Goal: Task Accomplishment & Management: Manage account settings

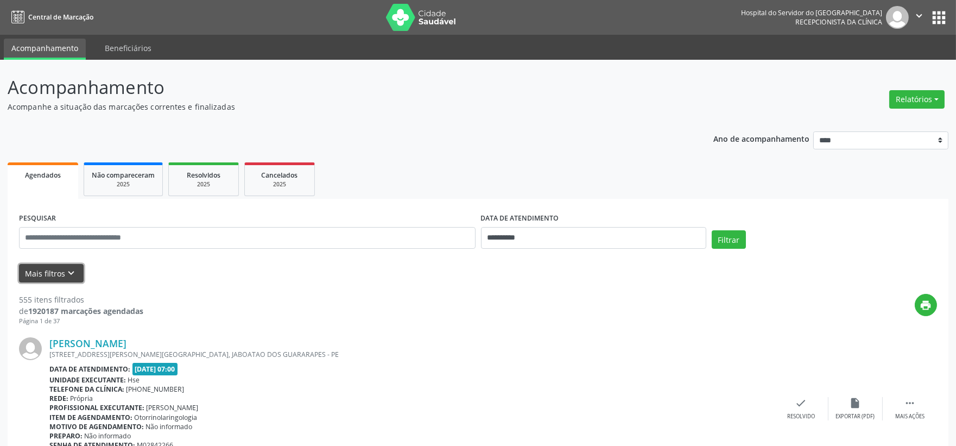
click at [28, 278] on button "Mais filtros keyboard_arrow_down" at bounding box center [51, 273] width 65 height 19
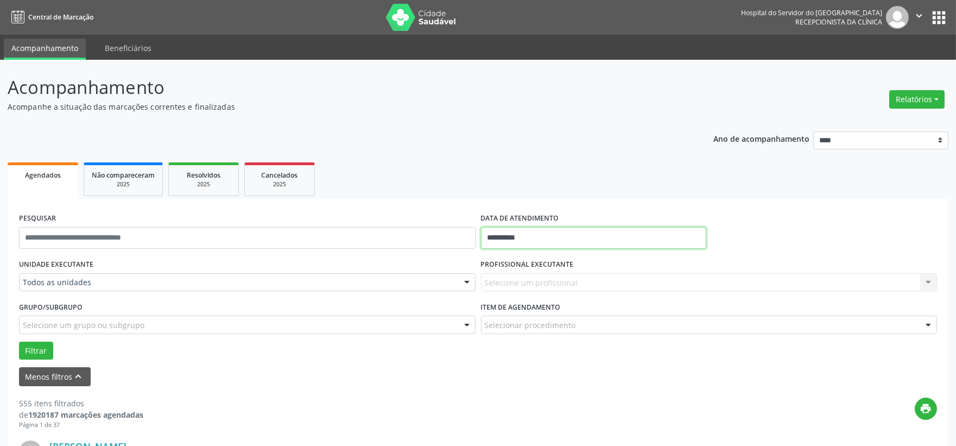
click at [508, 237] on input "**********" at bounding box center [593, 238] width 225 height 22
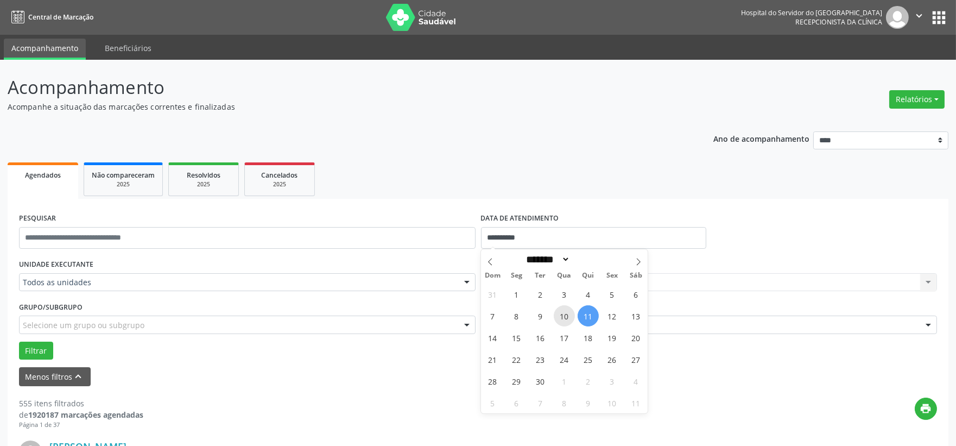
click at [565, 322] on span "10" at bounding box center [564, 315] width 21 height 21
type input "**********"
click at [565, 322] on span "10" at bounding box center [564, 315] width 21 height 21
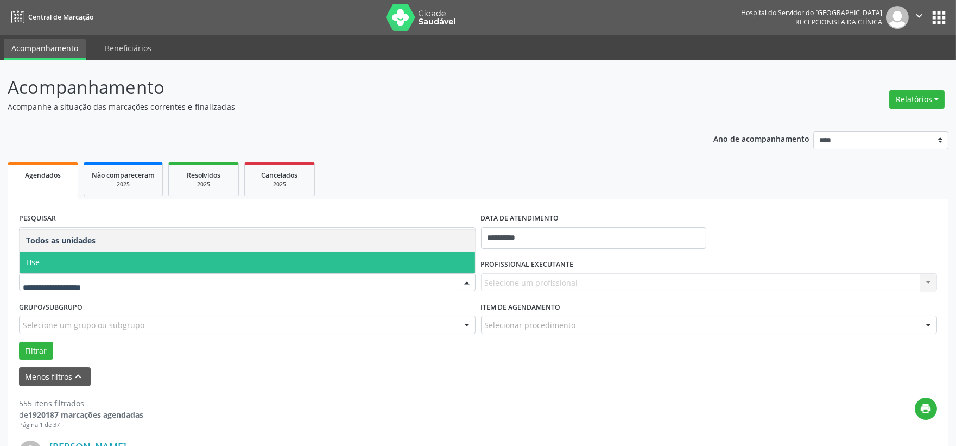
click at [50, 268] on span "Hse" at bounding box center [247, 262] width 455 height 22
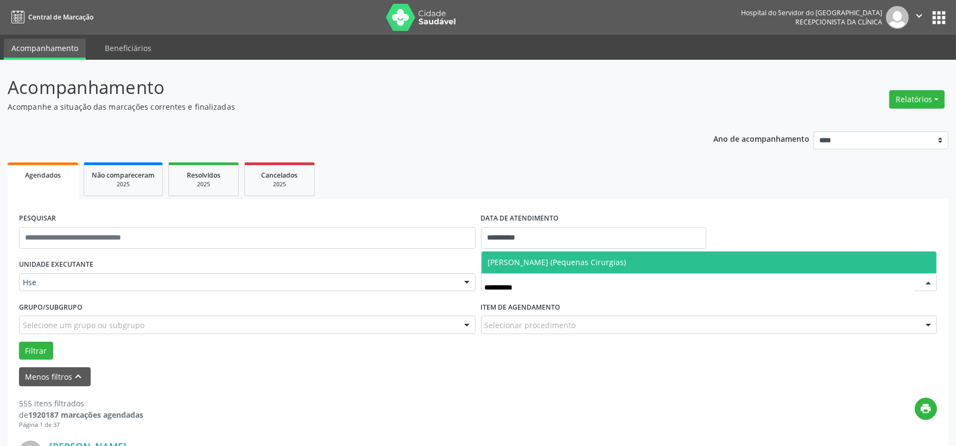
type input "**********"
click at [555, 253] on span "[PERSON_NAME] (Pequenas Cirurgias)" at bounding box center [709, 262] width 455 height 22
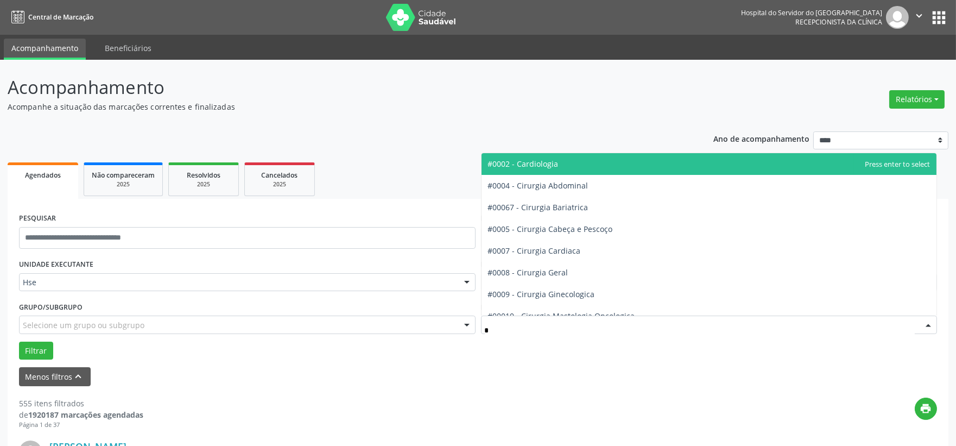
type input "**"
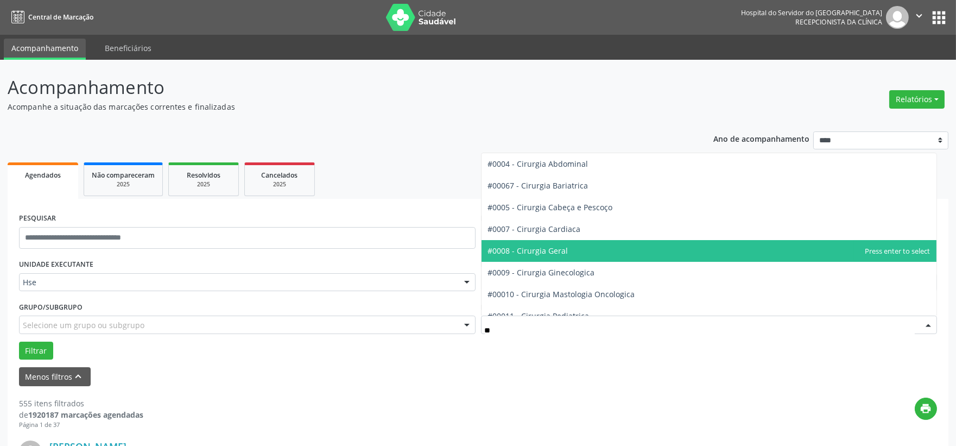
click at [550, 257] on span "#0008 - Cirurgia Geral" at bounding box center [709, 251] width 455 height 22
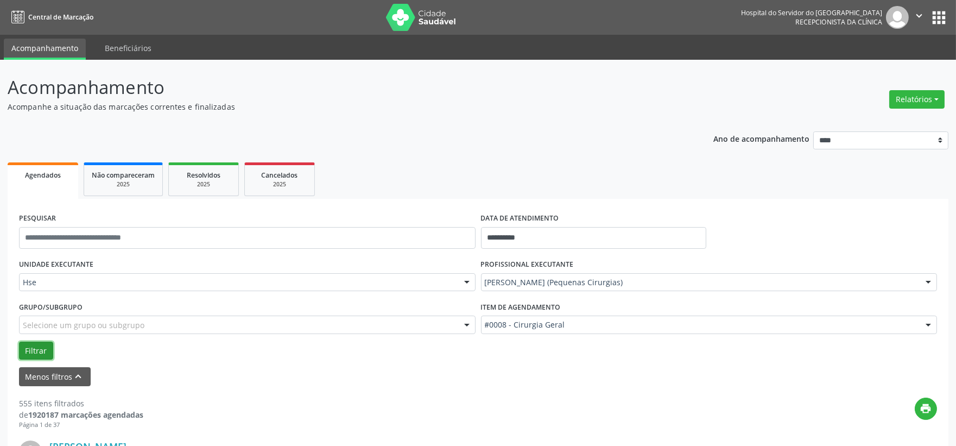
click at [25, 349] on button "Filtrar" at bounding box center [36, 350] width 34 height 18
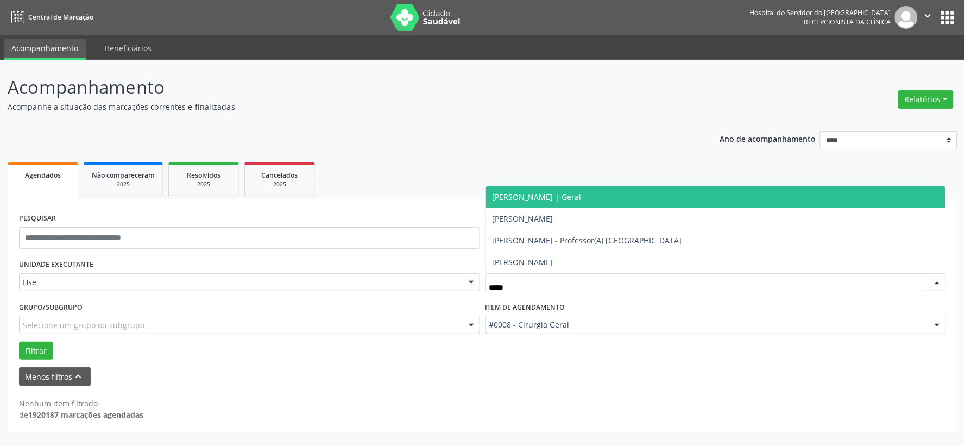
type input "******"
click at [558, 192] on span "[PERSON_NAME] | Geral" at bounding box center [536, 197] width 89 height 10
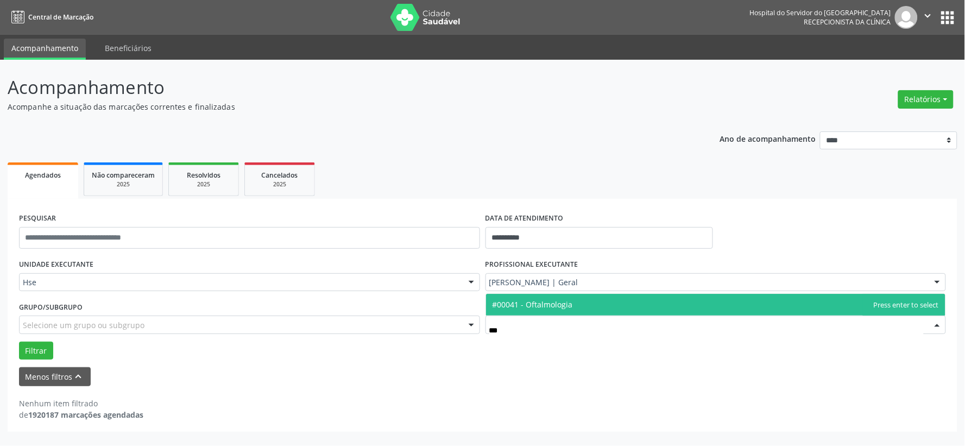
type input "****"
click at [523, 308] on span "#00041 - Oftalmologia" at bounding box center [532, 304] width 80 height 10
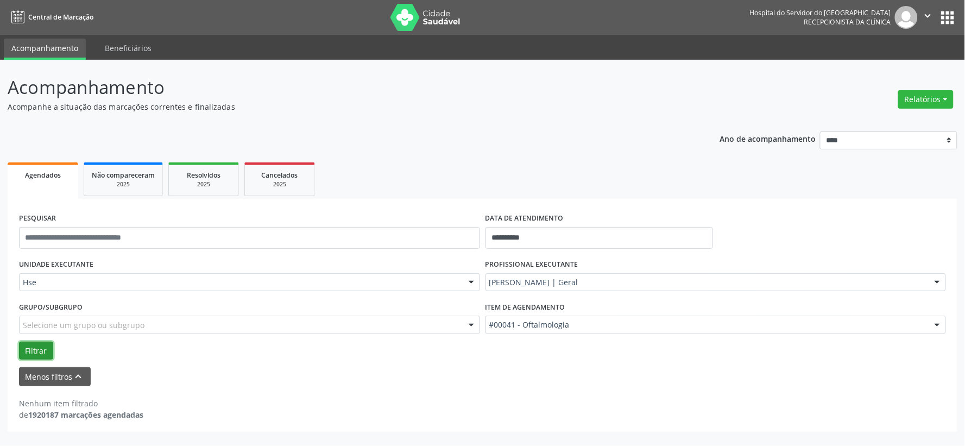
click at [50, 341] on button "Filtrar" at bounding box center [36, 350] width 34 height 18
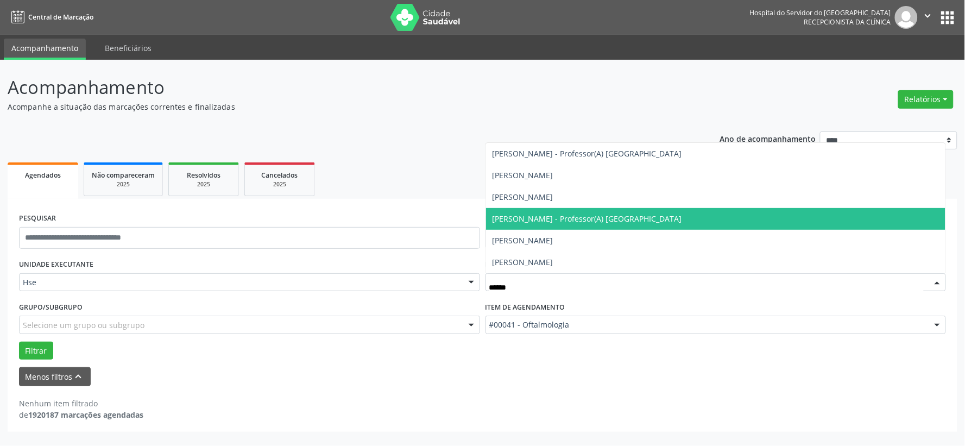
click at [569, 210] on span "[PERSON_NAME] - Professor(A) [GEOGRAPHIC_DATA]" at bounding box center [716, 219] width 460 height 22
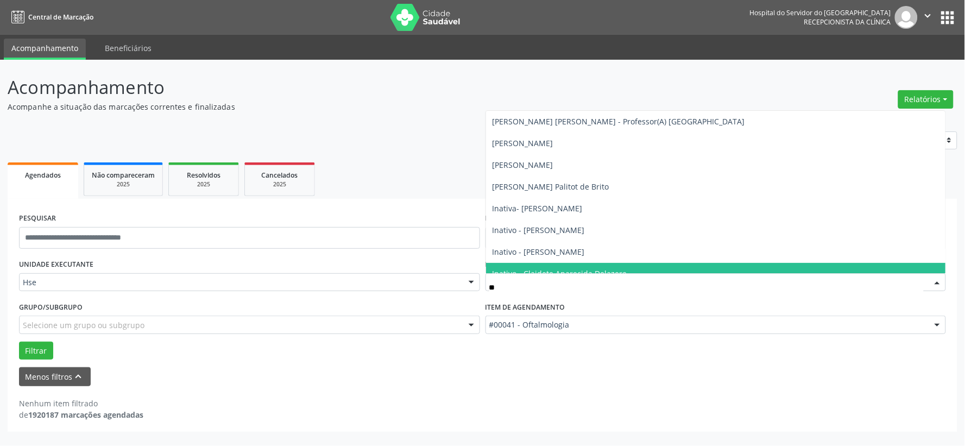
type input "*"
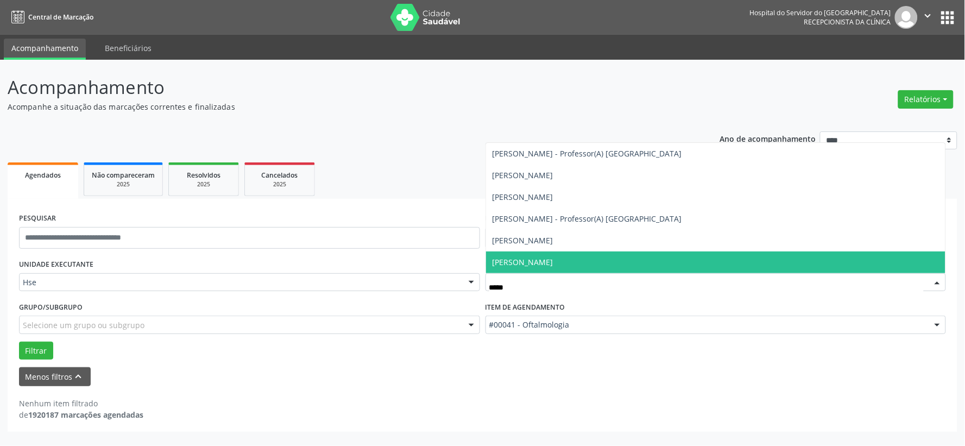
type input "******"
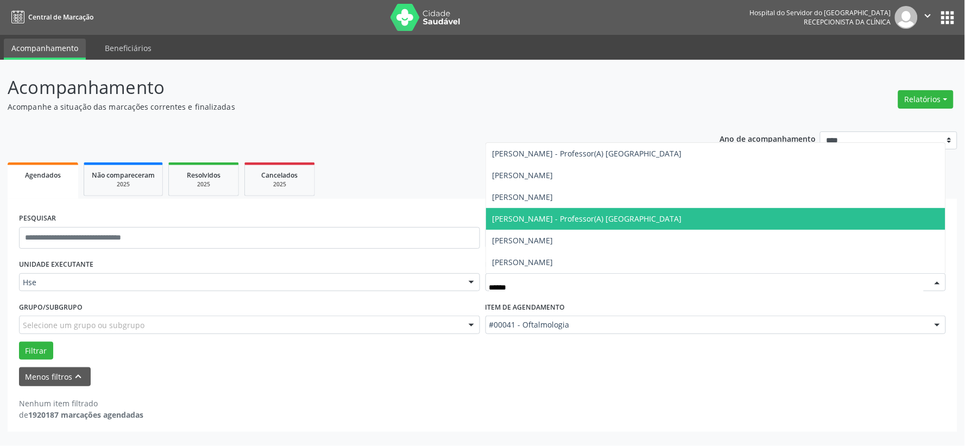
click at [537, 224] on span "[PERSON_NAME] - Professor(A) [GEOGRAPHIC_DATA]" at bounding box center [716, 219] width 460 height 22
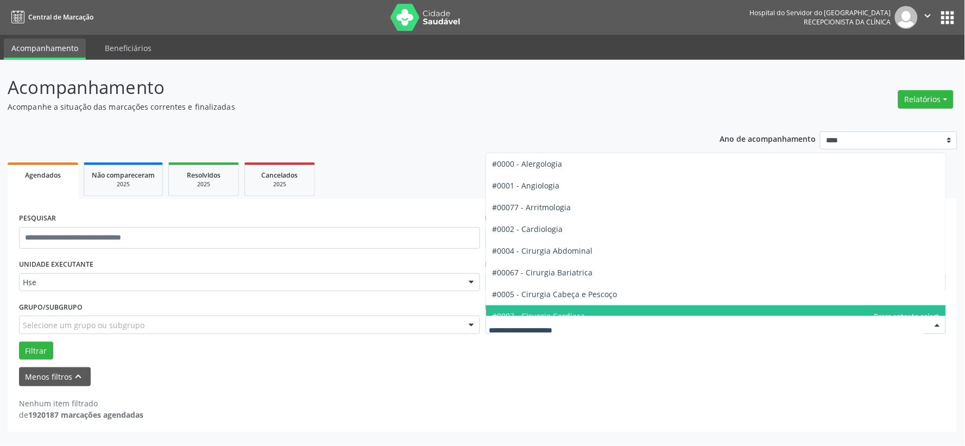
click at [528, 332] on div at bounding box center [715, 324] width 461 height 18
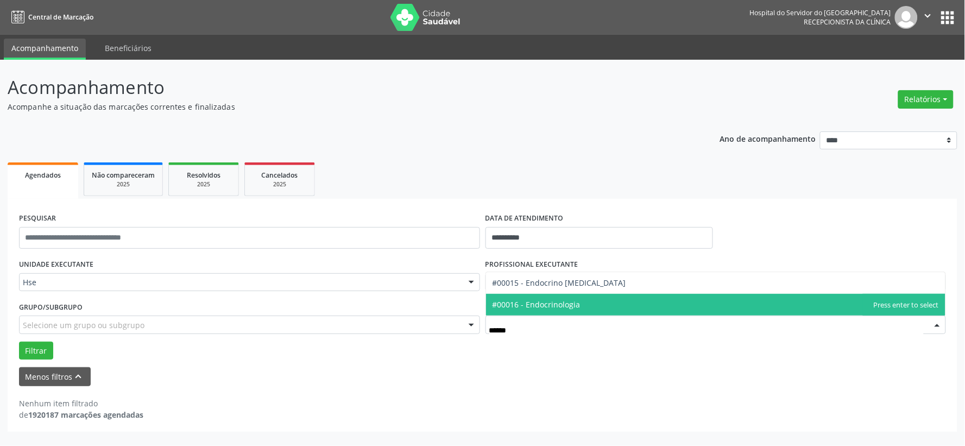
type input "*******"
click at [530, 306] on span "#00016 - Endocrinologia" at bounding box center [536, 304] width 88 height 10
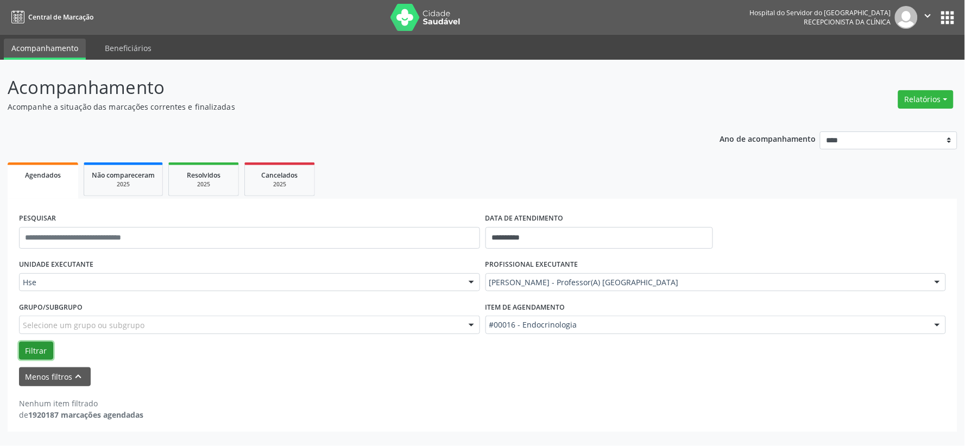
click at [38, 344] on button "Filtrar" at bounding box center [36, 350] width 34 height 18
click at [617, 273] on div "[PERSON_NAME] - Professor(A) [GEOGRAPHIC_DATA]" at bounding box center [715, 282] width 461 height 18
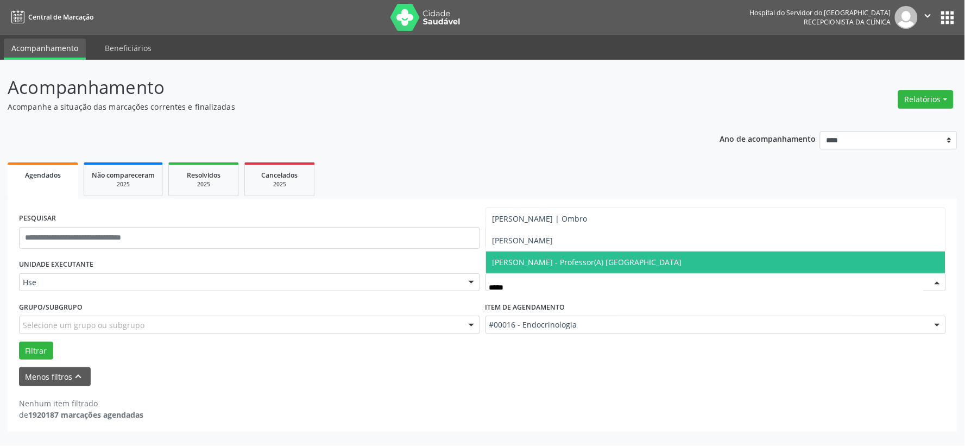
type input "******"
click at [595, 264] on span "[PERSON_NAME] - Professor(A) [GEOGRAPHIC_DATA]" at bounding box center [586, 262] width 189 height 10
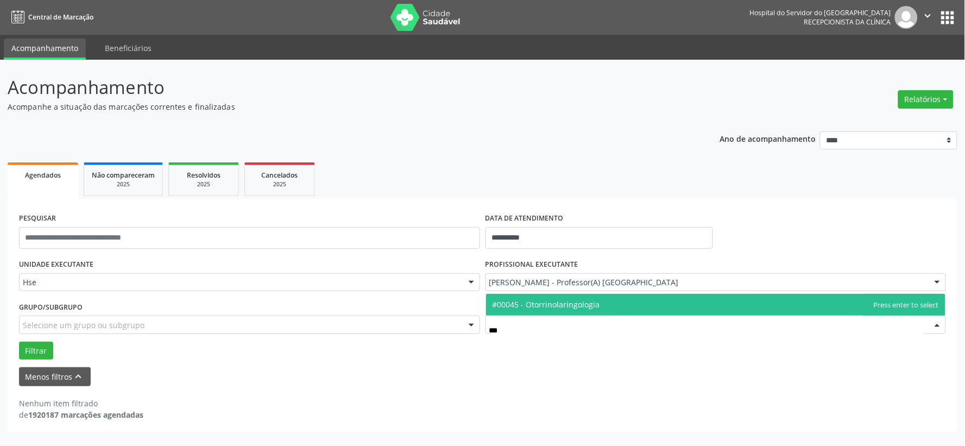
type input "****"
click at [534, 305] on span "#00045 - Otorrinolaringologia" at bounding box center [545, 304] width 107 height 10
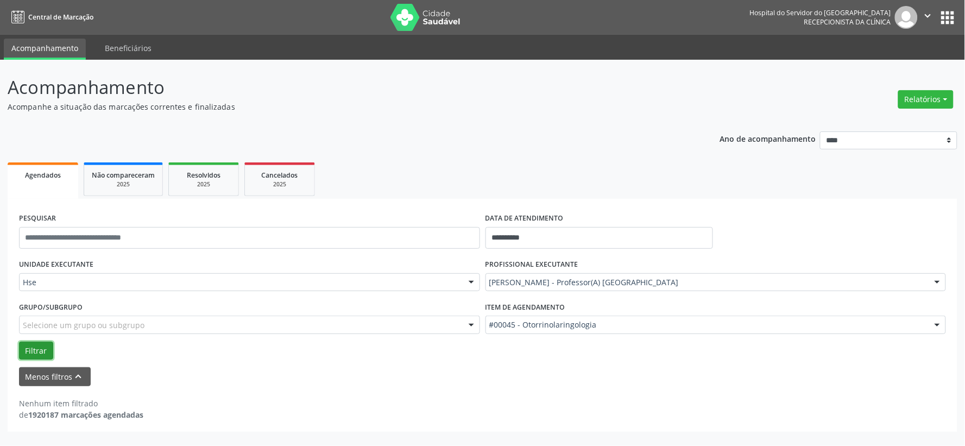
click at [28, 349] on button "Filtrar" at bounding box center [36, 350] width 34 height 18
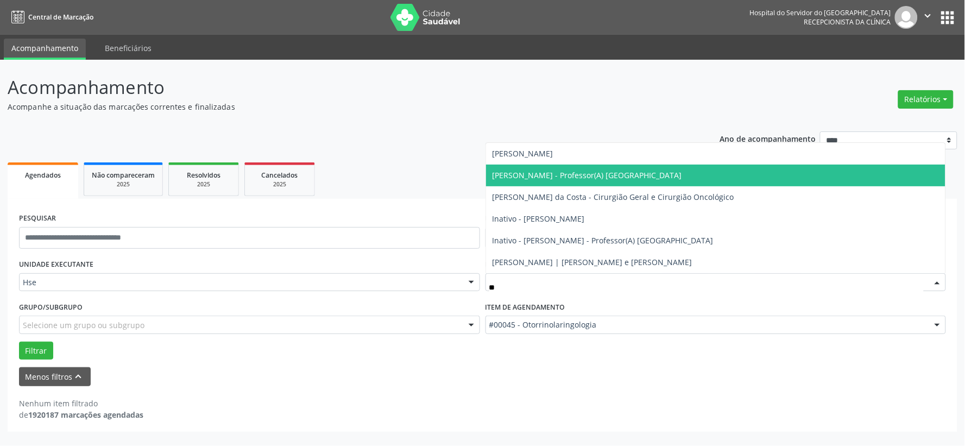
type input "*"
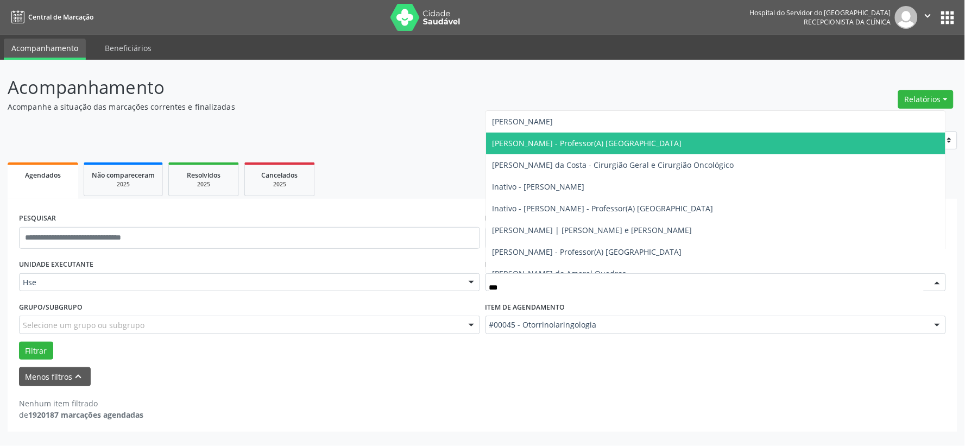
type input "****"
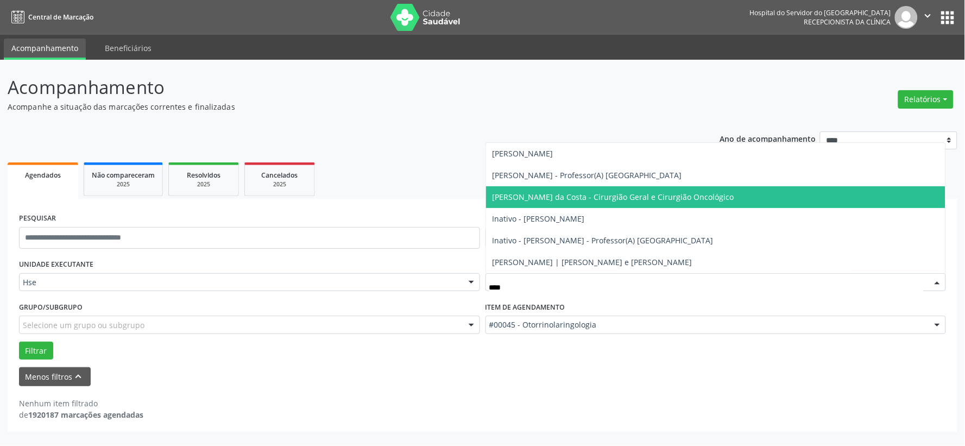
click at [571, 189] on span "[PERSON_NAME] da Costa - Cirurgião Geral e Cirurgião Oncológico" at bounding box center [716, 197] width 460 height 22
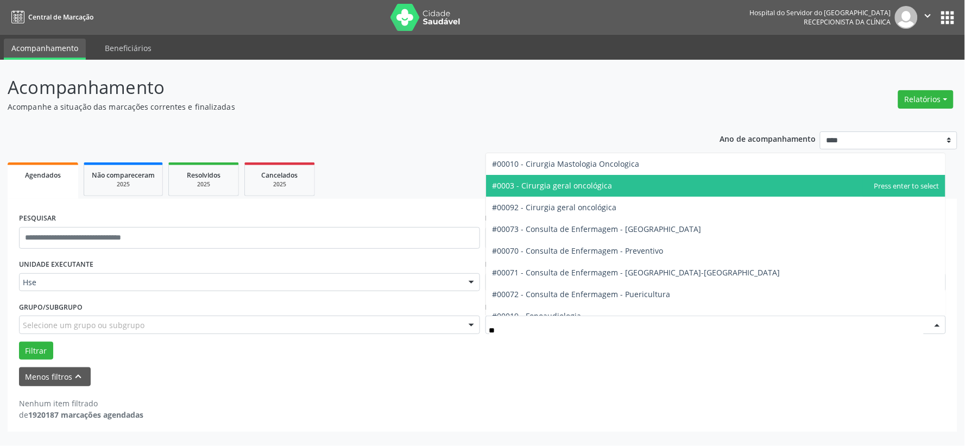
click at [517, 332] on input "**" at bounding box center [706, 330] width 435 height 22
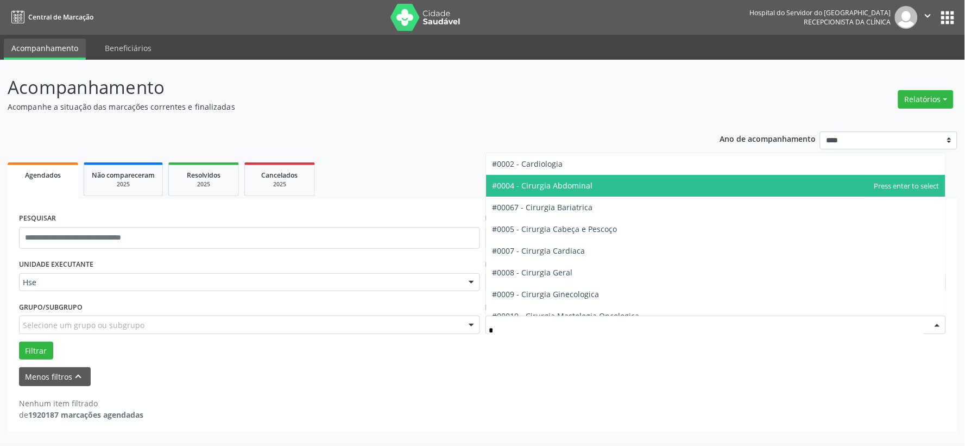
type input "**"
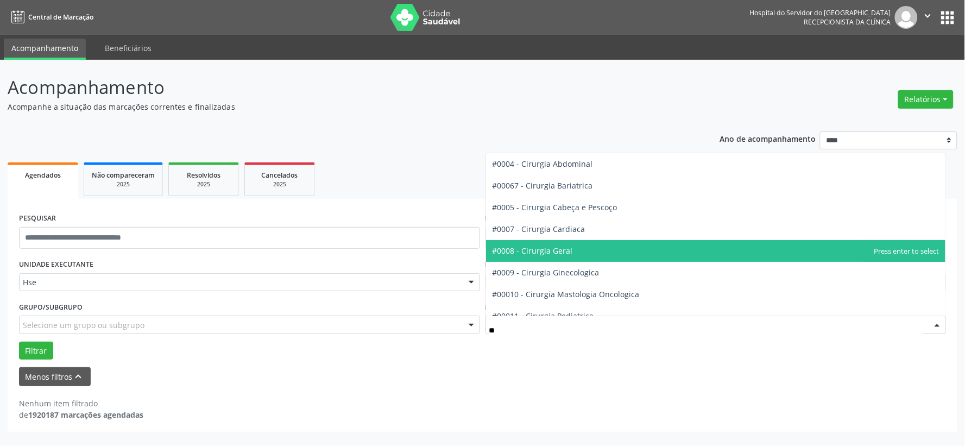
click at [536, 243] on span "#0008 - Cirurgia Geral" at bounding box center [716, 251] width 460 height 22
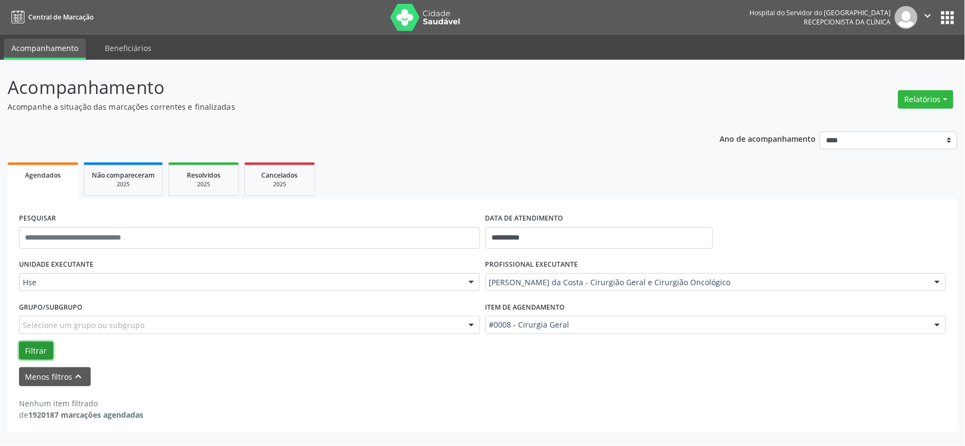
click at [29, 356] on button "Filtrar" at bounding box center [36, 350] width 34 height 18
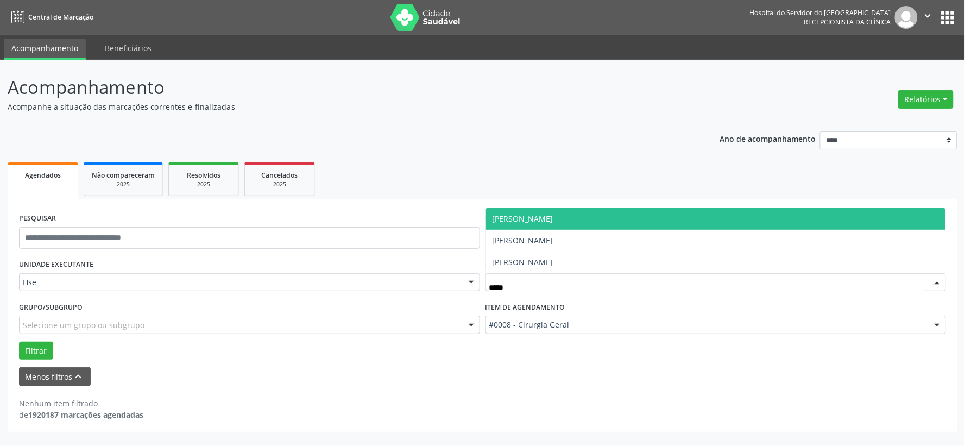
type input "****"
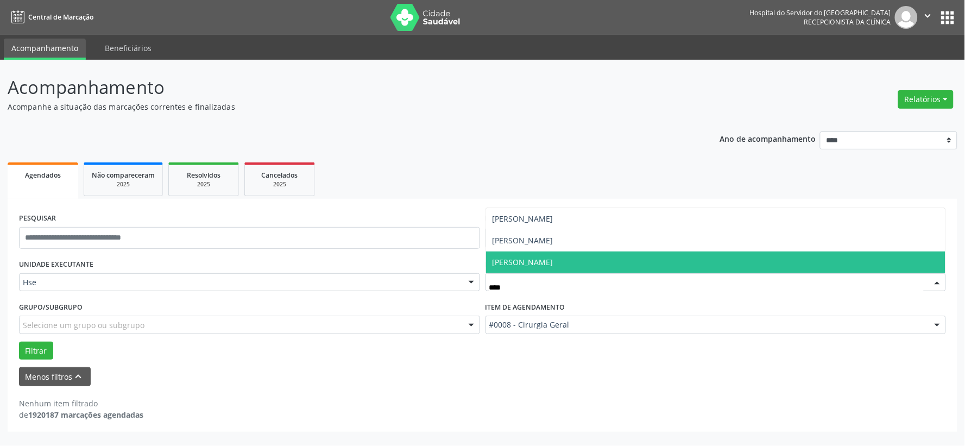
click at [554, 269] on span "[PERSON_NAME]" at bounding box center [716, 262] width 460 height 22
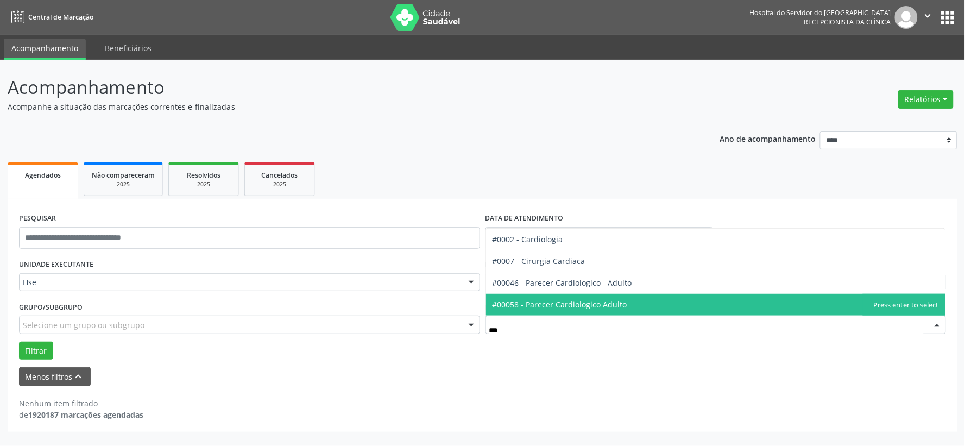
type input "****"
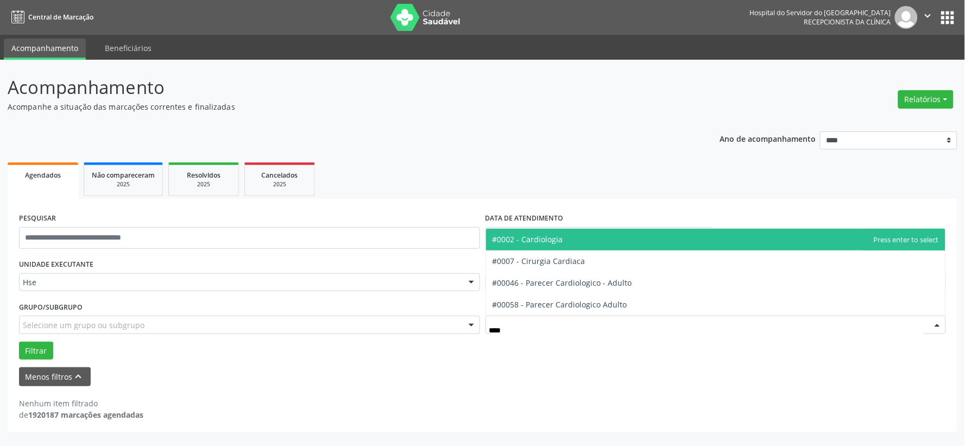
click at [558, 239] on span "#0002 - Cardiologia" at bounding box center [527, 239] width 71 height 10
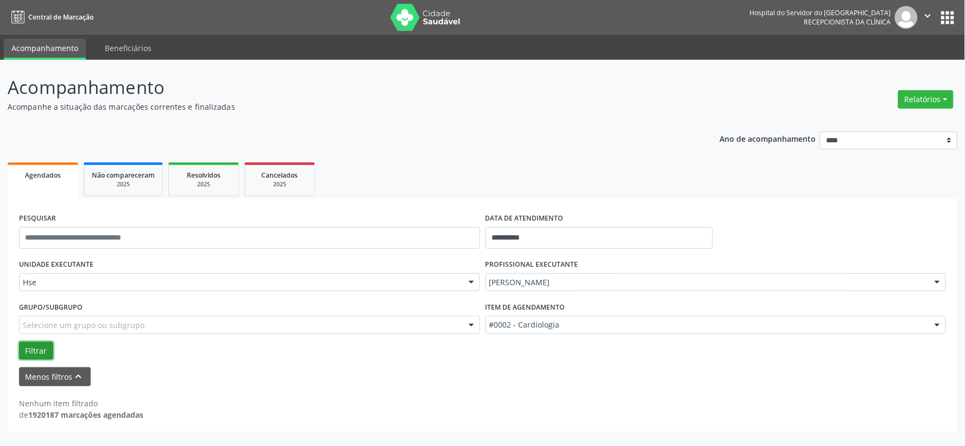
click at [24, 354] on button "Filtrar" at bounding box center [36, 350] width 34 height 18
click at [555, 273] on div "Reginaldo Antonio Barroso Teixeira Todos os profissionais Adalberto Aguiar Inte…" at bounding box center [715, 282] width 461 height 18
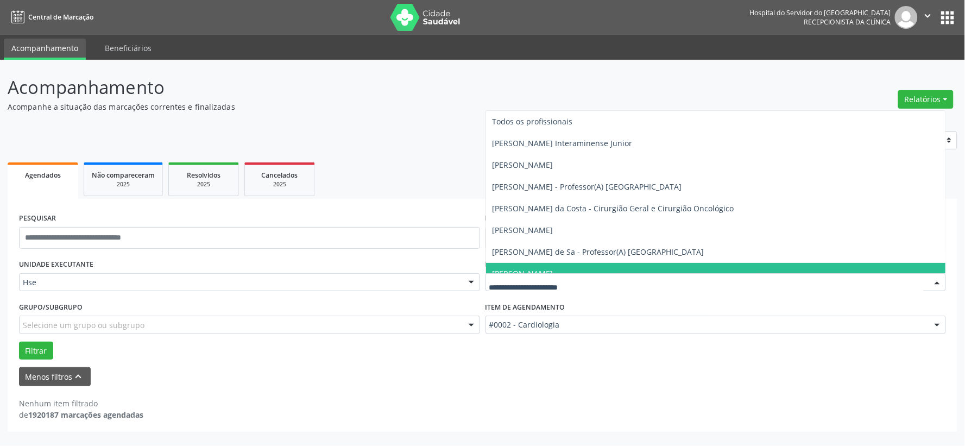
click at [555, 274] on div at bounding box center [715, 282] width 461 height 18
click at [550, 283] on input "text" at bounding box center [706, 288] width 435 height 22
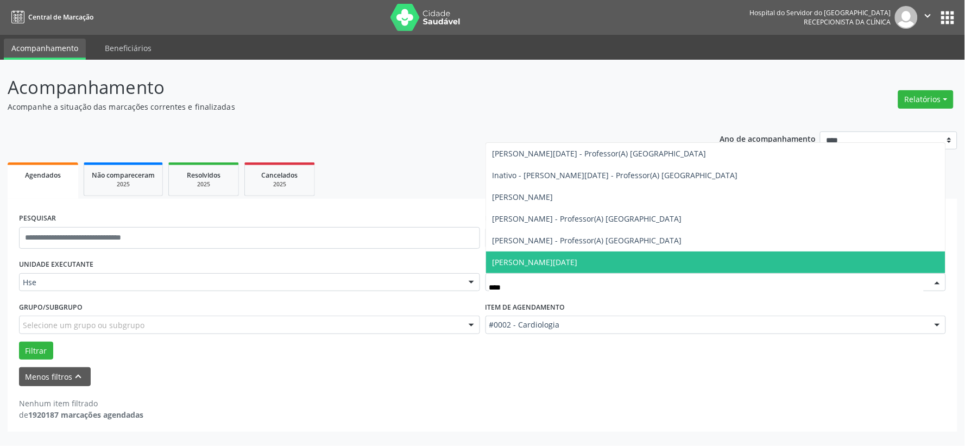
type input "*****"
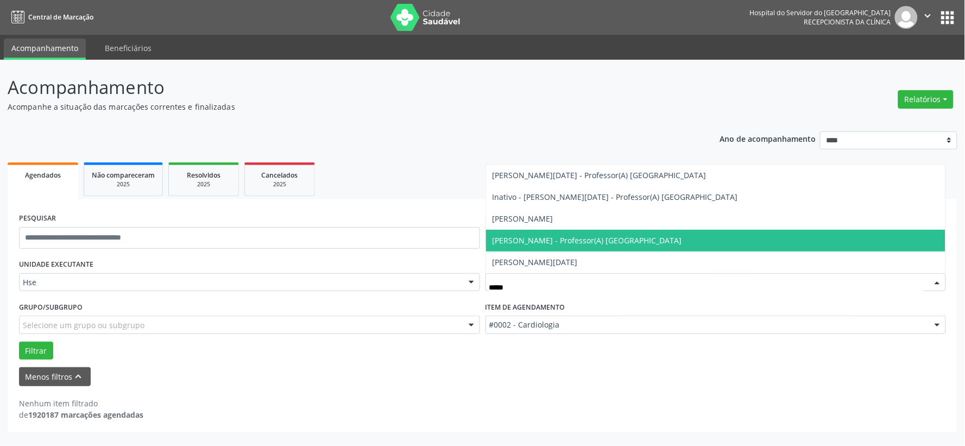
click at [543, 243] on span "[PERSON_NAME] - Professor(A) [GEOGRAPHIC_DATA]" at bounding box center [586, 240] width 189 height 10
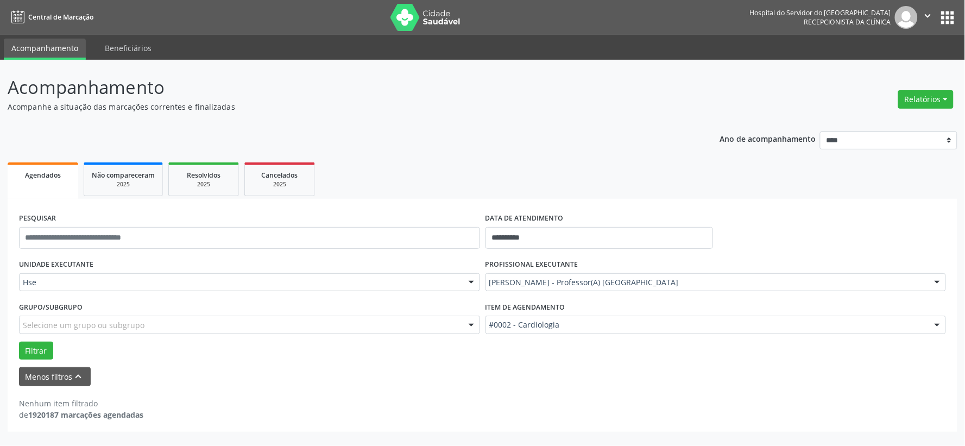
click at [520, 316] on div "#0002 - Cardiologia" at bounding box center [715, 324] width 461 height 18
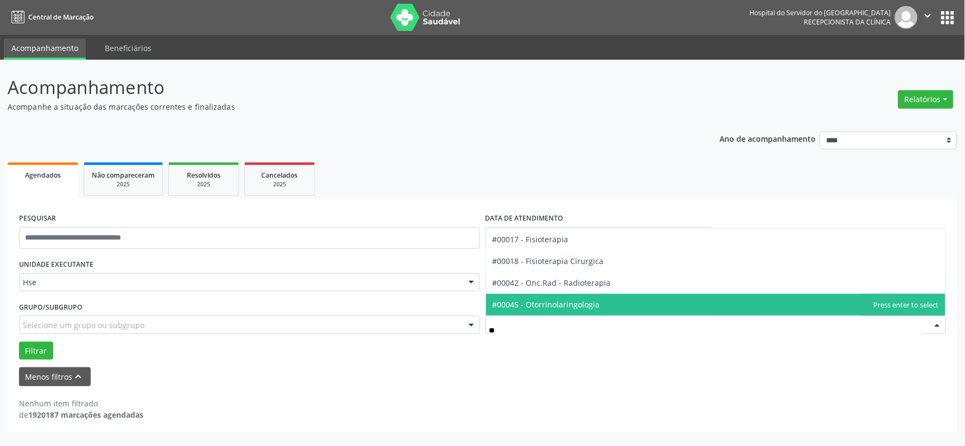
type input "***"
click at [513, 303] on span "#00045 - Otorrinolaringologia" at bounding box center [545, 304] width 107 height 10
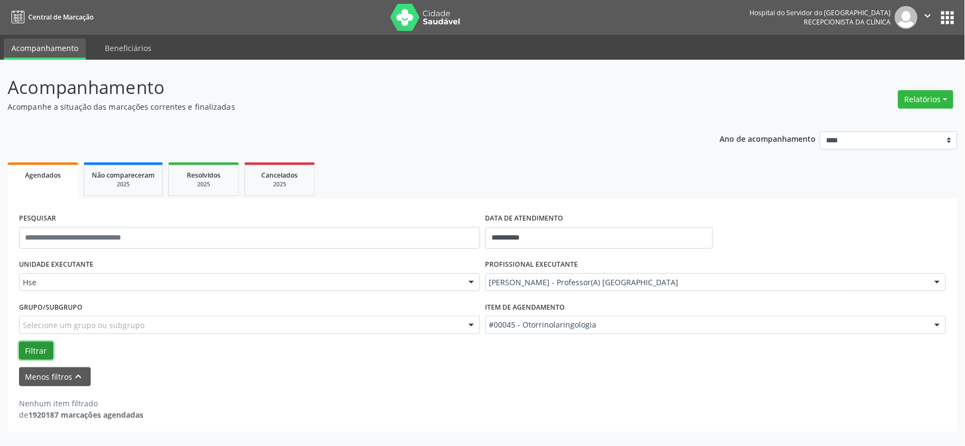
click at [40, 343] on button "Filtrar" at bounding box center [36, 350] width 34 height 18
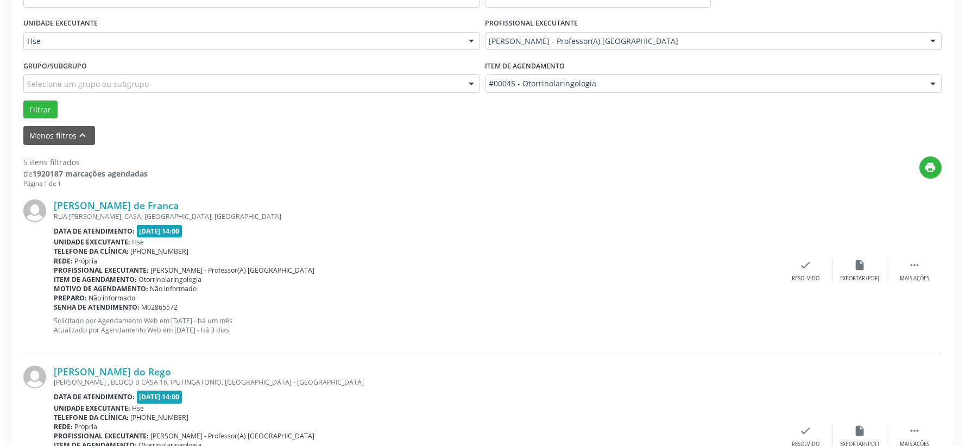
scroll to position [301, 0]
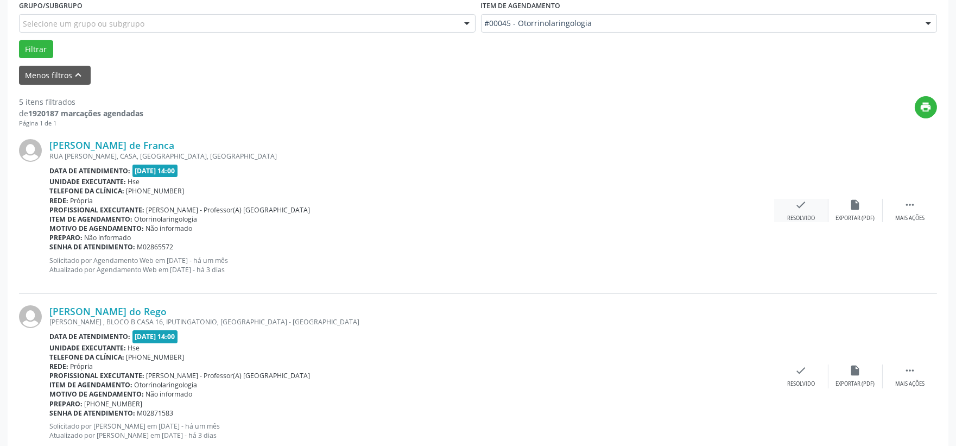
click at [799, 214] on div "Resolvido" at bounding box center [801, 218] width 28 height 8
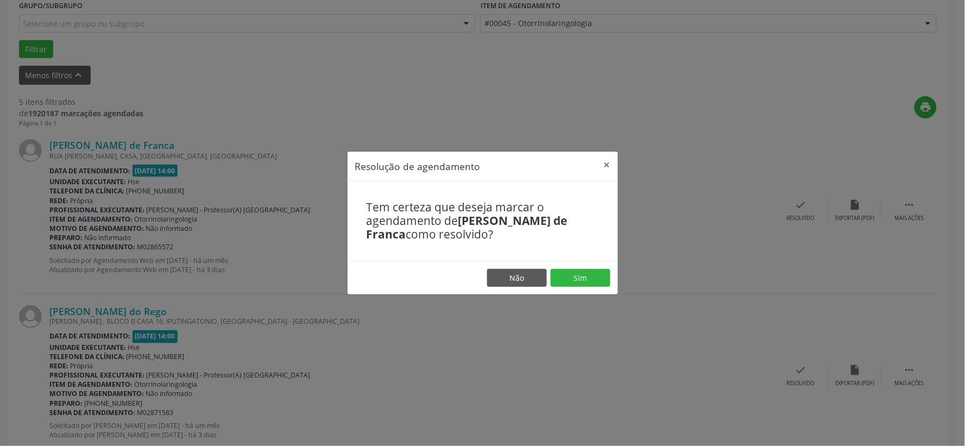
click at [594, 267] on footer "Não Sim" at bounding box center [482, 278] width 270 height 34
click at [592, 270] on button "Sim" at bounding box center [580, 278] width 60 height 18
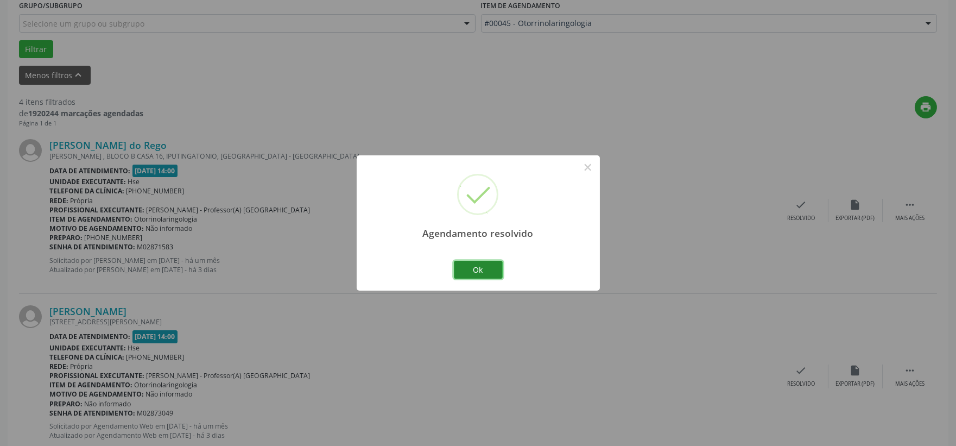
click at [457, 272] on button "Ok" at bounding box center [478, 270] width 49 height 18
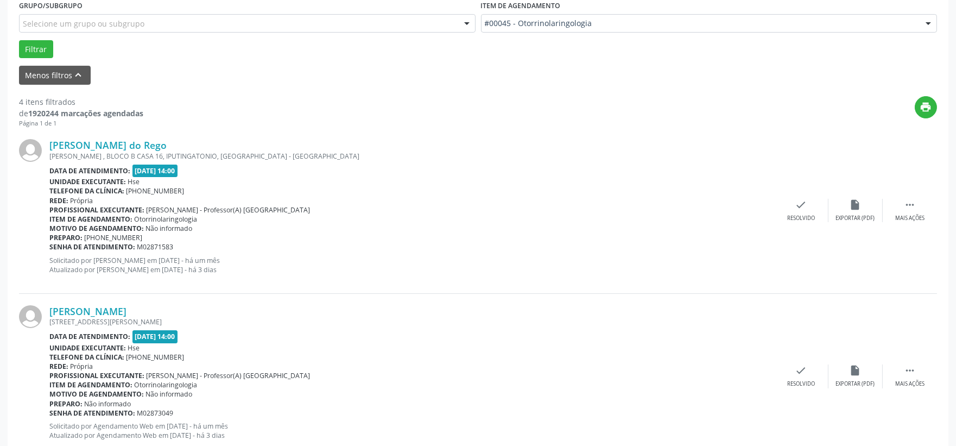
click at [795, 197] on div "Maria Eduarda Ferraz do Rego ODILON ARAUJO , BLOCO B CASA 16, IPUTINGATONIO, RE…" at bounding box center [478, 211] width 918 height 166
click at [811, 208] on div "check Resolvido" at bounding box center [801, 210] width 54 height 23
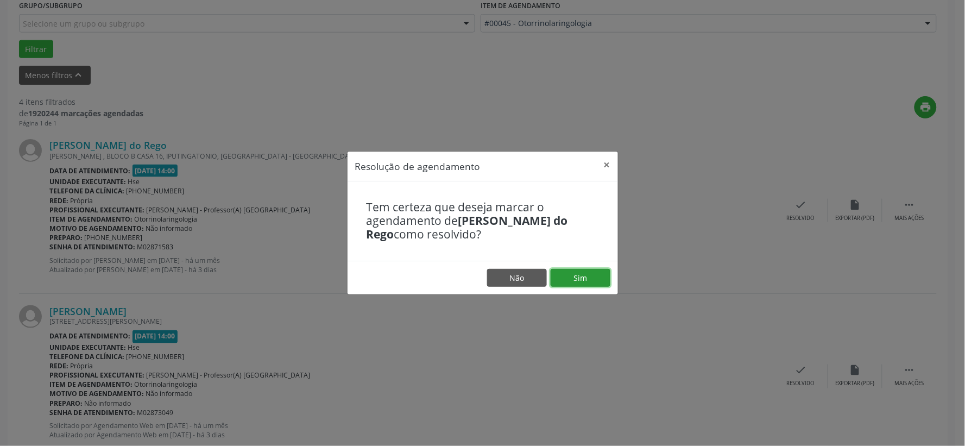
click at [579, 277] on button "Sim" at bounding box center [580, 278] width 60 height 18
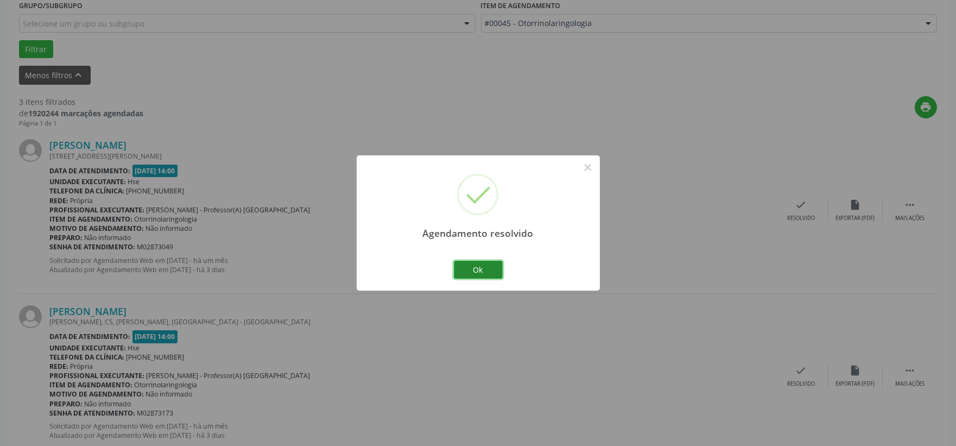
click at [474, 265] on button "Ok" at bounding box center [478, 270] width 49 height 18
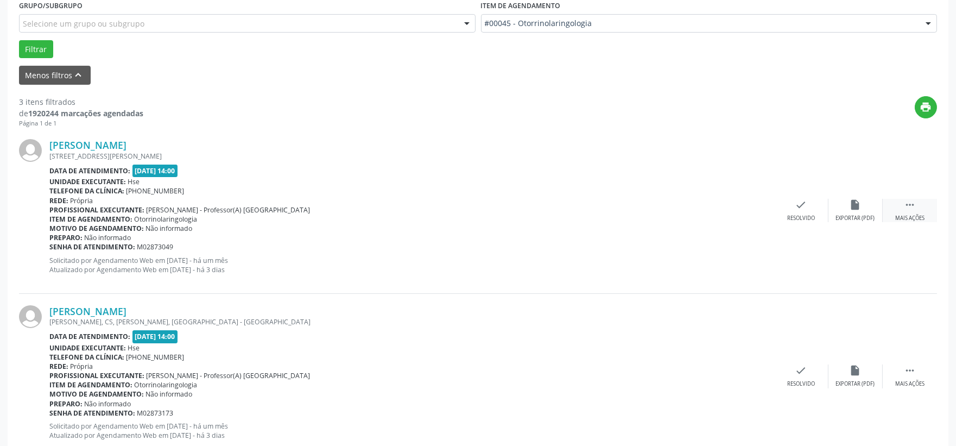
click at [907, 218] on div "Mais ações" at bounding box center [909, 218] width 29 height 8
click at [846, 211] on div "alarm_off Não compareceu" at bounding box center [855, 210] width 54 height 23
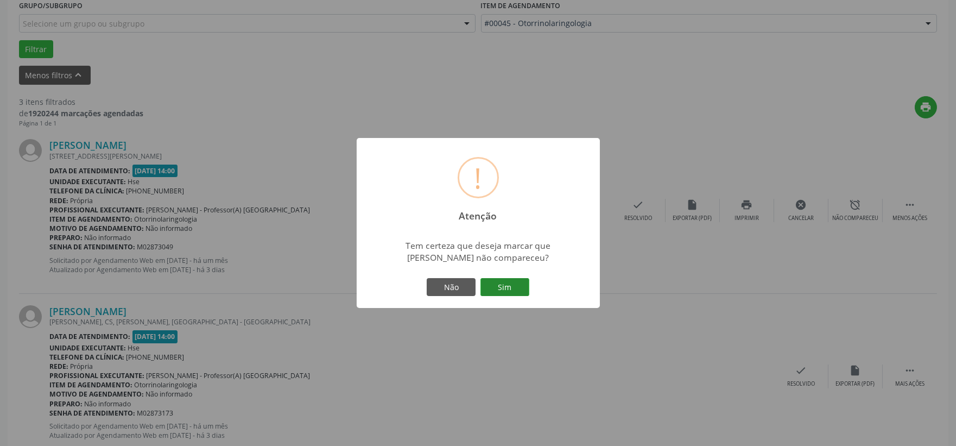
click at [516, 278] on button "Sim" at bounding box center [504, 287] width 49 height 18
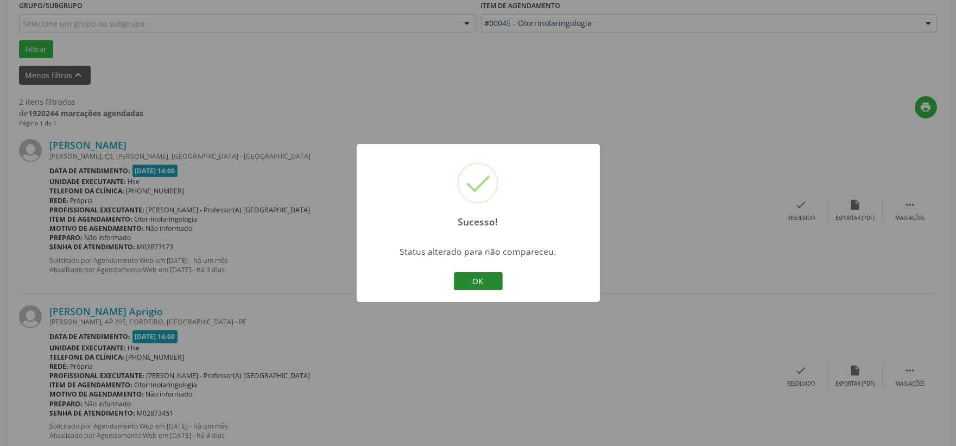
drag, startPoint x: 501, startPoint y: 277, endPoint x: 485, endPoint y: 281, distance: 16.7
click at [486, 281] on button "OK" at bounding box center [478, 281] width 49 height 18
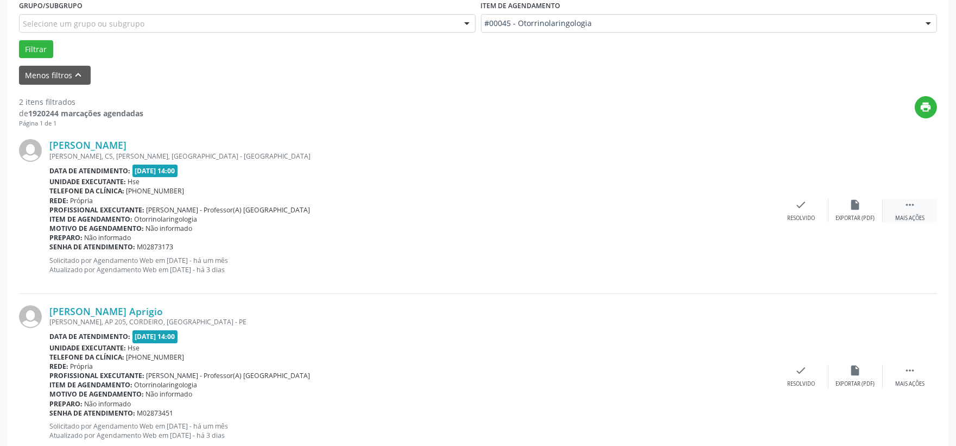
click at [921, 218] on div "Mais ações" at bounding box center [909, 218] width 29 height 8
click at [864, 214] on div "Não compareceu" at bounding box center [855, 218] width 46 height 8
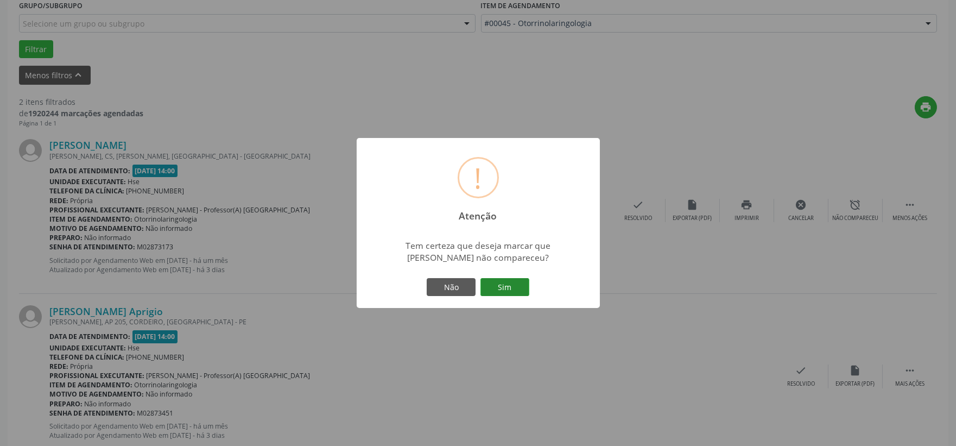
click at [507, 286] on button "Sim" at bounding box center [504, 287] width 49 height 18
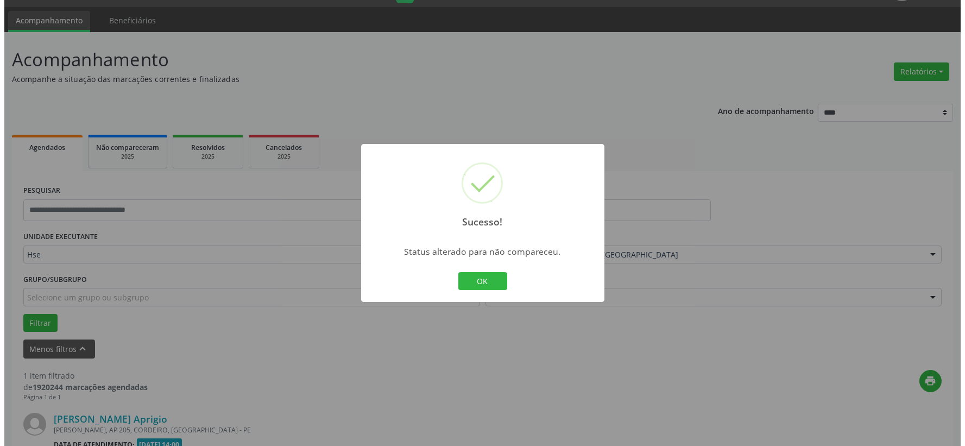
scroll to position [167, 0]
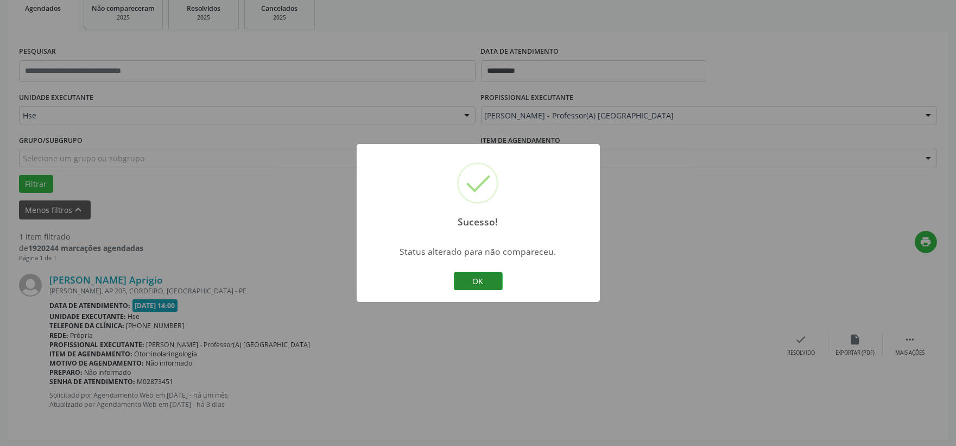
click at [491, 289] on button "OK" at bounding box center [478, 281] width 49 height 18
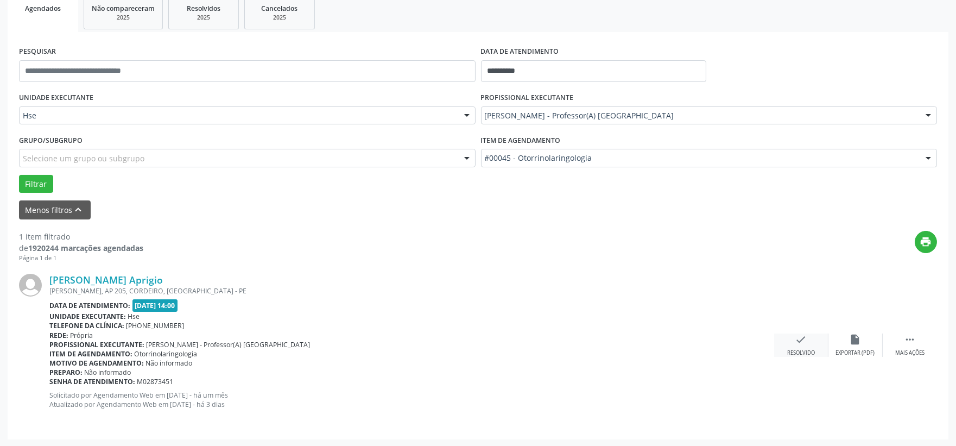
click at [800, 343] on icon "check" at bounding box center [801, 339] width 12 height 12
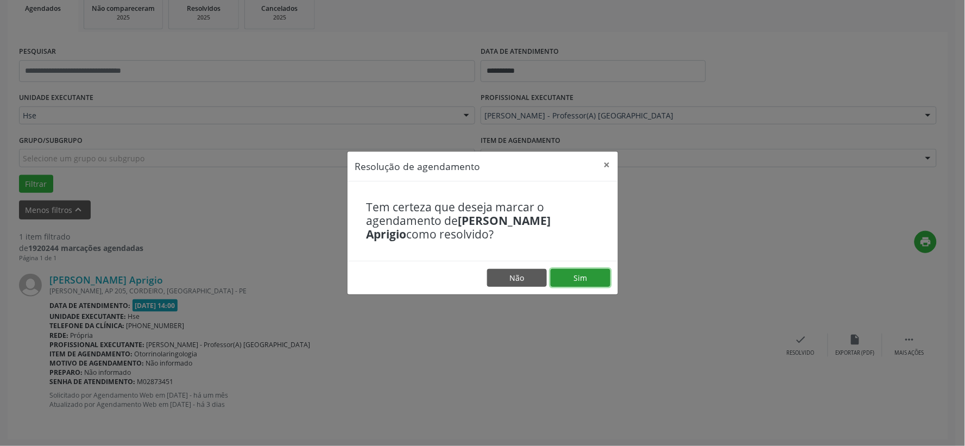
click at [571, 286] on button "Sim" at bounding box center [580, 278] width 60 height 18
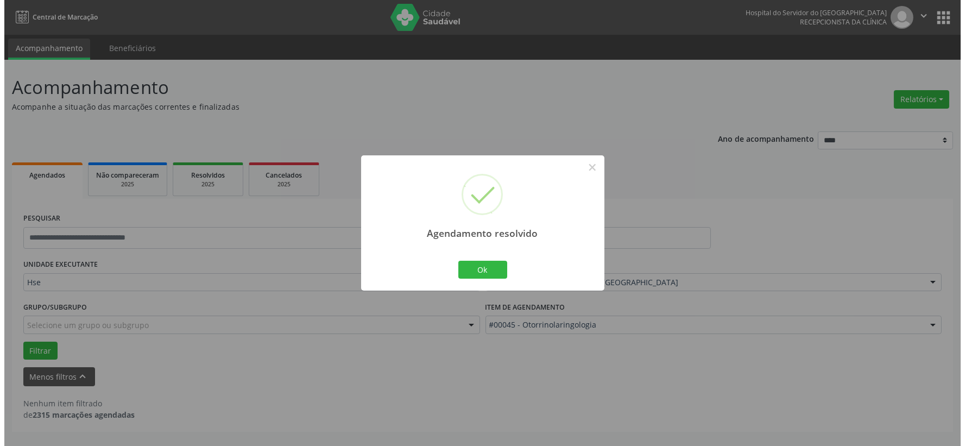
scroll to position [0, 0]
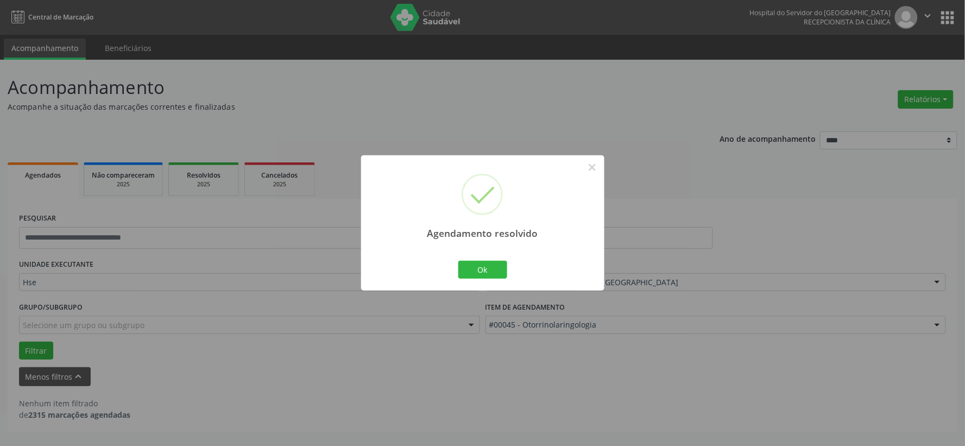
click at [509, 294] on div "Agendamento resolvido × Ok Cancel" at bounding box center [482, 223] width 965 height 446
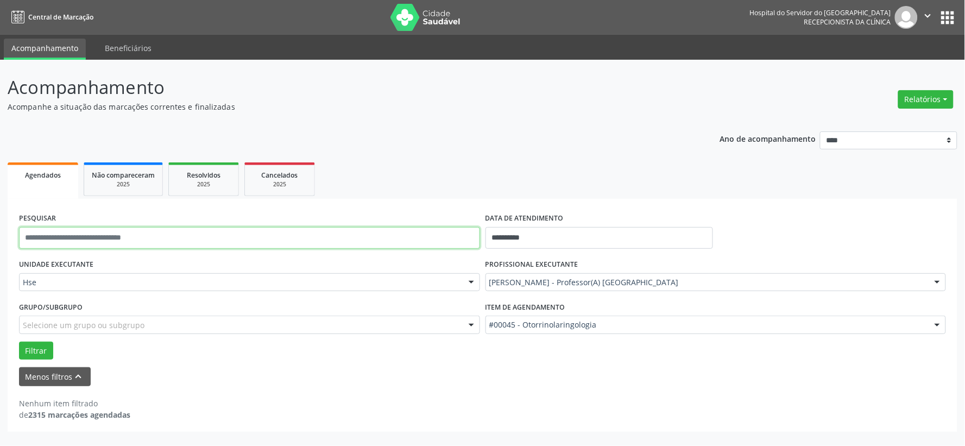
click at [68, 241] on input "text" at bounding box center [249, 238] width 461 height 22
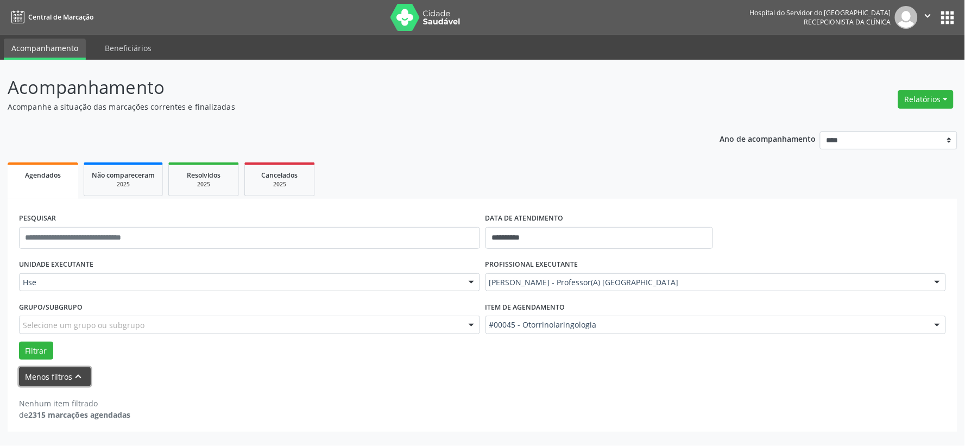
click at [59, 373] on button "Menos filtros keyboard_arrow_up" at bounding box center [55, 376] width 72 height 19
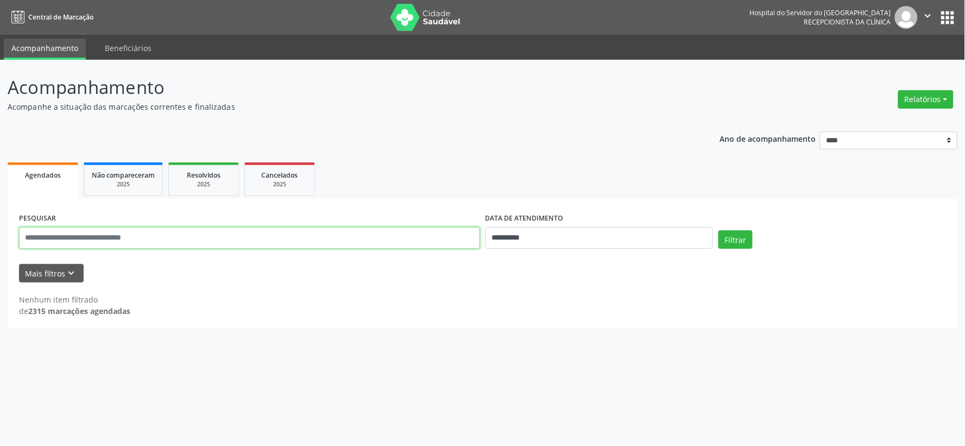
click at [59, 244] on input "text" at bounding box center [249, 238] width 461 height 22
type input "**********"
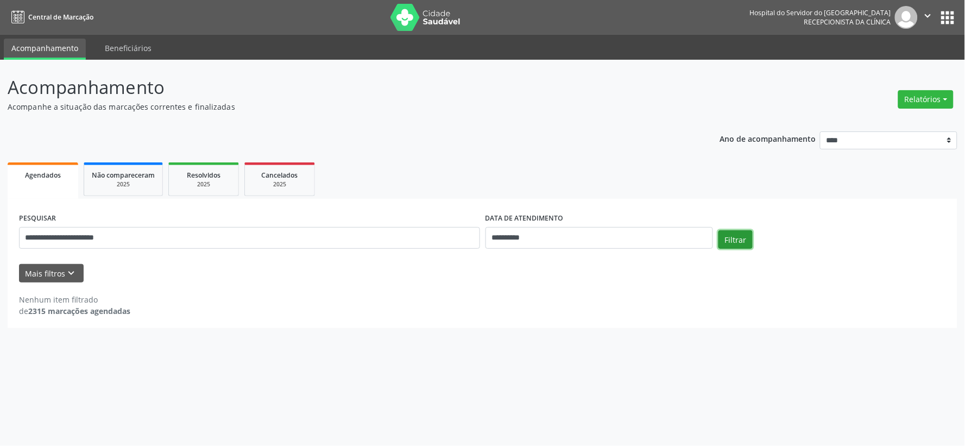
drag, startPoint x: 729, startPoint y: 230, endPoint x: 226, endPoint y: 269, distance: 504.2
click at [729, 230] on button "Filtrar" at bounding box center [735, 239] width 34 height 18
drag, startPoint x: 316, startPoint y: 214, endPoint x: 280, endPoint y: 337, distance: 127.4
drag, startPoint x: 46, startPoint y: 295, endPoint x: 40, endPoint y: 282, distance: 14.3
click at [39, 288] on div "Nenhum item filtrado de 2315 marcações agendadas" at bounding box center [482, 299] width 927 height 34
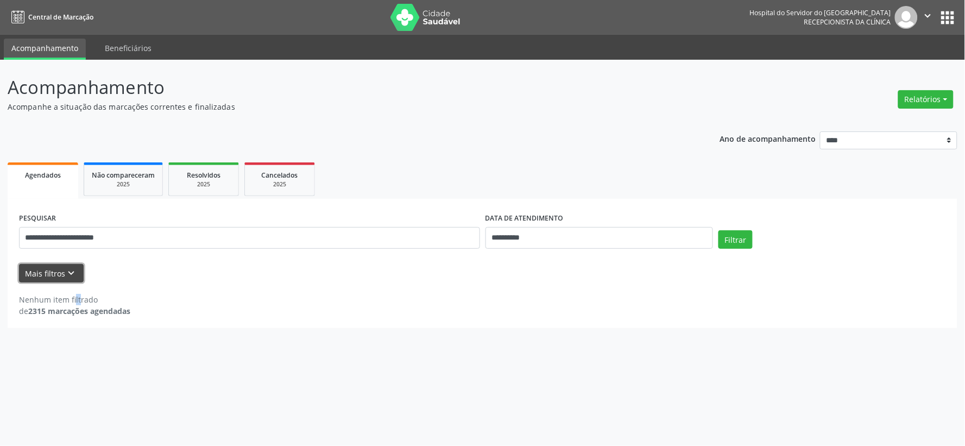
click at [40, 281] on button "Mais filtros keyboard_arrow_down" at bounding box center [51, 273] width 65 height 19
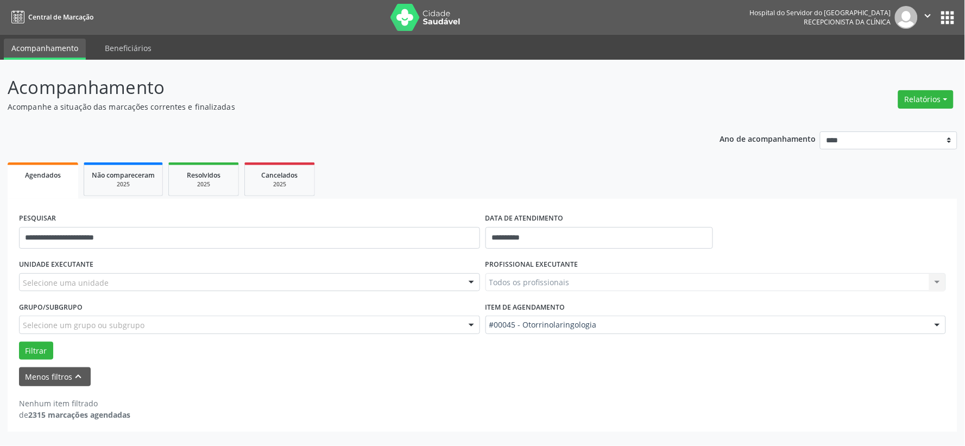
click at [575, 225] on div "DATA DE ATENDIMENTO" at bounding box center [598, 218] width 227 height 17
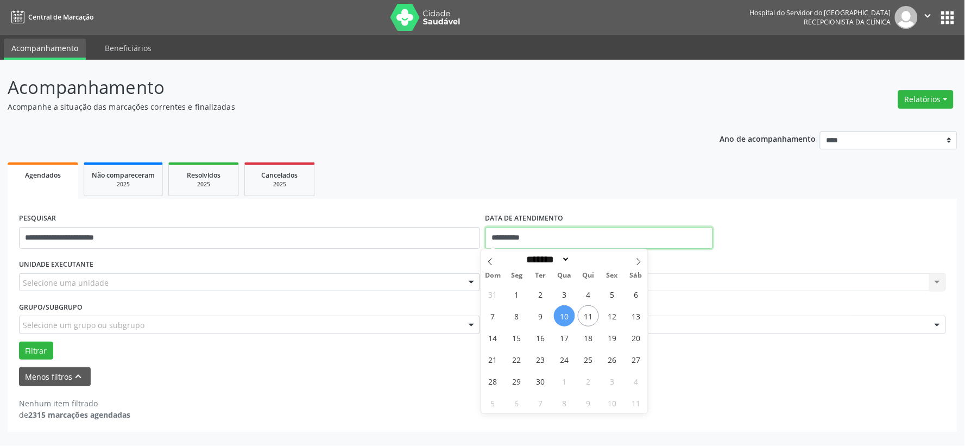
click at [569, 234] on input "**********" at bounding box center [598, 238] width 227 height 22
click at [596, 311] on span "11" at bounding box center [588, 315] width 21 height 21
type input "**********"
click at [596, 311] on span "11" at bounding box center [588, 315] width 21 height 21
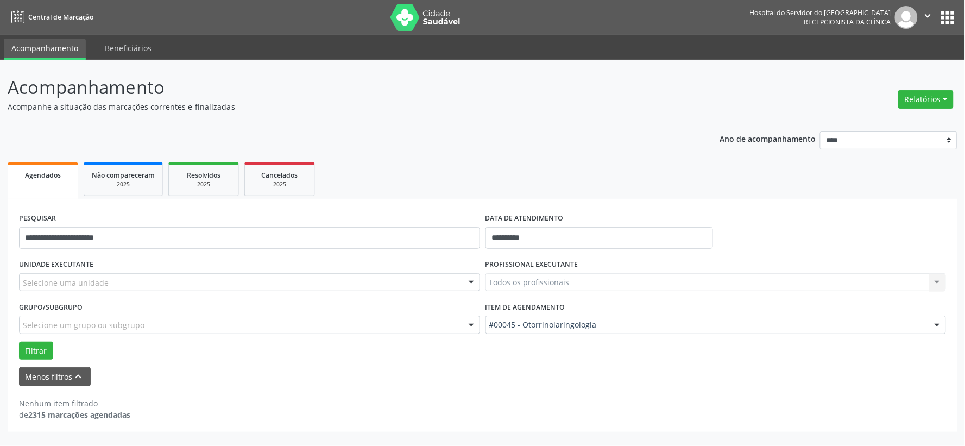
click at [516, 274] on div "Todos os profissionais Todos os profissionais Adalberto Aguiar Interaminense Ju…" at bounding box center [715, 282] width 461 height 18
click at [518, 285] on div "Todos os profissionais Todos os profissionais Adalberto Aguiar Interaminense Ju…" at bounding box center [715, 282] width 461 height 18
click at [153, 277] on div "Selecione uma unidade" at bounding box center [249, 282] width 461 height 18
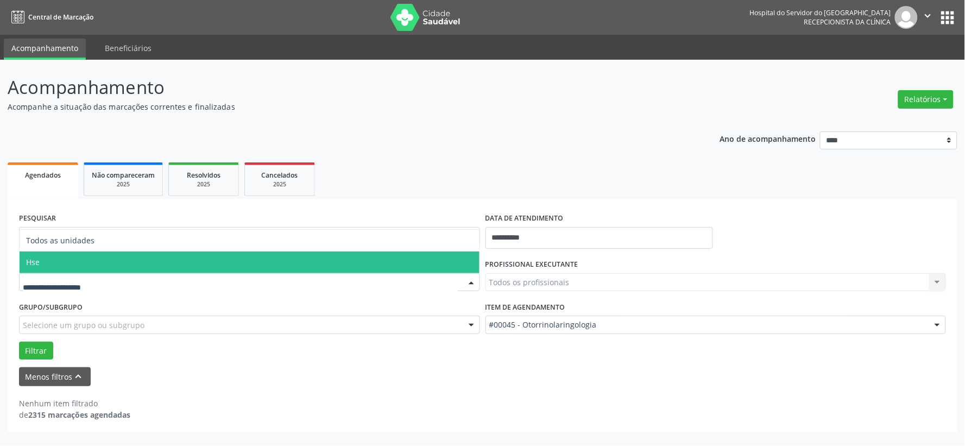
click at [107, 254] on span "Hse" at bounding box center [250, 262] width 460 height 22
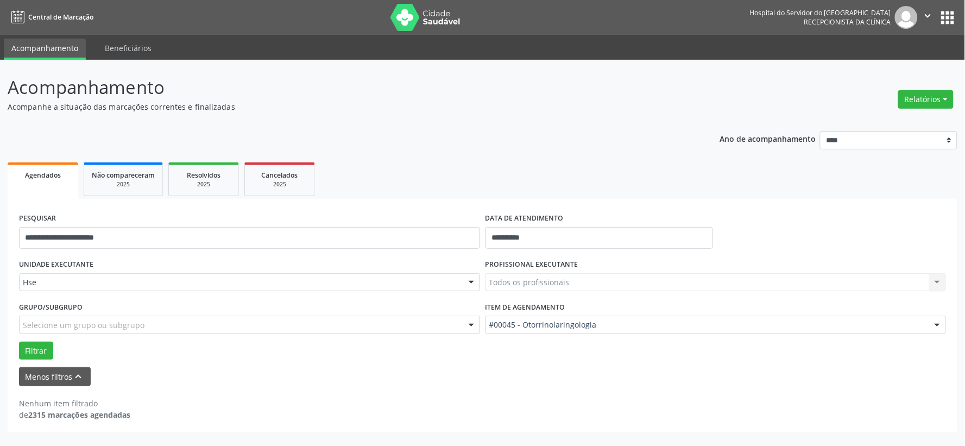
click at [509, 277] on div "Todos os profissionais Todos os profissionais Adalberto Aguiar Interaminense Ju…" at bounding box center [715, 282] width 461 height 18
drag, startPoint x: 513, startPoint y: 294, endPoint x: 510, endPoint y: 277, distance: 17.0
click at [512, 293] on div "PROFISSIONAL EXECUTANTE Todos os profissionais Todos os profissionais Adalberto…" at bounding box center [716, 277] width 466 height 42
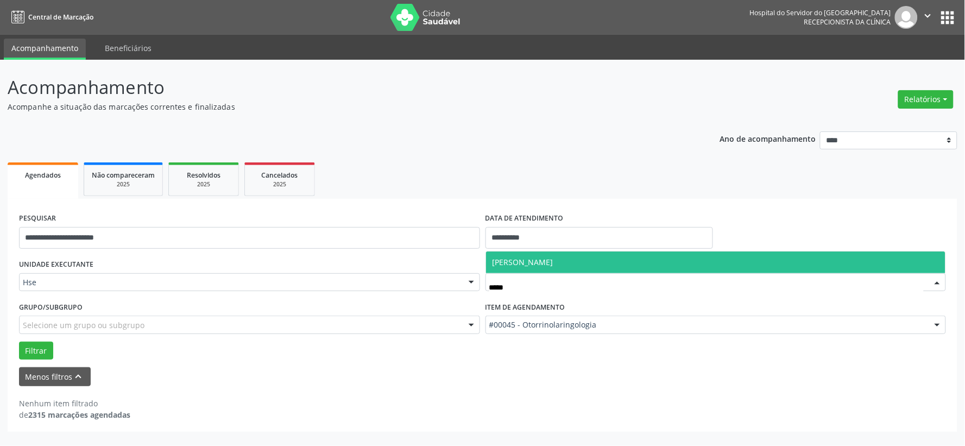
type input "******"
click at [530, 262] on span "[PERSON_NAME]" at bounding box center [522, 262] width 61 height 10
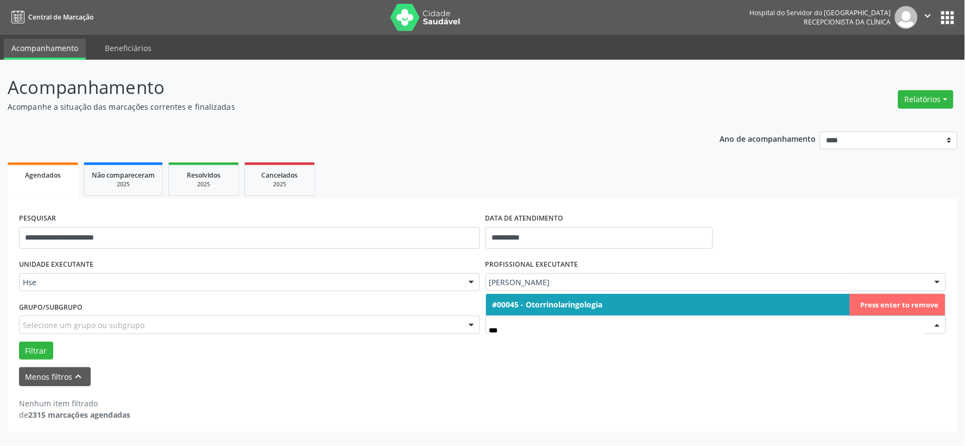
click at [553, 303] on span "#00045 - Otorrinolaringologia" at bounding box center [547, 304] width 110 height 10
type input "***"
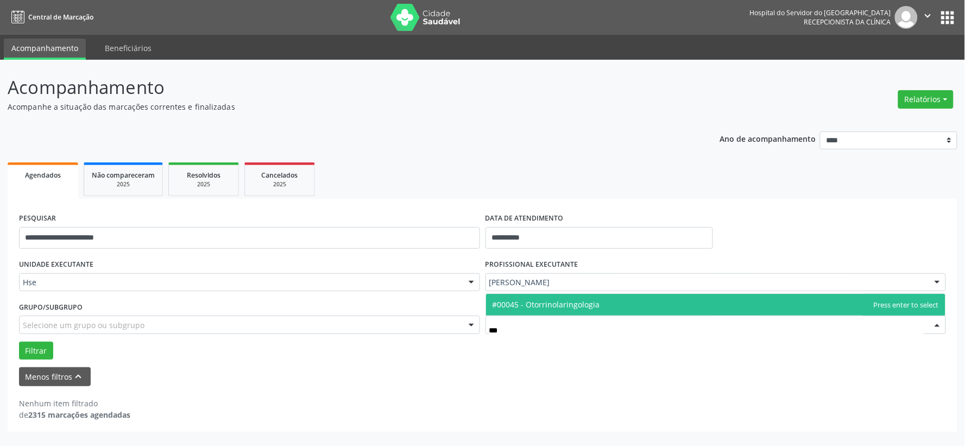
click at [545, 303] on span "#00045 - Otorrinolaringologia" at bounding box center [545, 304] width 107 height 10
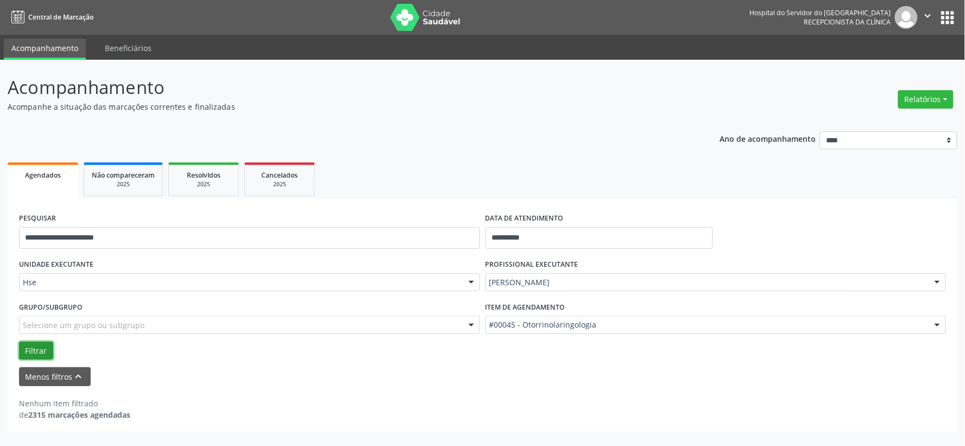
click at [28, 342] on button "Filtrar" at bounding box center [36, 350] width 34 height 18
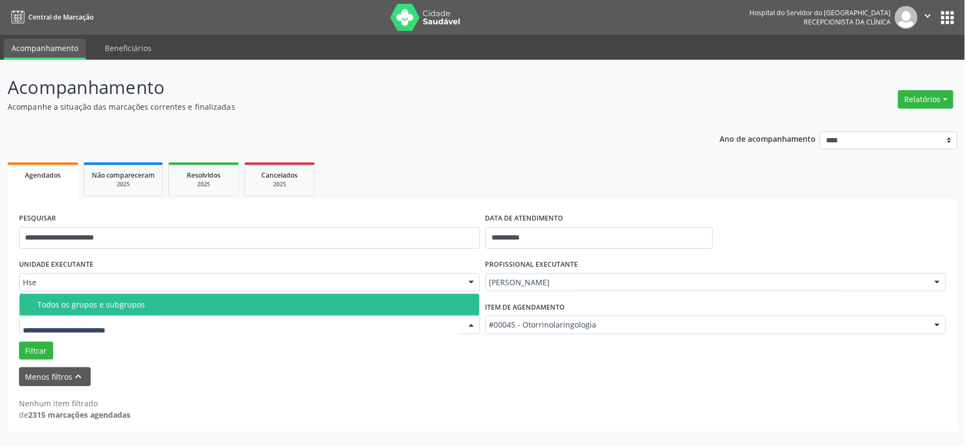
click at [123, 303] on div "Todos os grupos e subgrupos" at bounding box center [254, 304] width 435 height 9
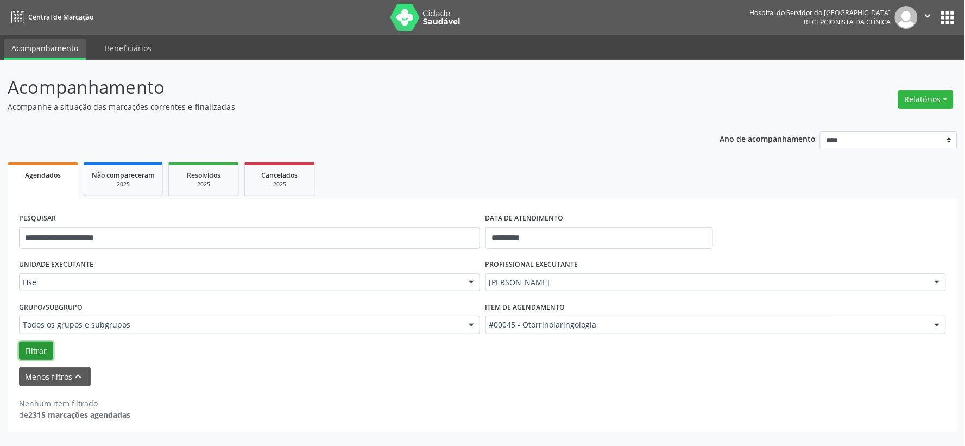
click at [50, 349] on button "Filtrar" at bounding box center [36, 350] width 34 height 18
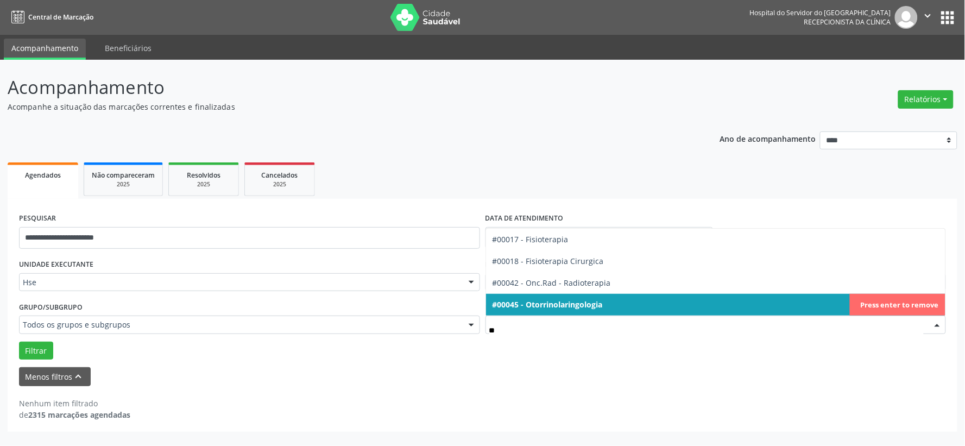
click at [759, 302] on span "#00045 - Otorrinolaringologia" at bounding box center [716, 305] width 460 height 22
type input "**"
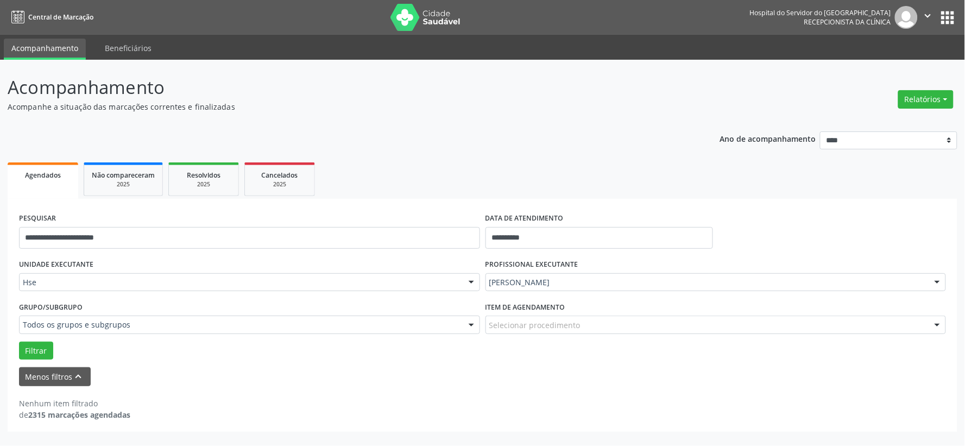
click at [538, 337] on div "Item de agendamento Selecionar procedimento #0000 - Alergologia #0001 - Angiolo…" at bounding box center [716, 320] width 466 height 42
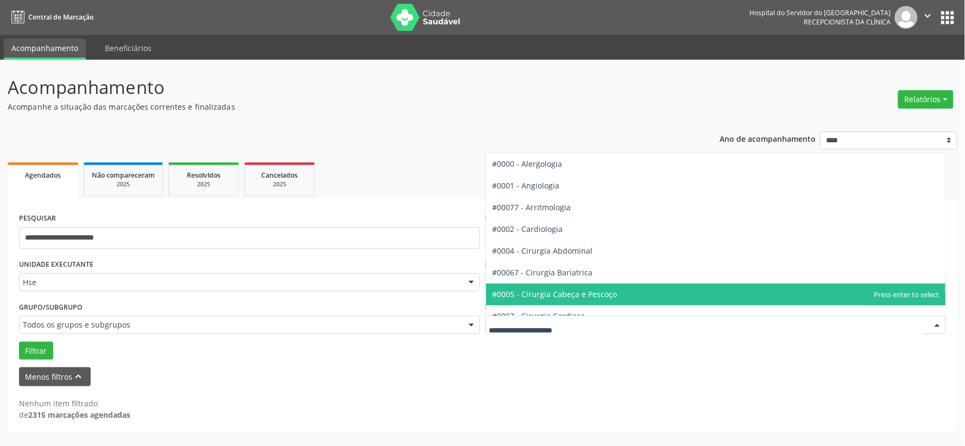
click at [530, 332] on div at bounding box center [715, 324] width 461 height 18
click at [530, 322] on input "text" at bounding box center [706, 330] width 435 height 22
type input "*"
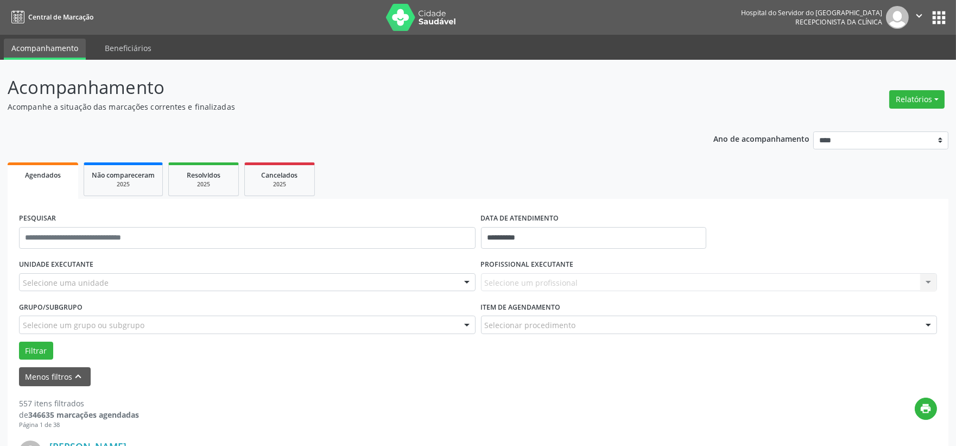
drag, startPoint x: 185, startPoint y: 270, endPoint x: 172, endPoint y: 277, distance: 14.8
click at [182, 270] on div "UNIDADE EXECUTANTE Selecione uma unidade Todos as unidades Hse Nenhum resultado…" at bounding box center [247, 277] width 462 height 42
drag, startPoint x: 170, startPoint y: 279, endPoint x: 163, endPoint y: 281, distance: 6.7
click at [170, 279] on div "Selecione uma unidade" at bounding box center [247, 282] width 457 height 18
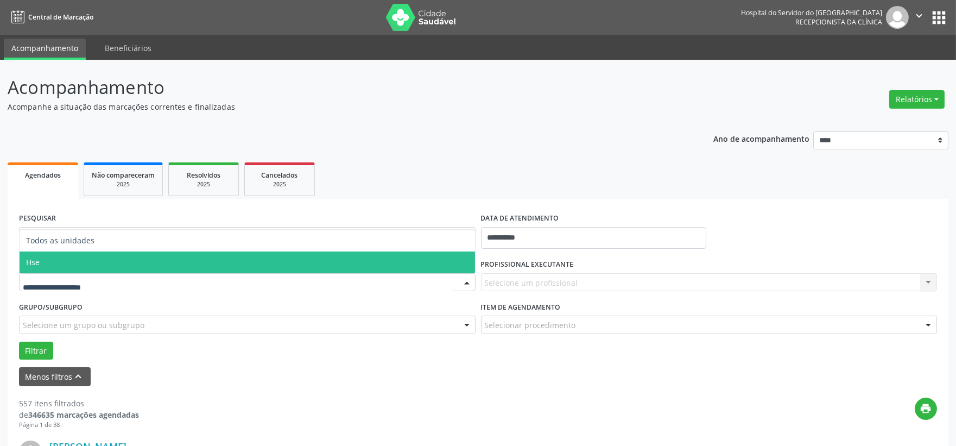
click at [58, 263] on span "Hse" at bounding box center [247, 262] width 455 height 22
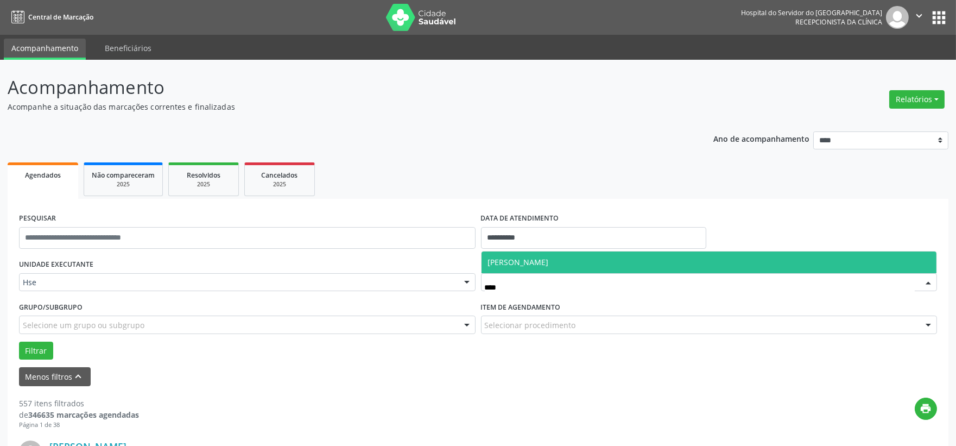
type input "*****"
click at [525, 267] on span "[PERSON_NAME]" at bounding box center [709, 262] width 455 height 22
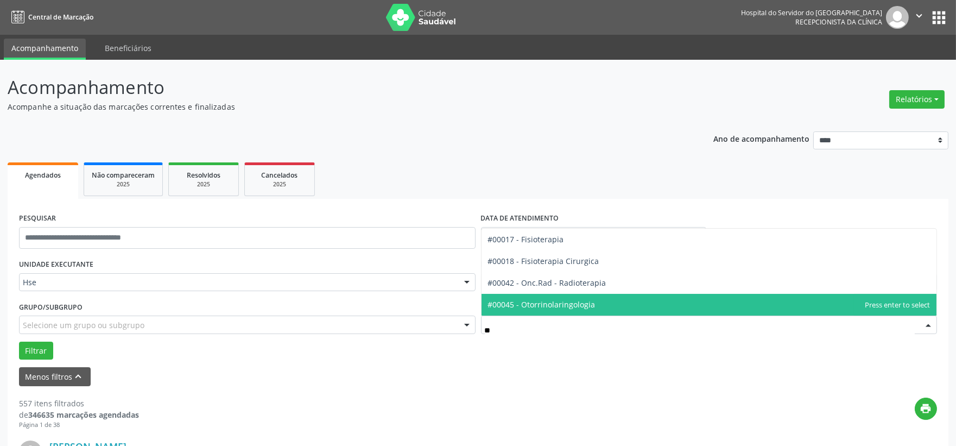
type input "***"
click at [531, 306] on span "#00045 - Otorrinolaringologia" at bounding box center [541, 304] width 107 height 10
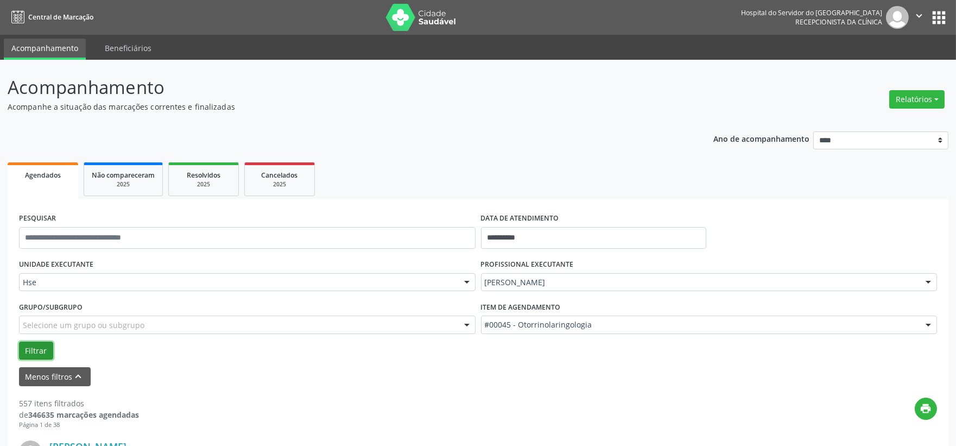
click at [47, 348] on button "Filtrar" at bounding box center [36, 350] width 34 height 18
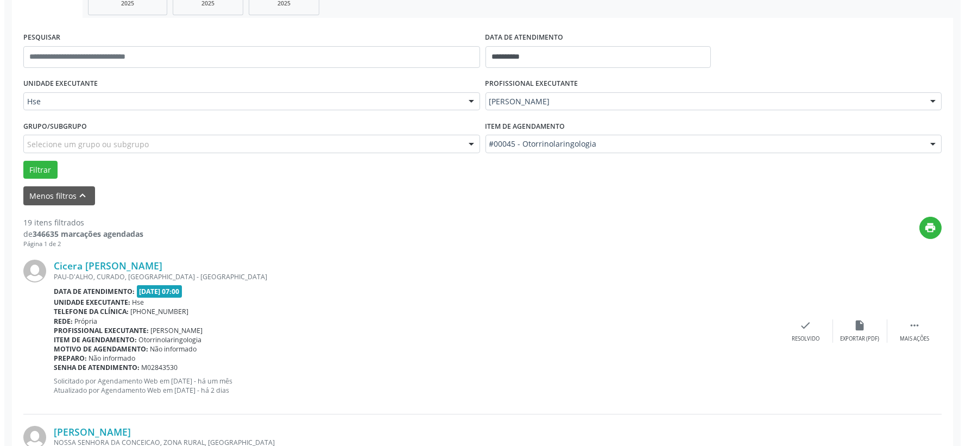
scroll to position [241, 0]
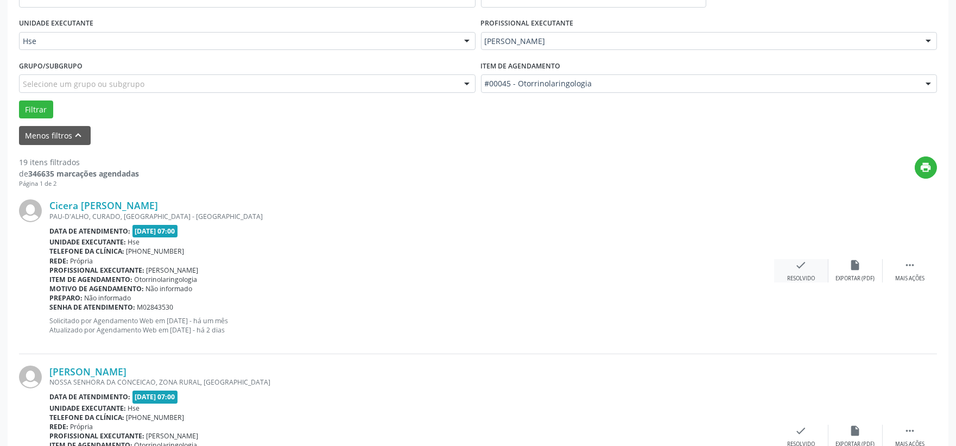
click at [804, 261] on icon "check" at bounding box center [801, 265] width 12 height 12
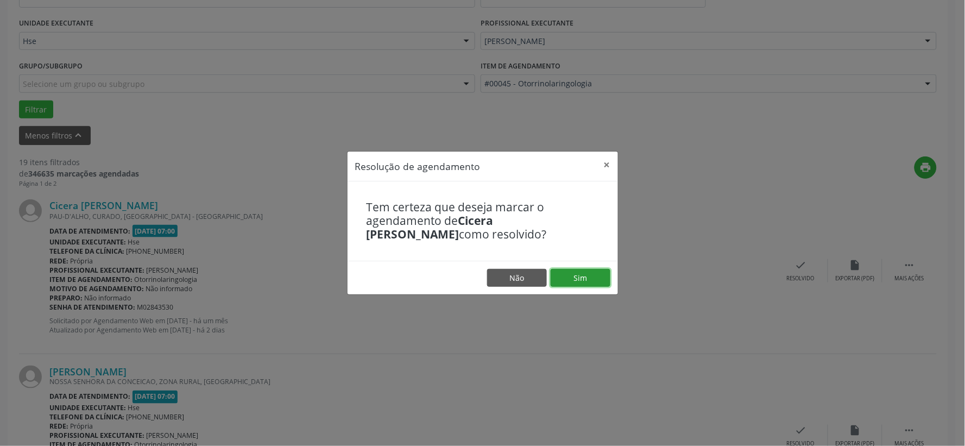
click at [599, 281] on button "Sim" at bounding box center [580, 278] width 60 height 18
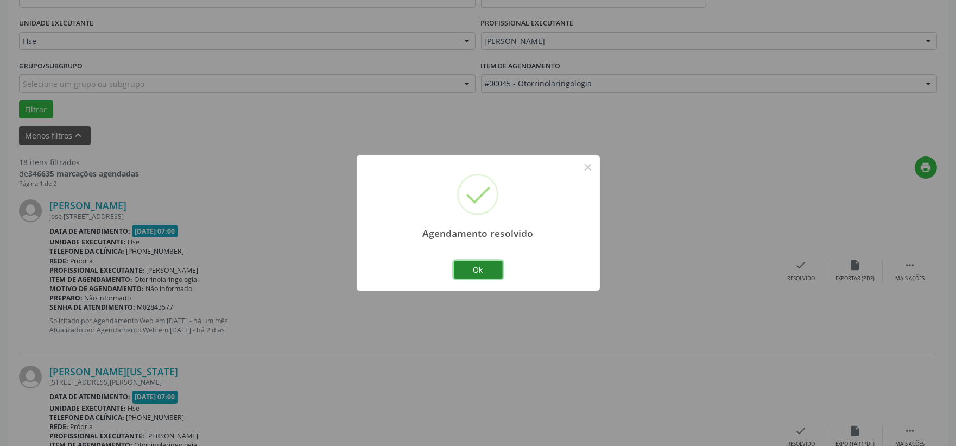
click at [470, 276] on button "Ok" at bounding box center [478, 270] width 49 height 18
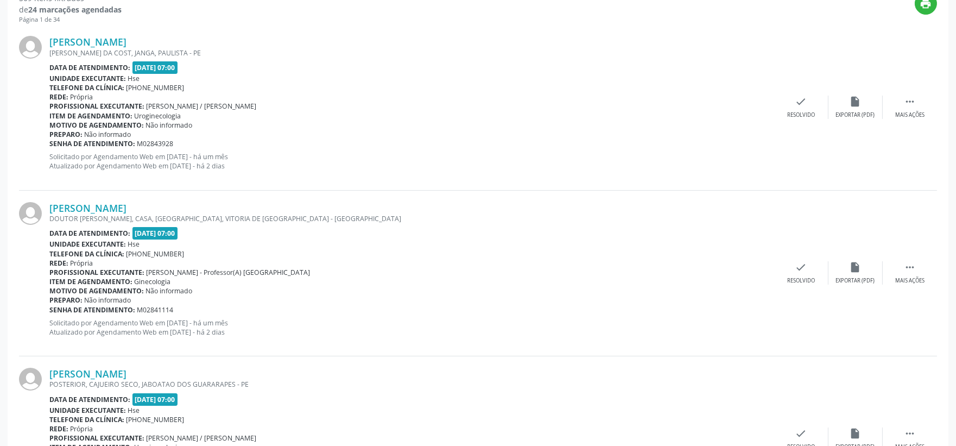
scroll to position [241, 0]
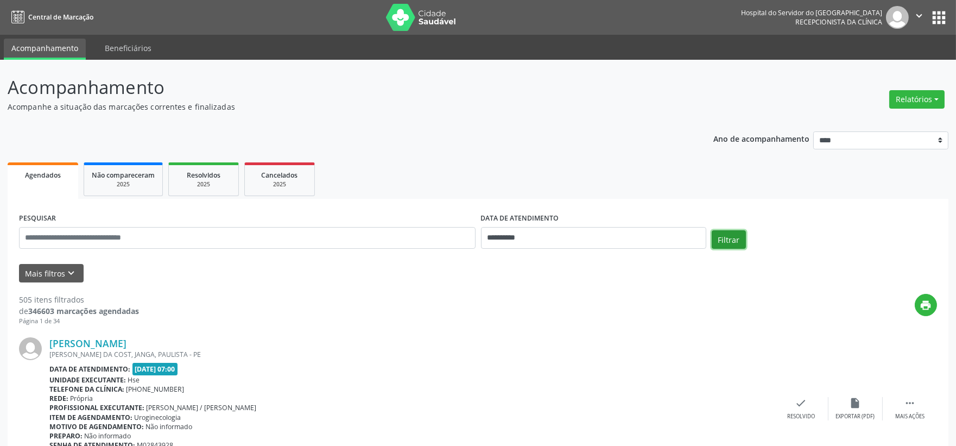
click at [733, 232] on button "Filtrar" at bounding box center [729, 239] width 34 height 18
click at [66, 273] on icon "keyboard_arrow_down" at bounding box center [72, 273] width 12 height 12
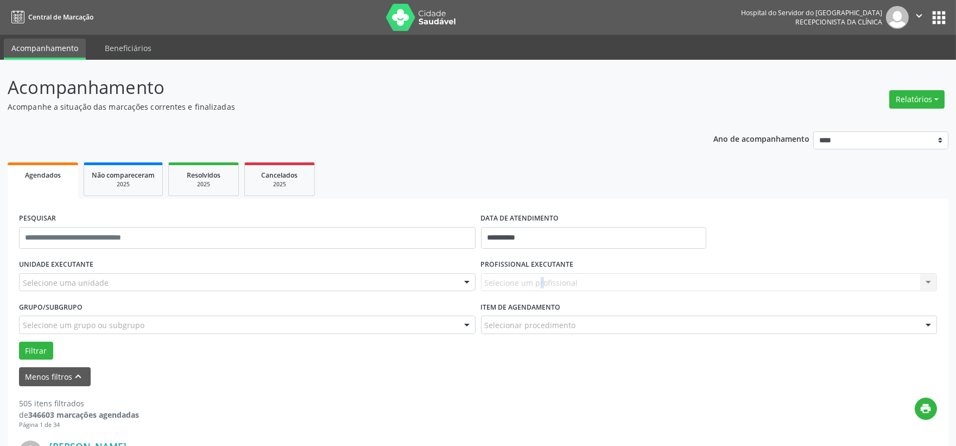
click at [493, 278] on div "Selecione um profissional Nenhum resultado encontrado para: " " Não há nenhuma …" at bounding box center [709, 282] width 457 height 18
click at [516, 280] on div "Selecione um profissional Nenhum resultado encontrado para: " " Não há nenhuma …" at bounding box center [709, 282] width 457 height 18
click at [408, 284] on div "Selecione uma unidade" at bounding box center [247, 282] width 457 height 18
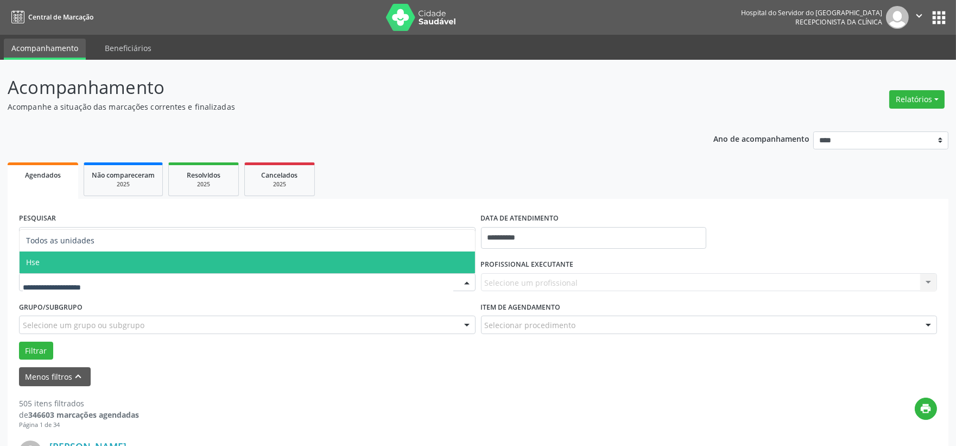
click at [271, 266] on span "Hse" at bounding box center [247, 262] width 455 height 22
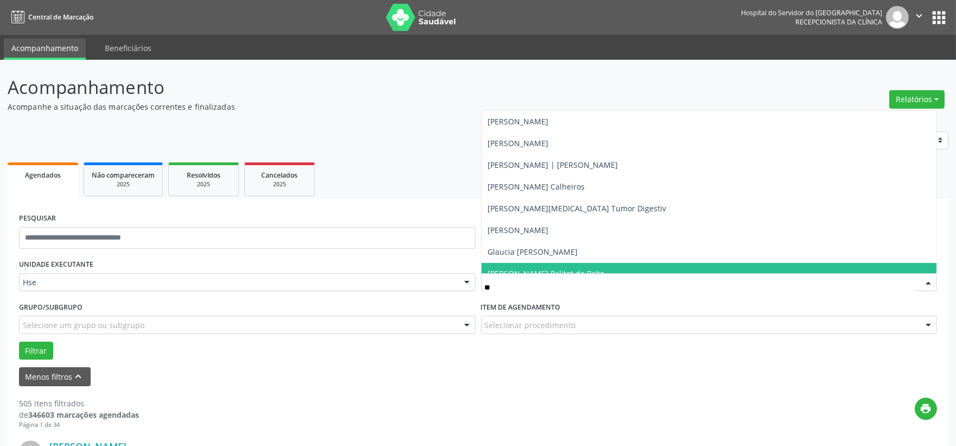
type input "******"
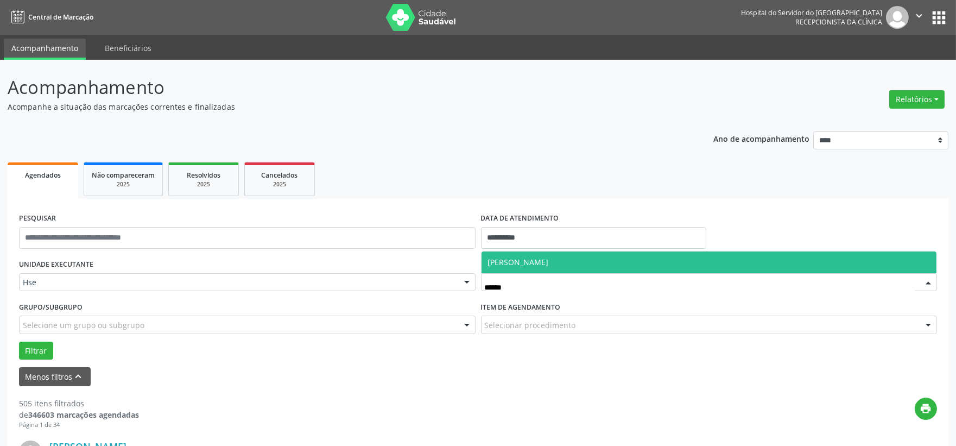
click at [565, 268] on span "[PERSON_NAME]" at bounding box center [709, 262] width 455 height 22
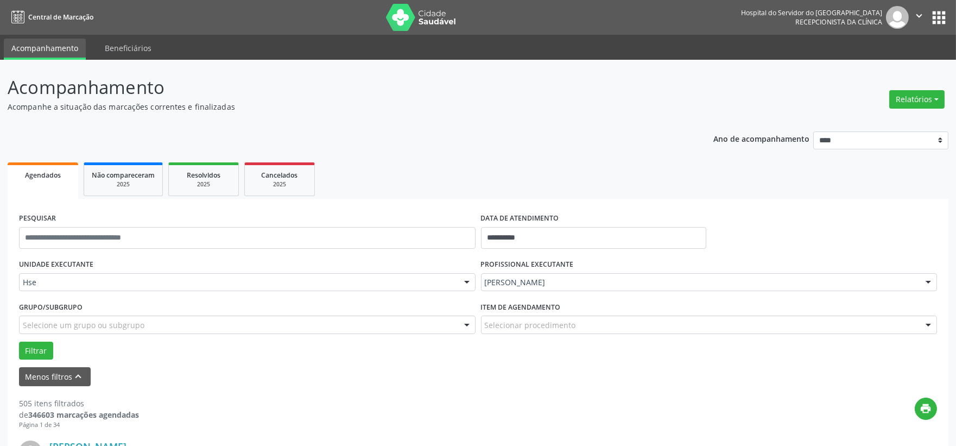
click at [475, 331] on div "Grupo/Subgrupo Selecione um grupo ou subgrupo Todos os grupos e subgrupos Nenhu…" at bounding box center [247, 320] width 462 height 42
click at [470, 331] on div at bounding box center [467, 325] width 16 height 18
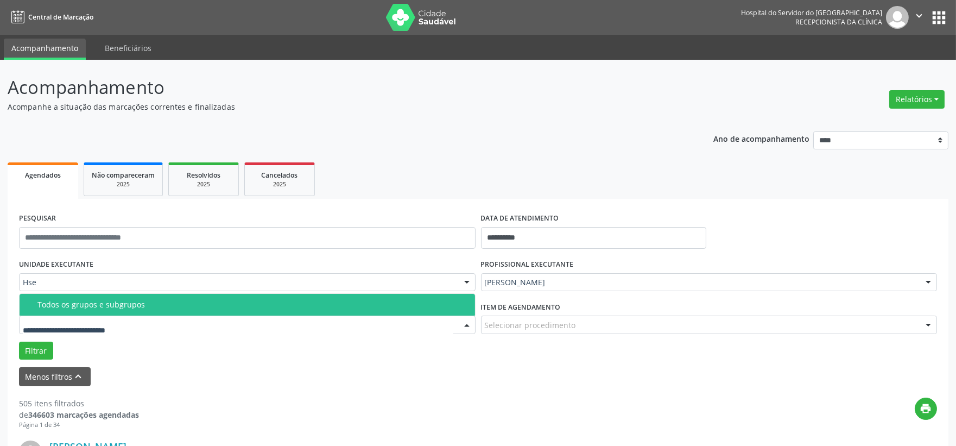
click at [357, 311] on span "Todos os grupos e subgrupos" at bounding box center [247, 305] width 455 height 22
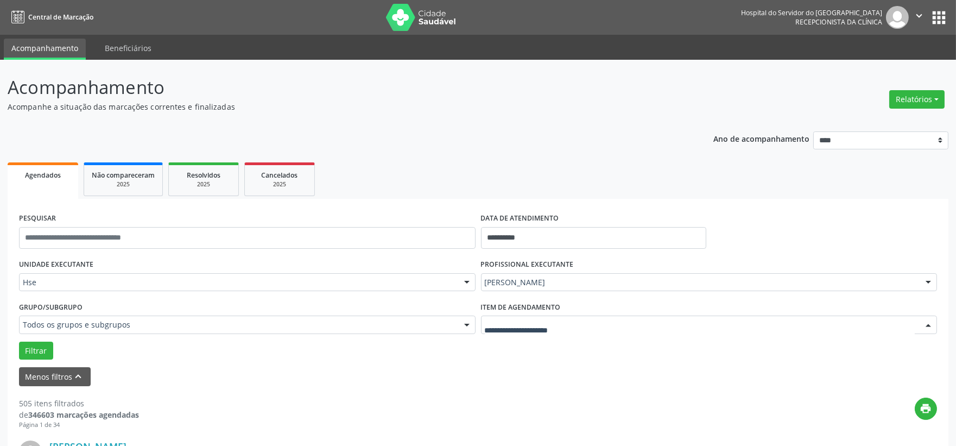
drag, startPoint x: 554, startPoint y: 329, endPoint x: 539, endPoint y: 329, distance: 14.7
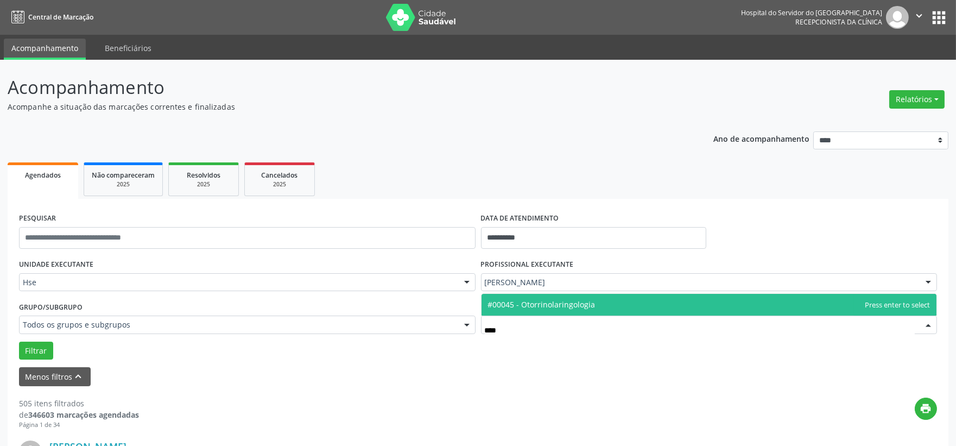
type input "*****"
click at [596, 305] on span "#00045 - Otorrinolaringologia" at bounding box center [709, 305] width 455 height 22
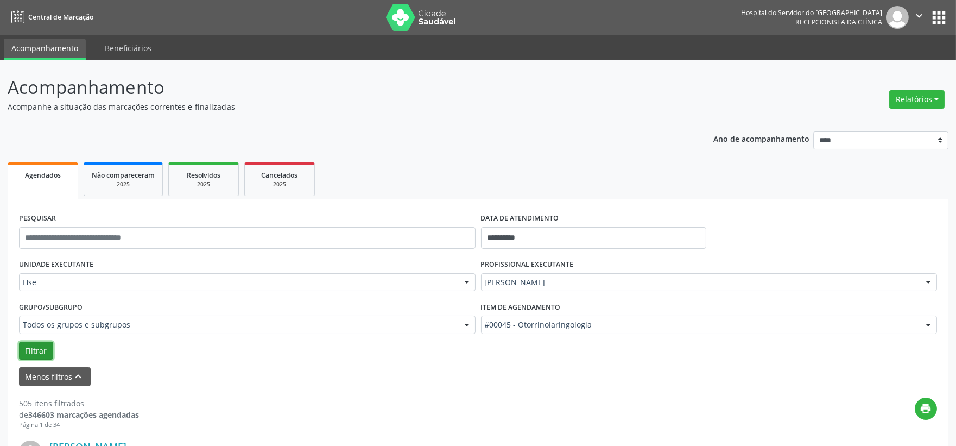
click at [46, 343] on button "Filtrar" at bounding box center [36, 350] width 34 height 18
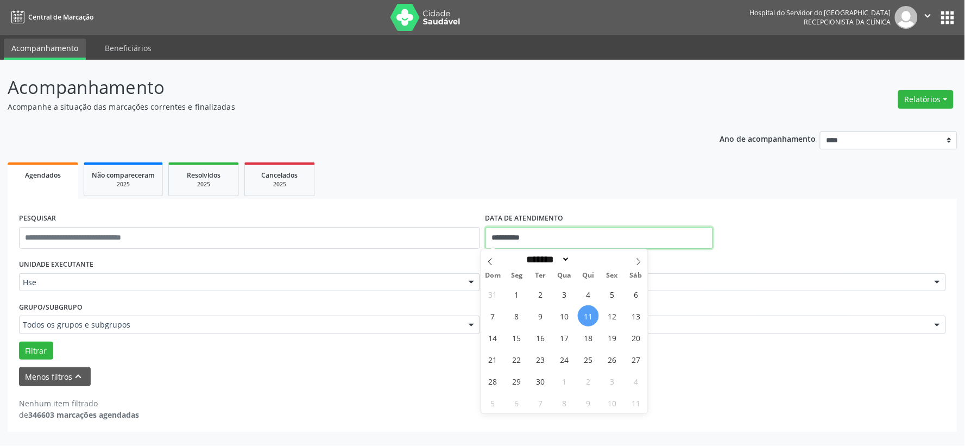
click at [529, 242] on input "**********" at bounding box center [598, 238] width 227 height 22
click at [560, 313] on span "10" at bounding box center [564, 315] width 21 height 21
type input "**********"
click at [560, 313] on span "10" at bounding box center [564, 315] width 21 height 21
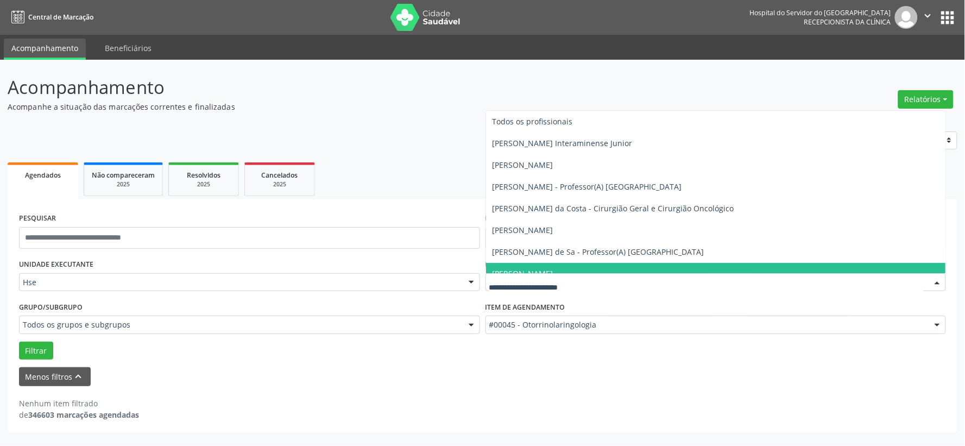
click at [549, 276] on div at bounding box center [715, 282] width 461 height 18
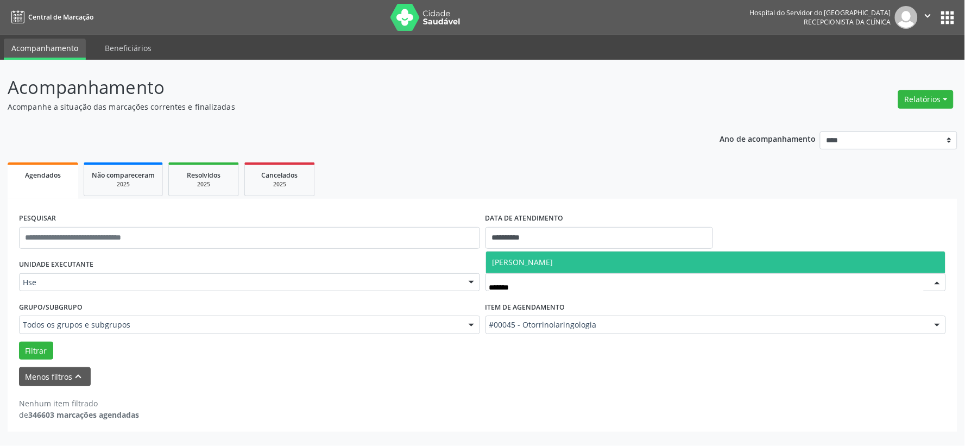
click at [553, 263] on span "[PERSON_NAME]" at bounding box center [522, 262] width 61 height 10
type input "*******"
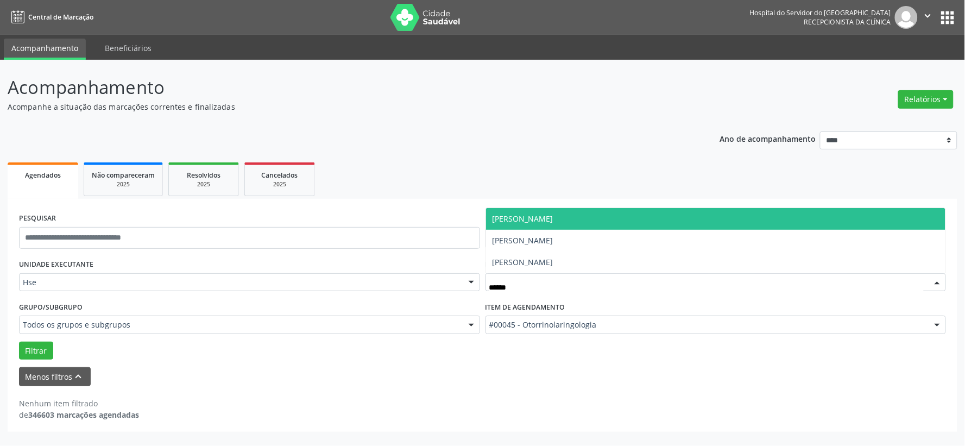
type input "*******"
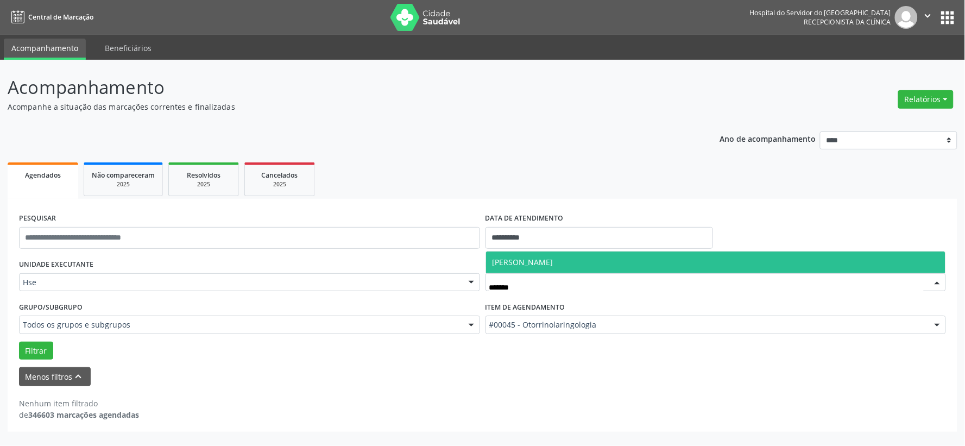
click at [587, 268] on span "[PERSON_NAME]" at bounding box center [716, 262] width 460 height 22
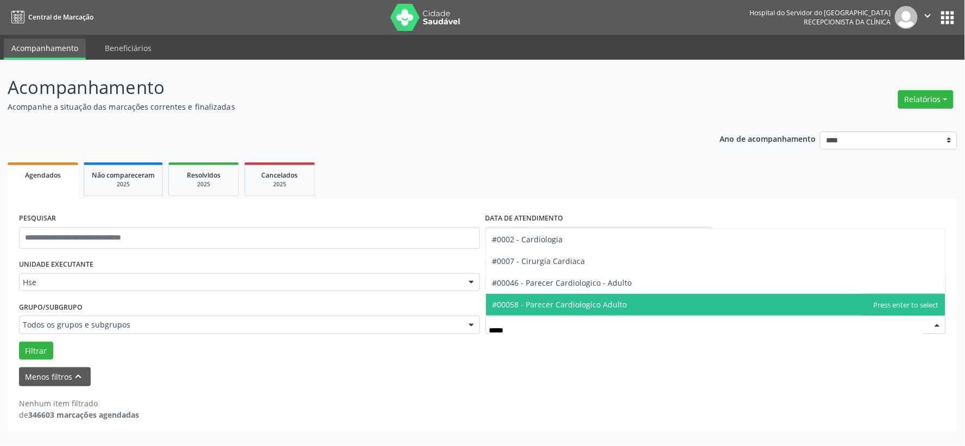
type input "******"
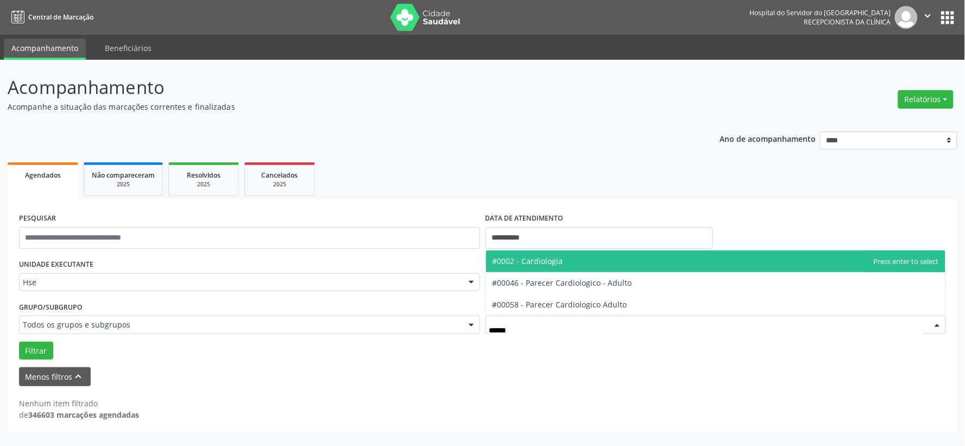
drag, startPoint x: 576, startPoint y: 269, endPoint x: 619, endPoint y: 282, distance: 45.5
click at [619, 282] on ul "#0002 - Cardiologia #00046 - Parecer Cardiologico - Adulto #00058 - Parecer Car…" at bounding box center [716, 282] width 460 height 65
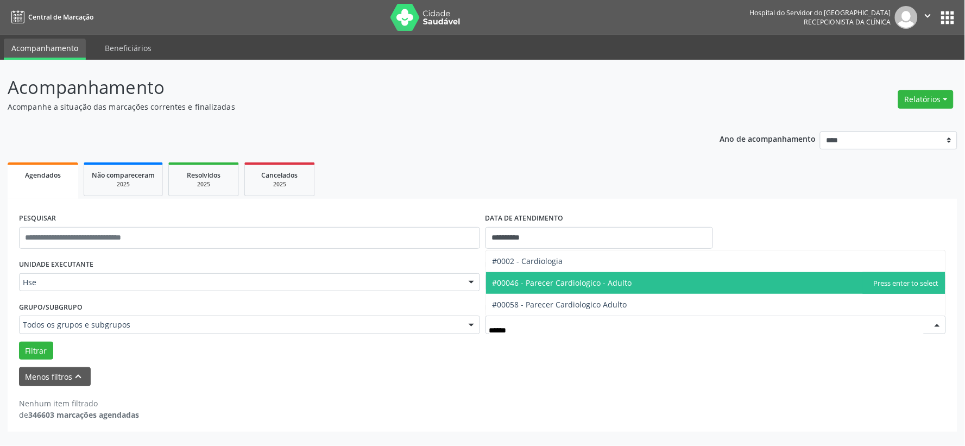
click at [600, 272] on span "#00046 - Parecer Cardiologico - Adulto" at bounding box center [716, 283] width 460 height 22
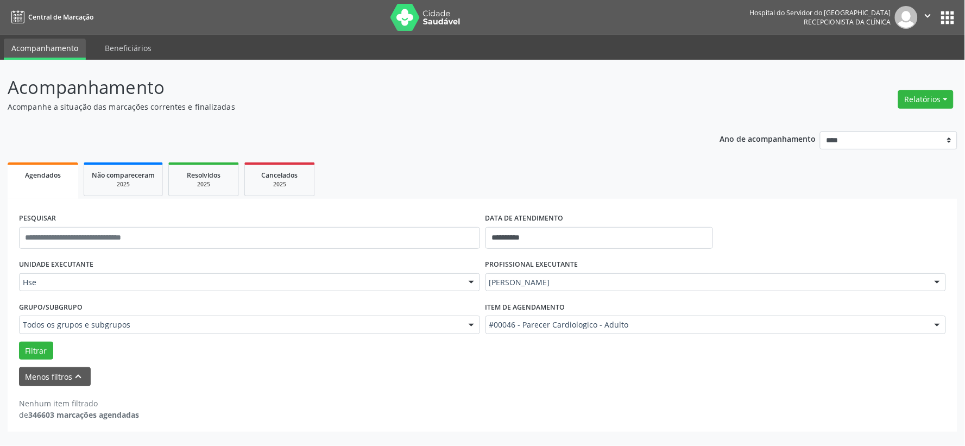
click at [600, 269] on div "UNIDADE EXECUTANTE Hse Todos as unidades Hse Nenhum resultado encontrado para: …" at bounding box center [482, 307] width 932 height 103
click at [37, 346] on button "Filtrar" at bounding box center [36, 350] width 34 height 18
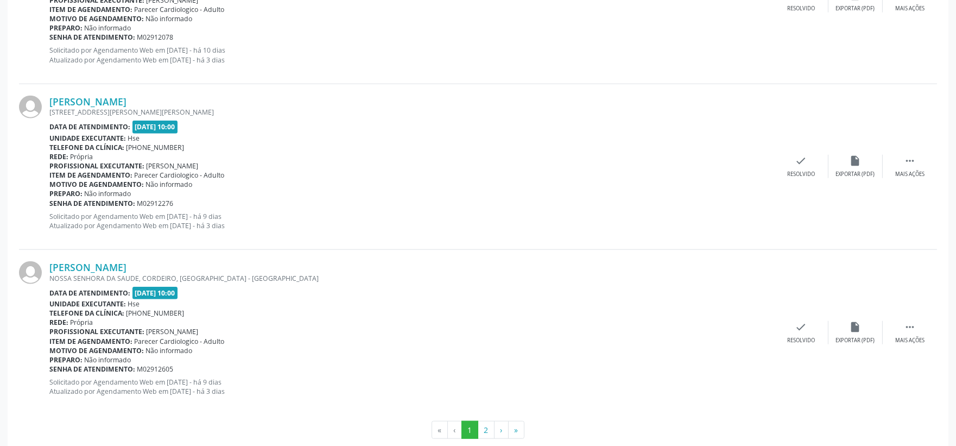
scroll to position [2520, 0]
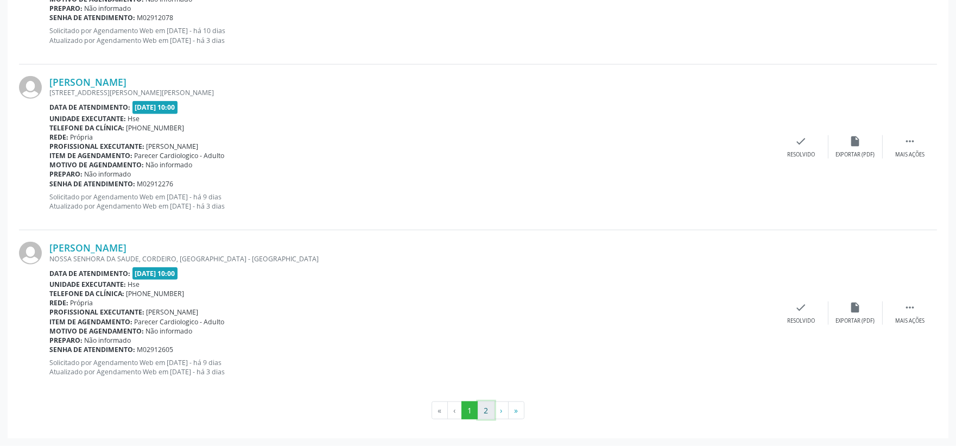
click at [480, 414] on button "2" at bounding box center [486, 410] width 17 height 18
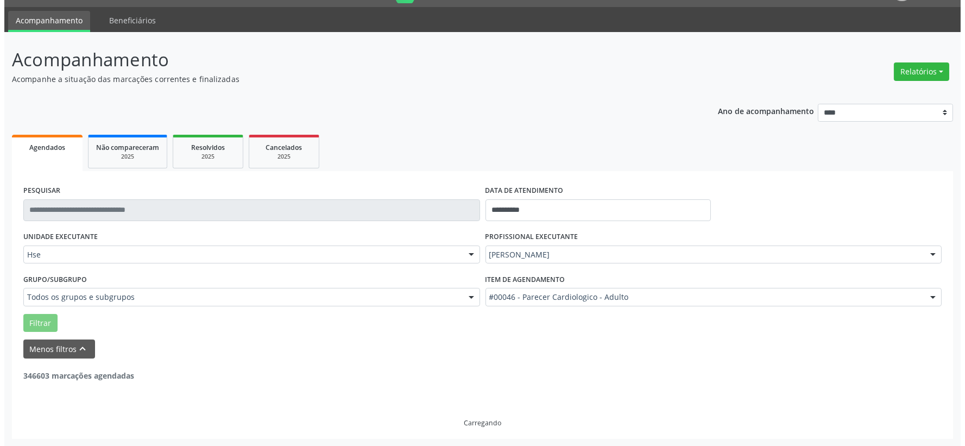
scroll to position [530, 0]
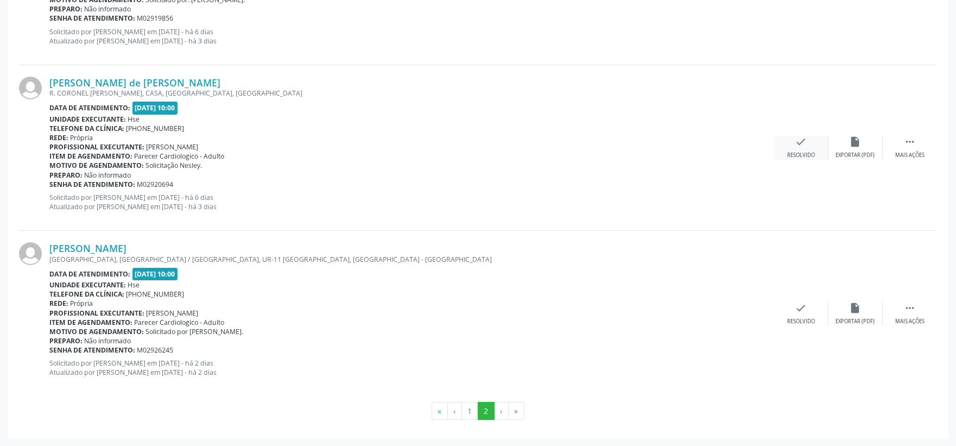
click at [802, 153] on div "Resolvido" at bounding box center [801, 155] width 28 height 8
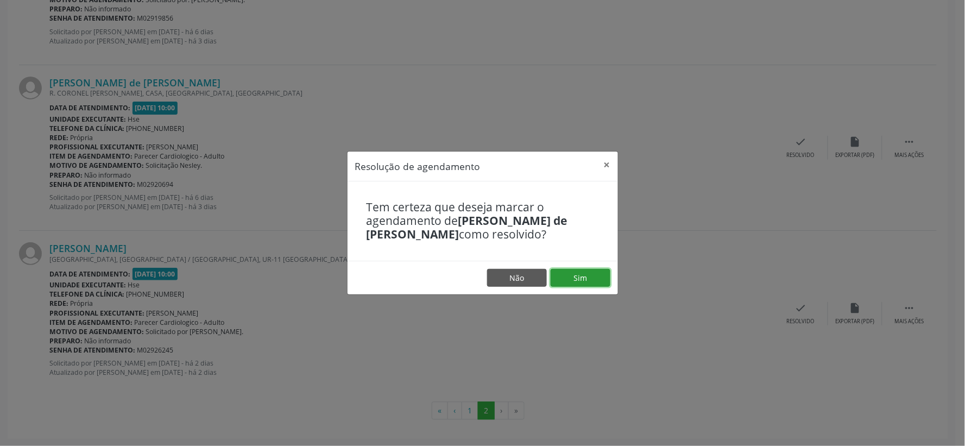
click at [583, 275] on button "Sim" at bounding box center [580, 278] width 60 height 18
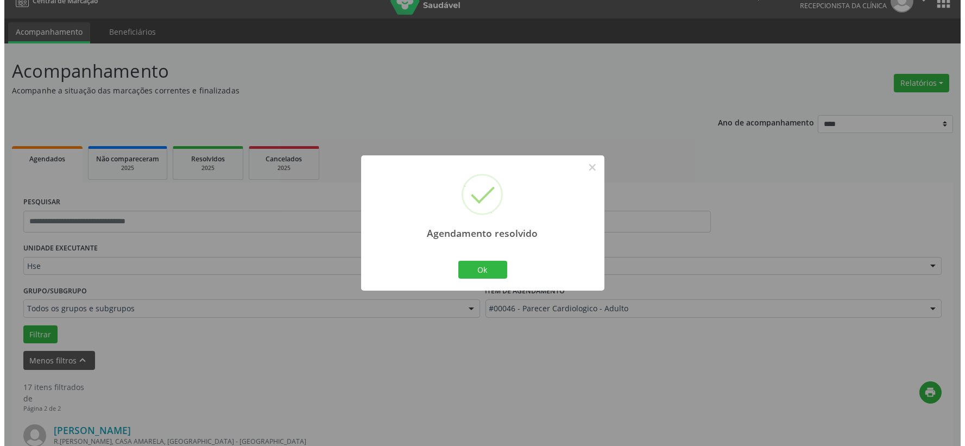
scroll to position [364, 0]
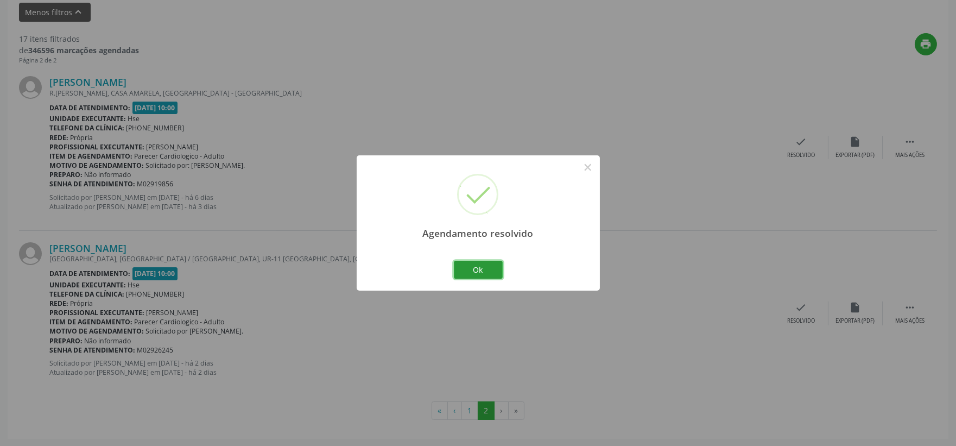
drag, startPoint x: 482, startPoint y: 261, endPoint x: 475, endPoint y: 258, distance: 7.6
click at [478, 258] on div "Ok Cancel" at bounding box center [478, 269] width 54 height 23
click at [474, 268] on button "Ok" at bounding box center [478, 270] width 49 height 18
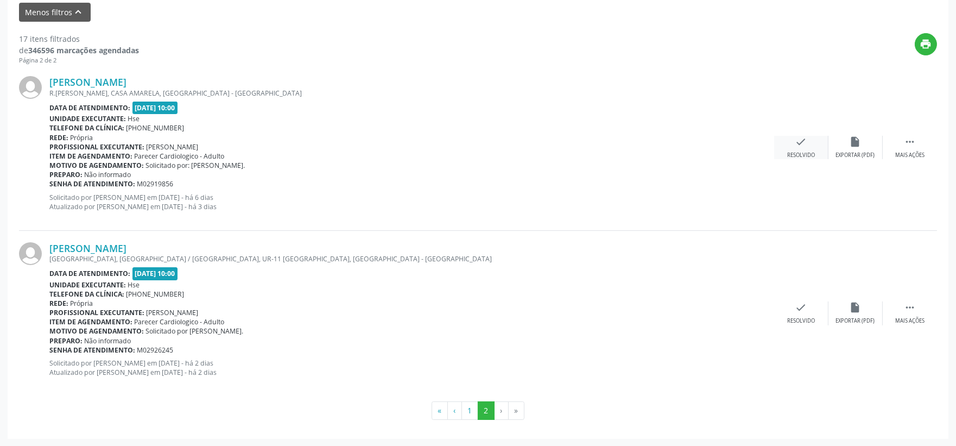
click at [794, 154] on div "Resolvido" at bounding box center [801, 155] width 28 height 8
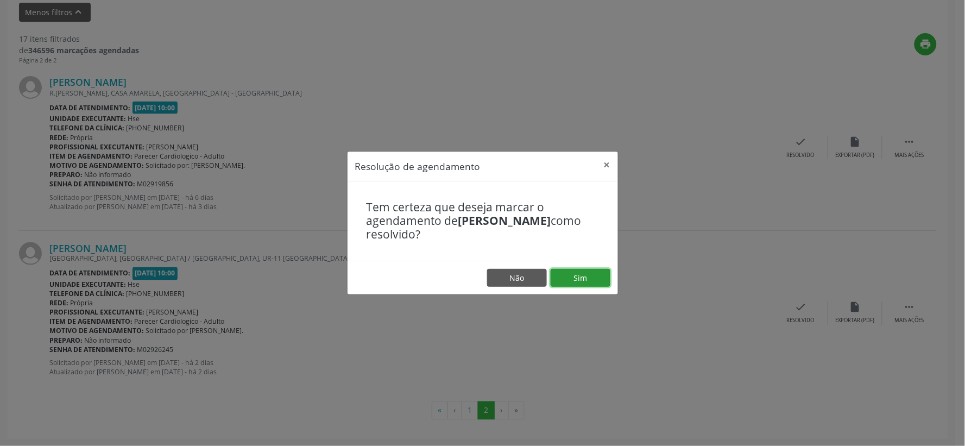
click at [580, 287] on button "Sim" at bounding box center [580, 278] width 60 height 18
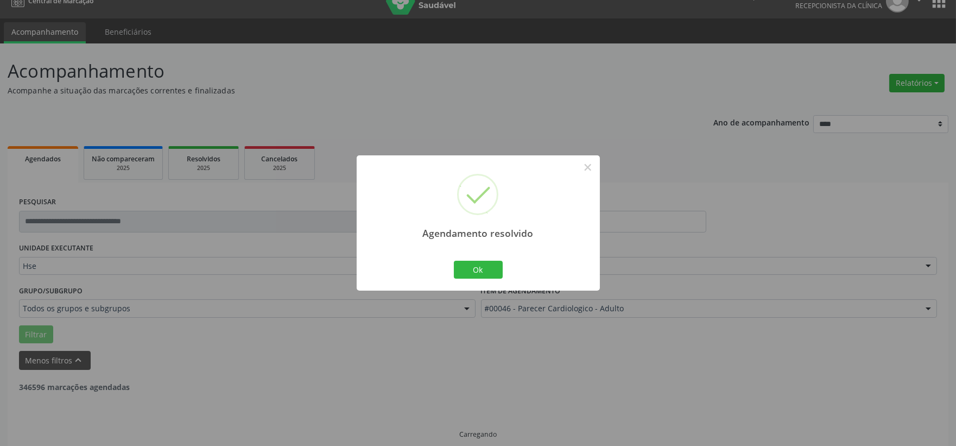
scroll to position [28, 0]
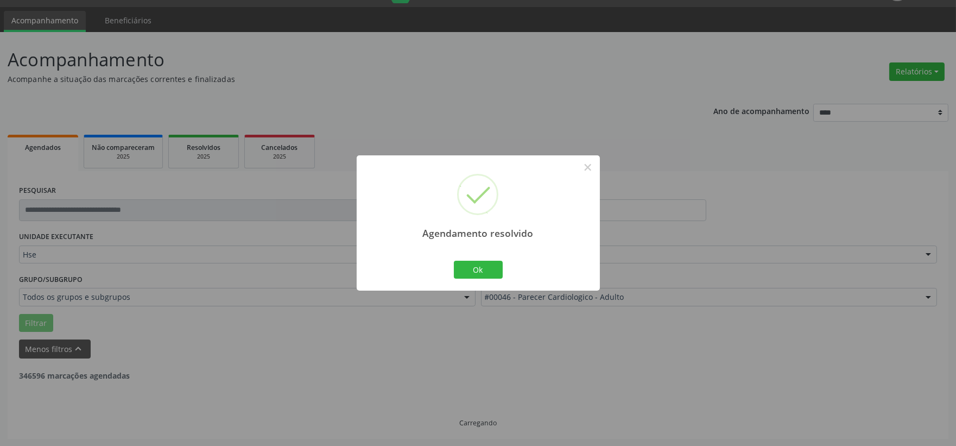
click at [511, 274] on div "Agendamento resolvido × Ok Cancel" at bounding box center [478, 222] width 243 height 135
click at [494, 268] on button "Ok" at bounding box center [478, 270] width 49 height 18
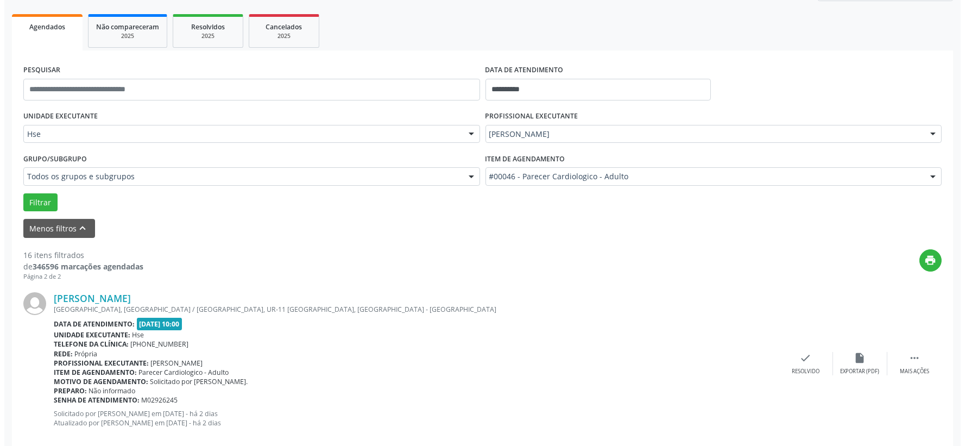
scroll to position [198, 0]
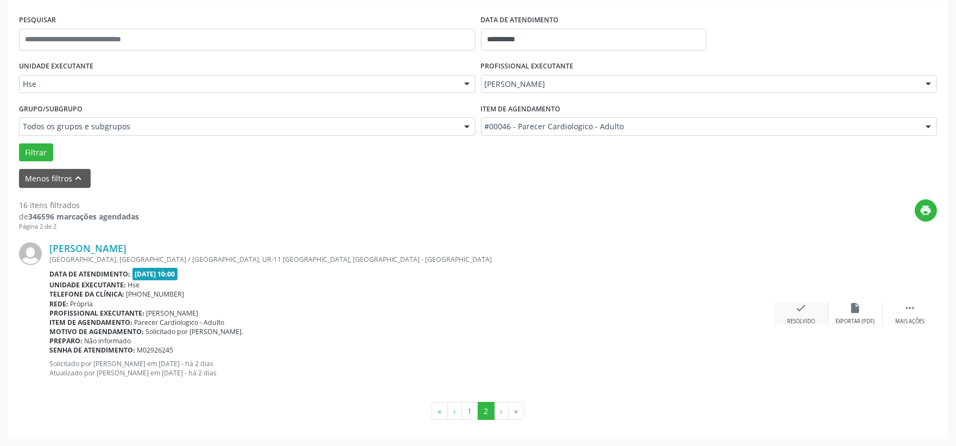
click at [790, 312] on div "check Resolvido" at bounding box center [801, 313] width 54 height 23
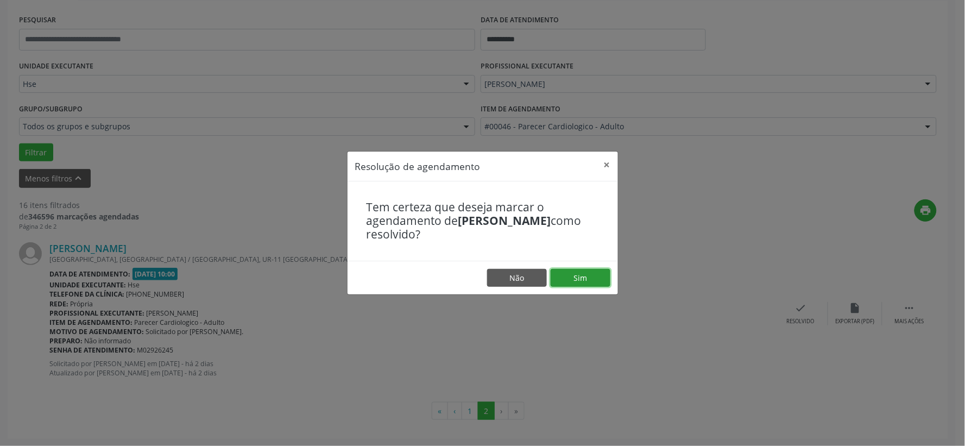
click at [584, 283] on button "Sim" at bounding box center [580, 278] width 60 height 18
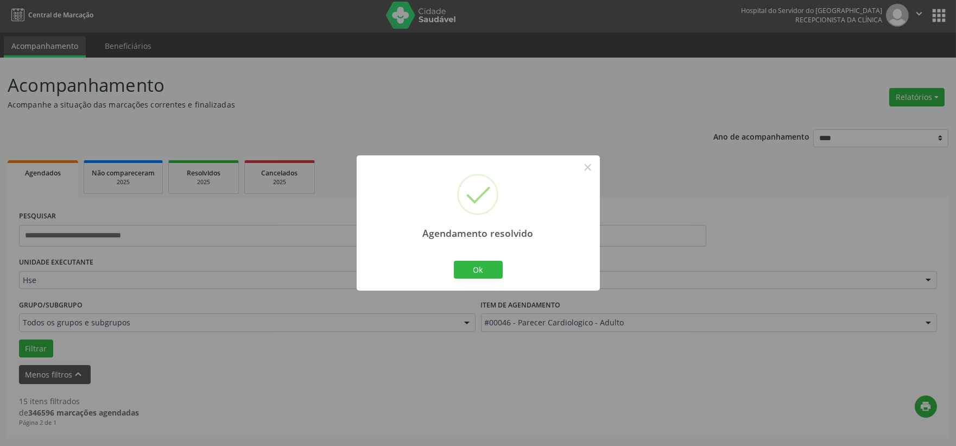
scroll to position [2, 0]
click at [486, 279] on div "Ok Cancel" at bounding box center [478, 269] width 54 height 23
click at [482, 276] on button "Ok" at bounding box center [478, 270] width 49 height 18
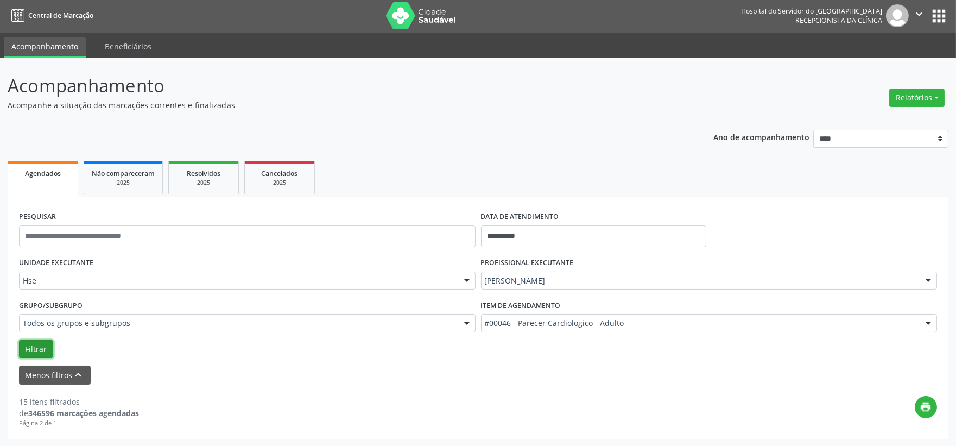
click at [40, 353] on button "Filtrar" at bounding box center [36, 349] width 34 height 18
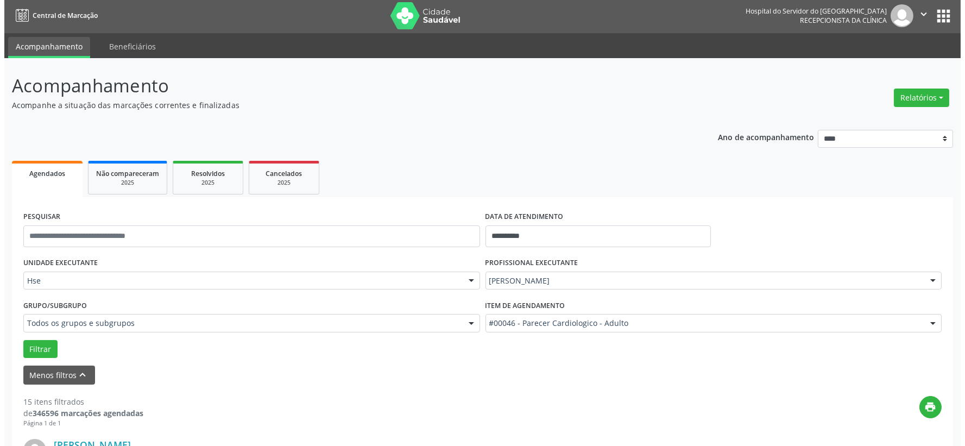
scroll to position [303, 0]
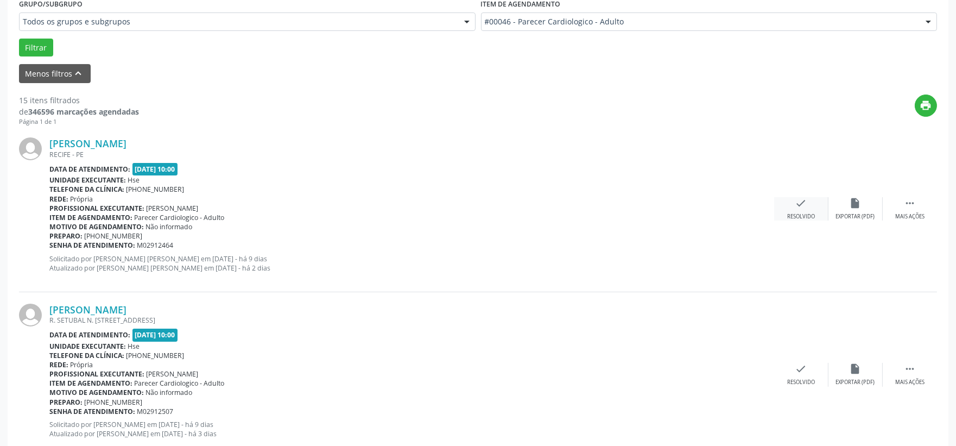
click at [793, 211] on div "check Resolvido" at bounding box center [801, 208] width 54 height 23
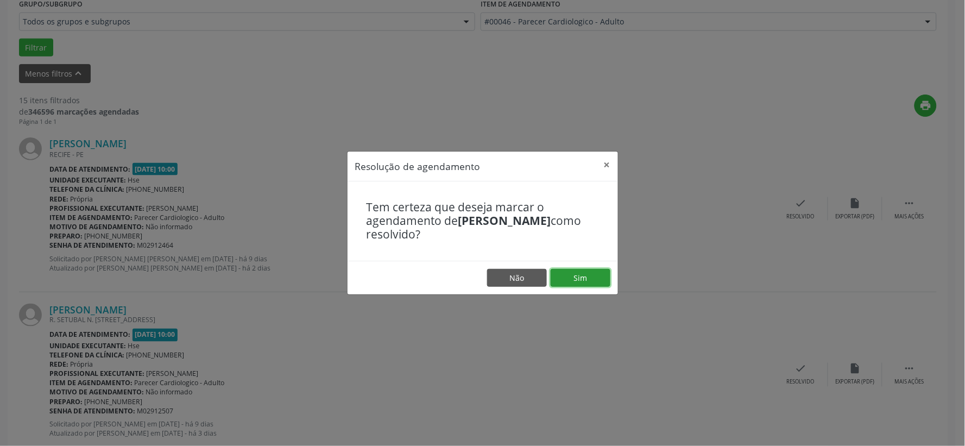
click at [576, 272] on button "Sim" at bounding box center [580, 278] width 60 height 18
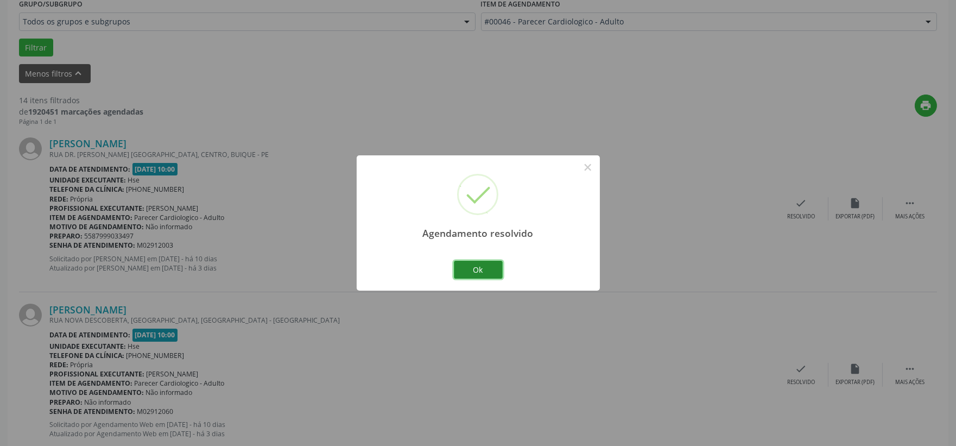
click at [457, 262] on button "Ok" at bounding box center [478, 270] width 49 height 18
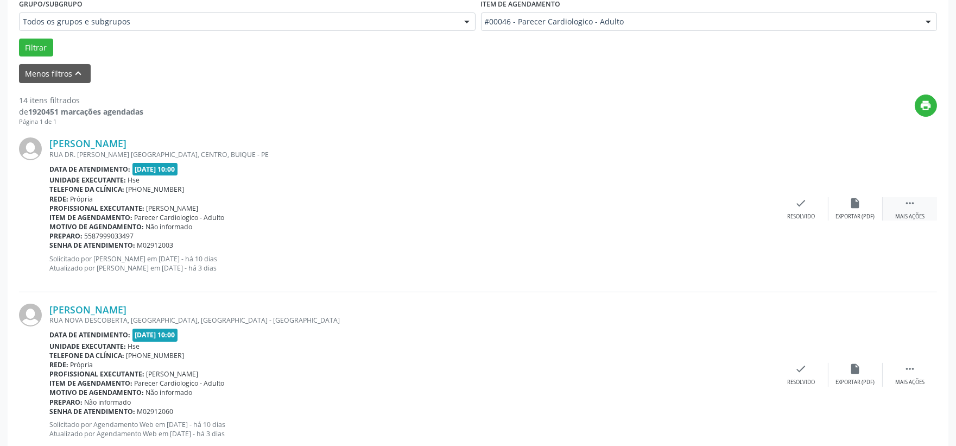
click at [927, 207] on div " Mais ações" at bounding box center [910, 208] width 54 height 23
click at [843, 210] on div "alarm_off Não compareceu" at bounding box center [855, 208] width 54 height 23
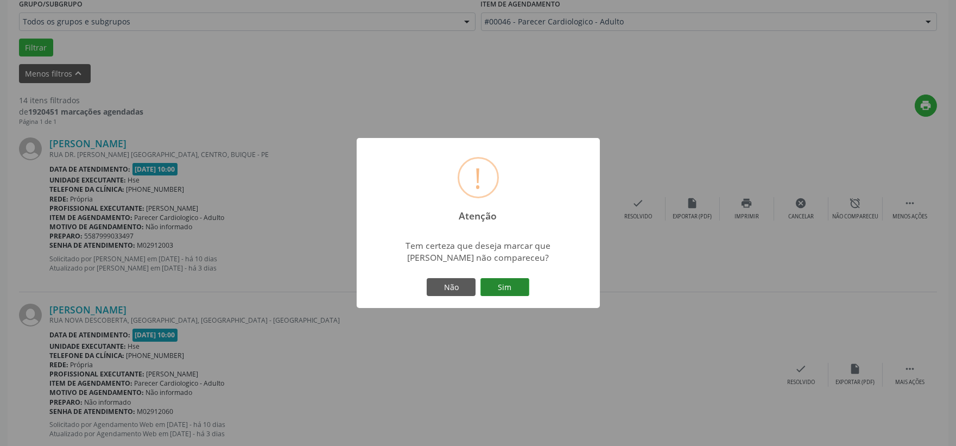
click at [503, 288] on button "Sim" at bounding box center [504, 287] width 49 height 18
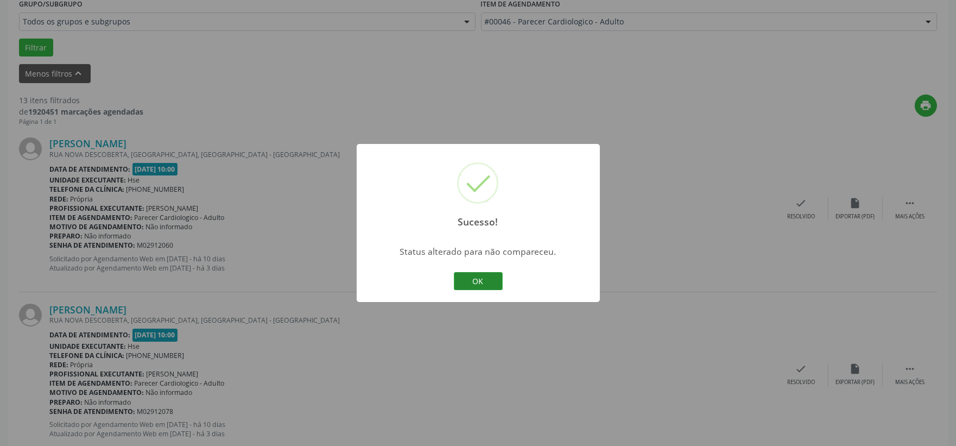
click at [459, 272] on button "OK" at bounding box center [478, 281] width 49 height 18
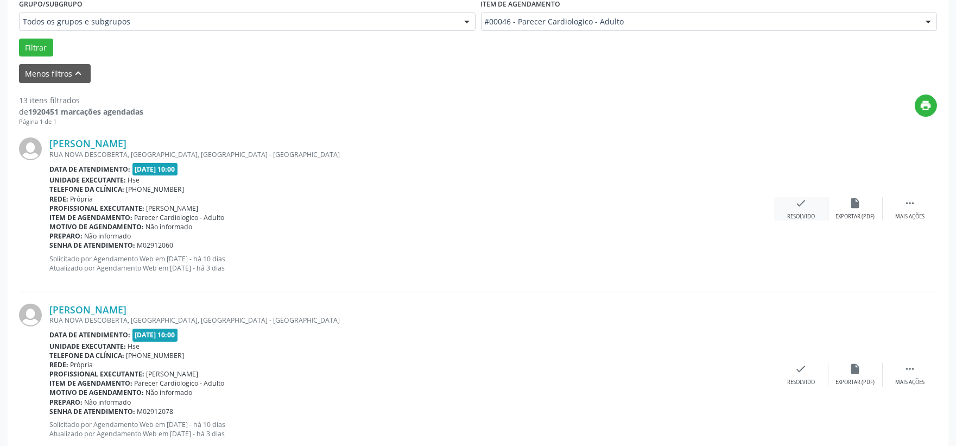
click at [797, 211] on div "check Resolvido" at bounding box center [801, 208] width 54 height 23
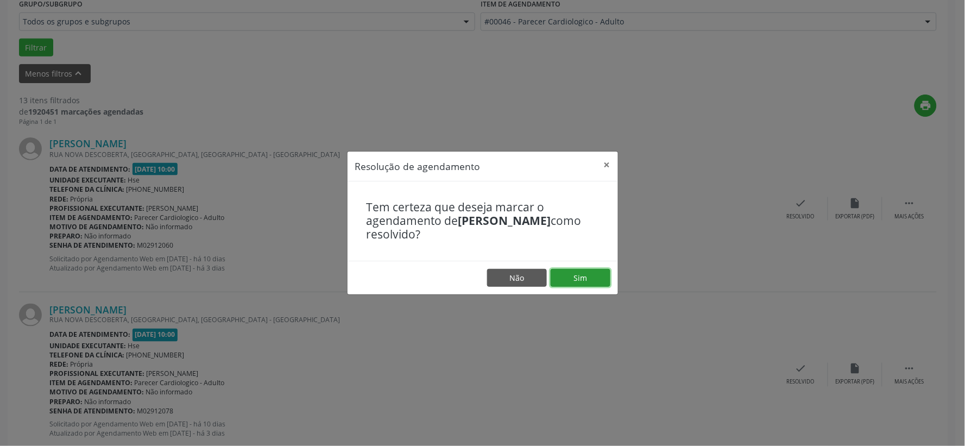
click at [587, 270] on button "Sim" at bounding box center [580, 278] width 60 height 18
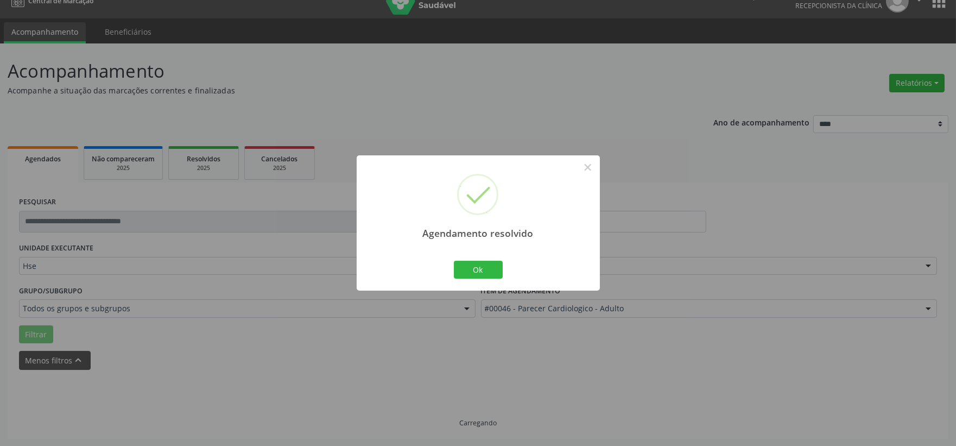
scroll to position [28, 0]
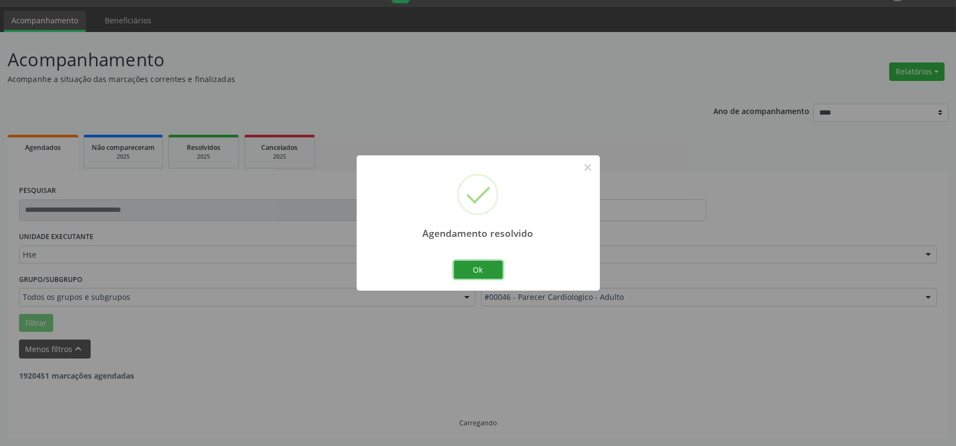
drag, startPoint x: 491, startPoint y: 274, endPoint x: 348, endPoint y: 274, distance: 143.3
click at [487, 274] on button "Ok" at bounding box center [478, 270] width 49 height 18
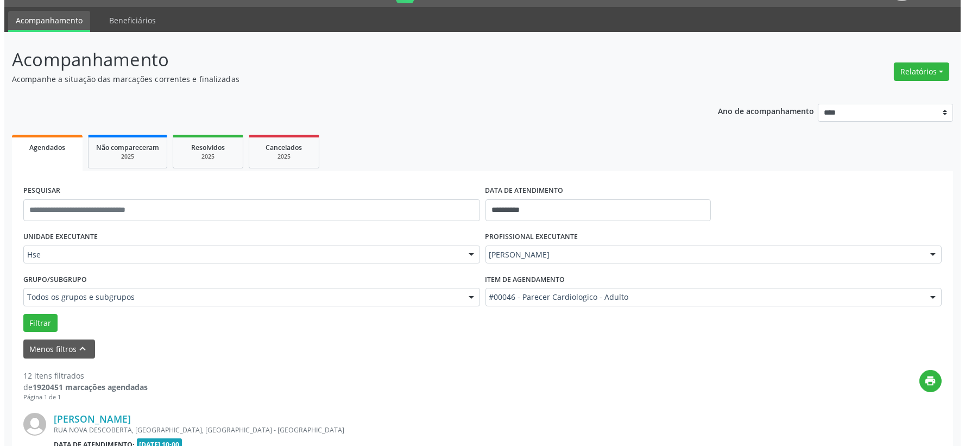
scroll to position [148, 0]
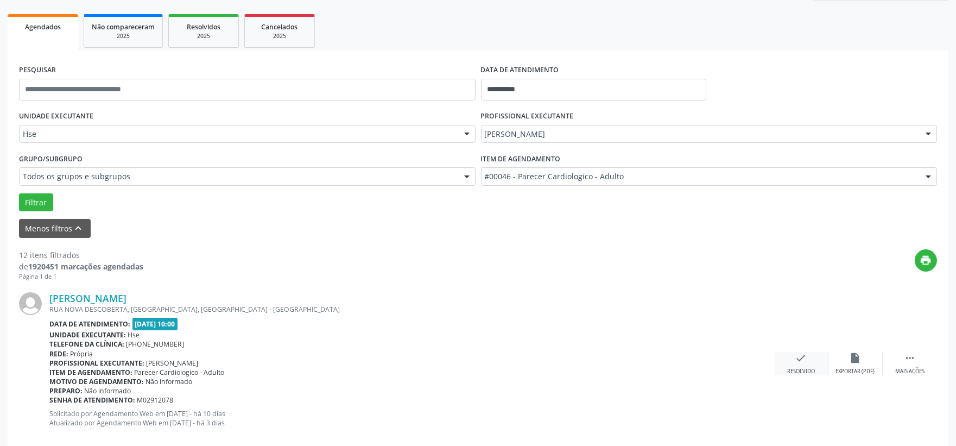
click at [809, 359] on div "check Resolvido" at bounding box center [801, 363] width 54 height 23
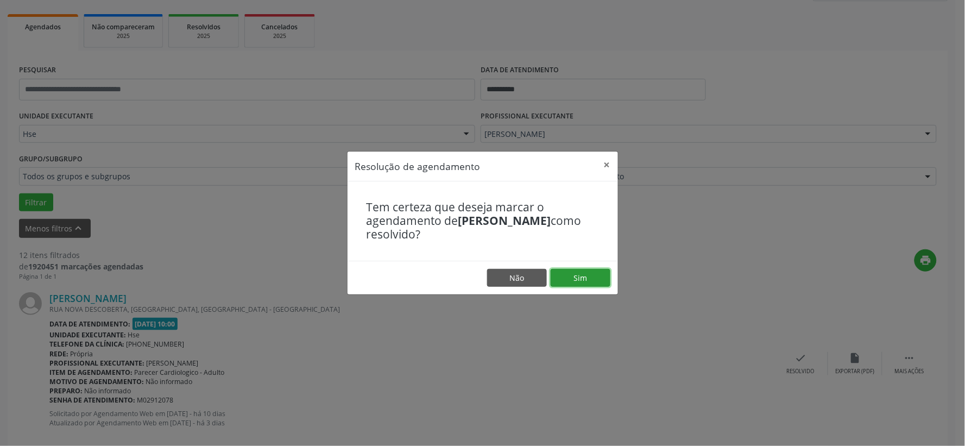
click at [566, 280] on button "Sim" at bounding box center [580, 278] width 60 height 18
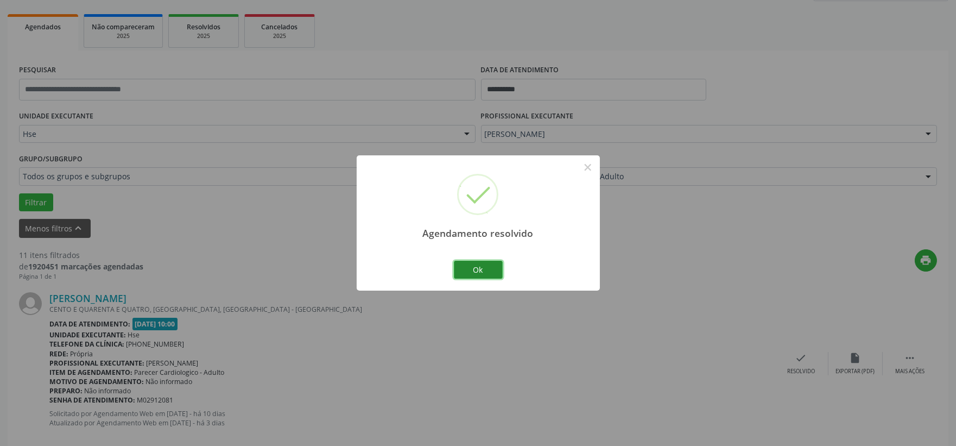
click at [491, 275] on button "Ok" at bounding box center [478, 270] width 49 height 18
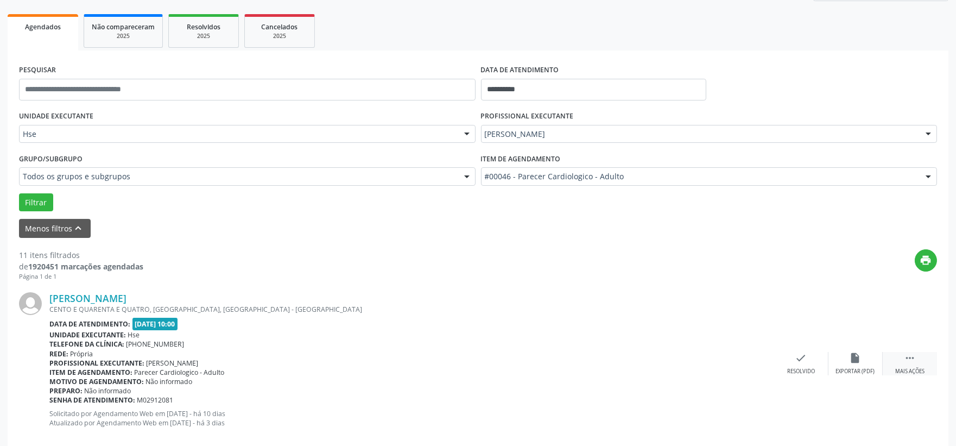
click at [928, 368] on div " Mais ações" at bounding box center [910, 363] width 54 height 23
click at [853, 360] on icon "alarm_off" at bounding box center [856, 358] width 12 height 12
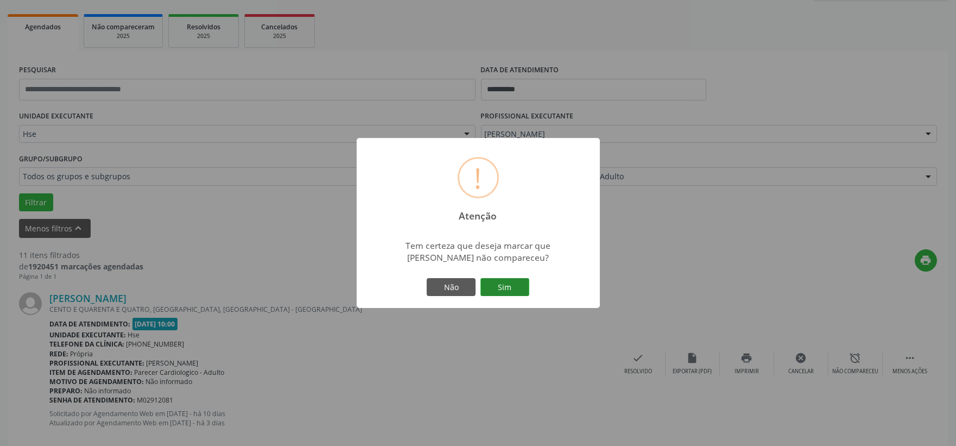
click at [499, 288] on button "Sim" at bounding box center [504, 287] width 49 height 18
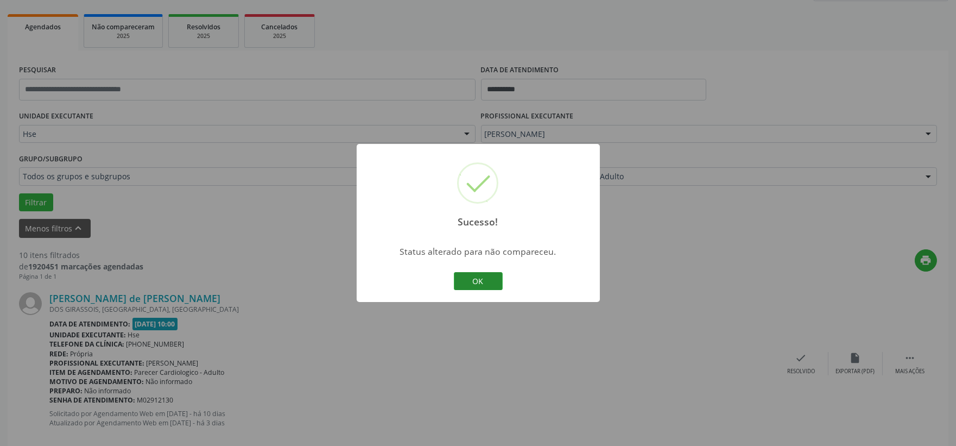
click at [486, 279] on button "OK" at bounding box center [478, 281] width 49 height 18
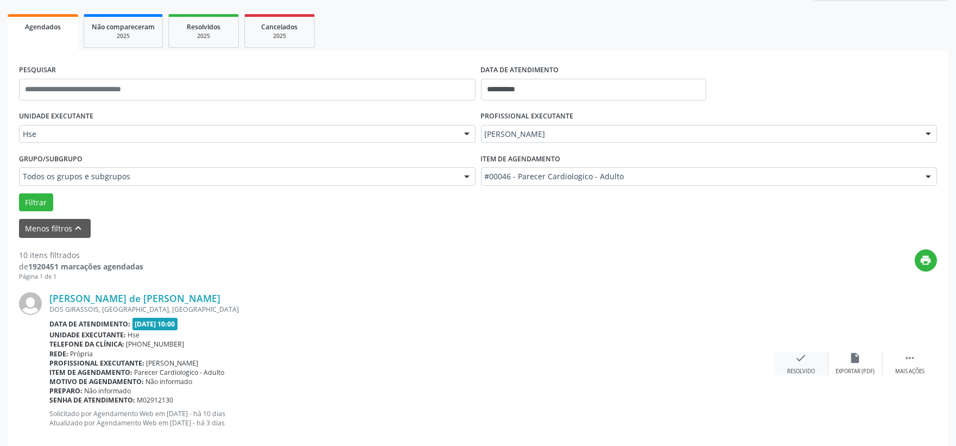
click at [815, 371] on div "Resolvido" at bounding box center [801, 372] width 28 height 8
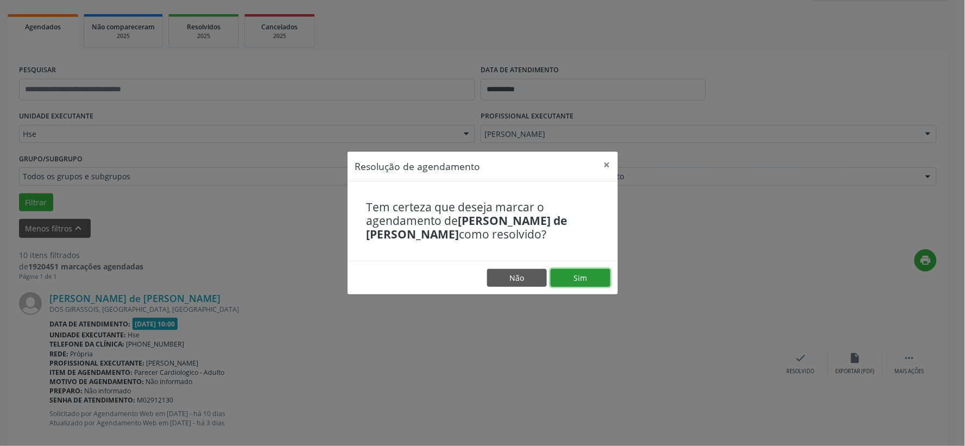
click at [557, 281] on button "Sim" at bounding box center [580, 278] width 60 height 18
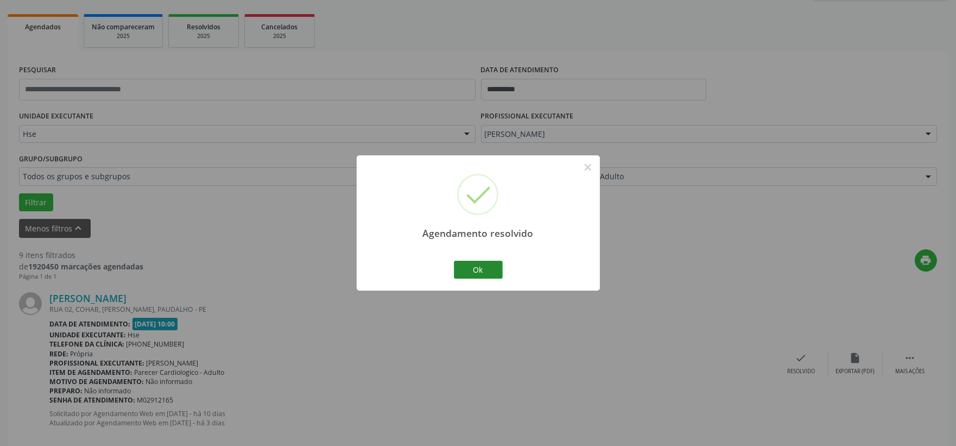
drag, startPoint x: 483, startPoint y: 281, endPoint x: 478, endPoint y: 275, distance: 8.1
click at [482, 281] on div "Ok Cancel" at bounding box center [478, 269] width 54 height 23
click at [478, 274] on button "Ok" at bounding box center [478, 270] width 49 height 18
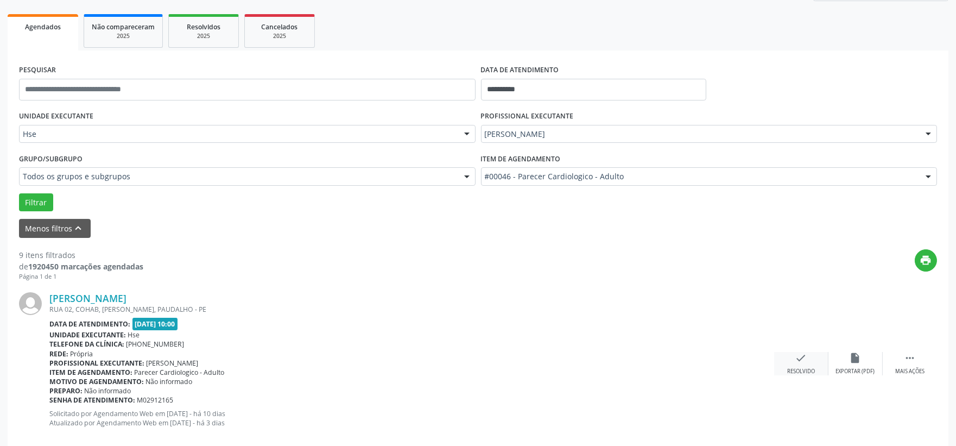
click at [791, 353] on div "check Resolvido" at bounding box center [801, 363] width 54 height 23
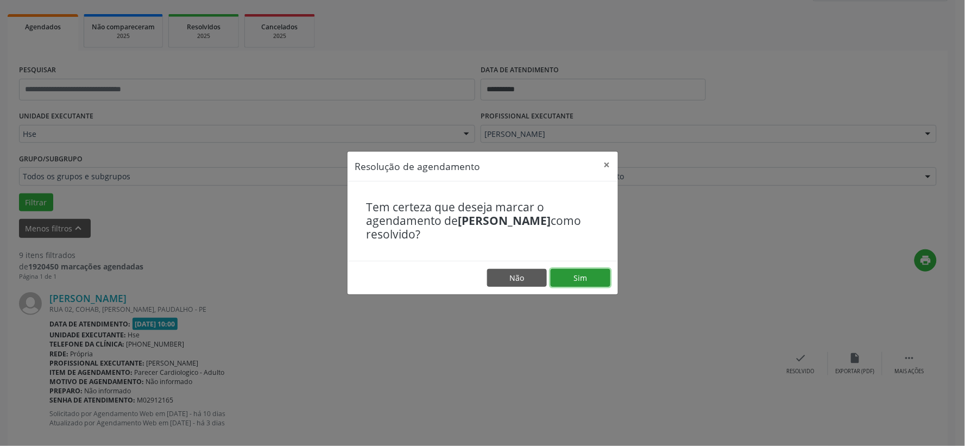
click at [584, 281] on button "Sim" at bounding box center [580, 278] width 60 height 18
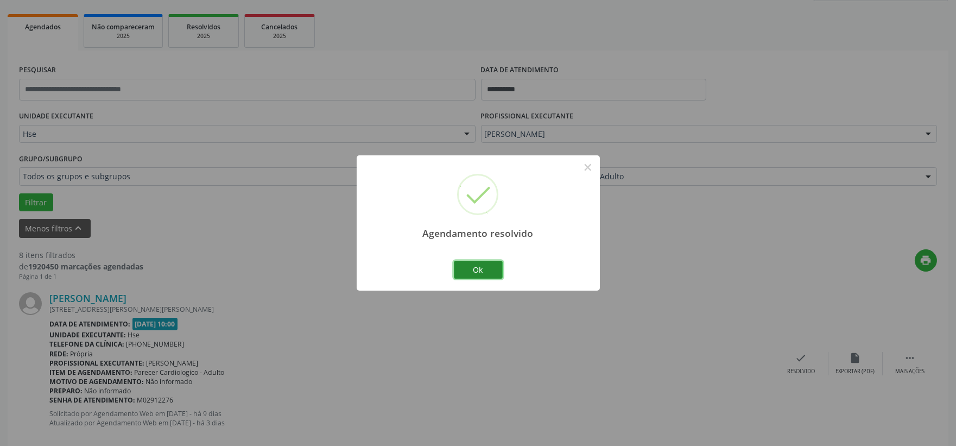
click at [476, 277] on button "Ok" at bounding box center [478, 270] width 49 height 18
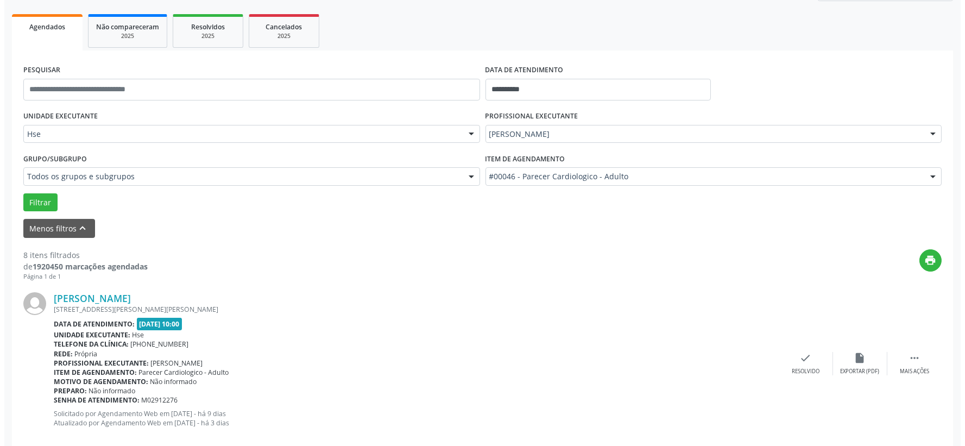
scroll to position [208, 0]
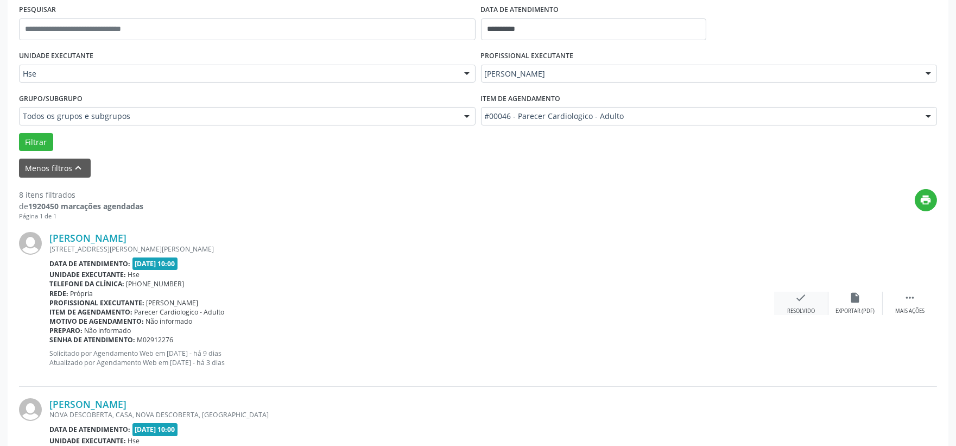
click at [796, 292] on icon "check" at bounding box center [801, 298] width 12 height 12
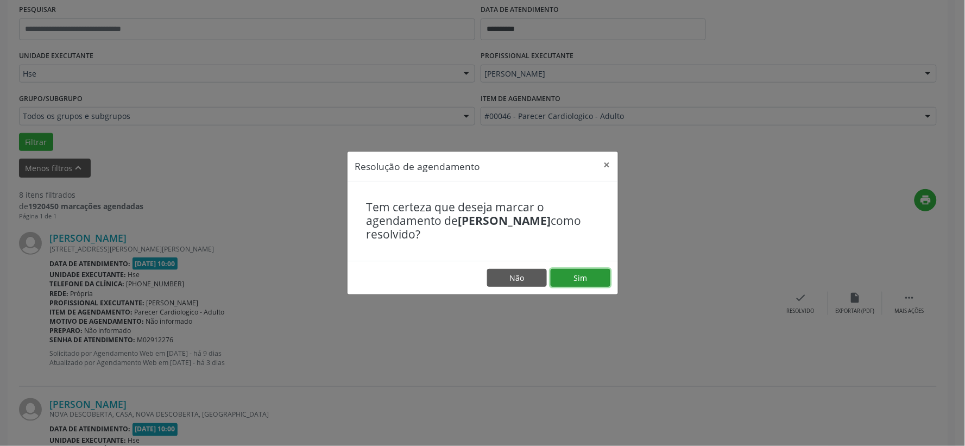
click at [581, 286] on button "Sim" at bounding box center [580, 278] width 60 height 18
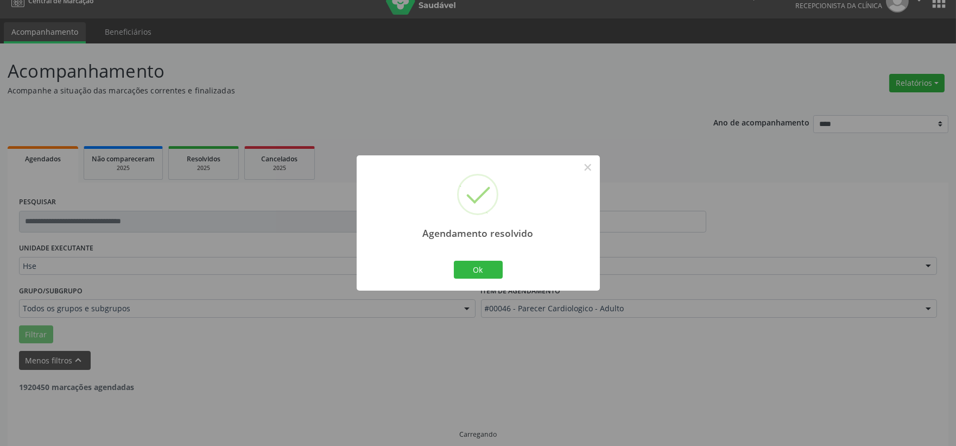
scroll to position [28, 0]
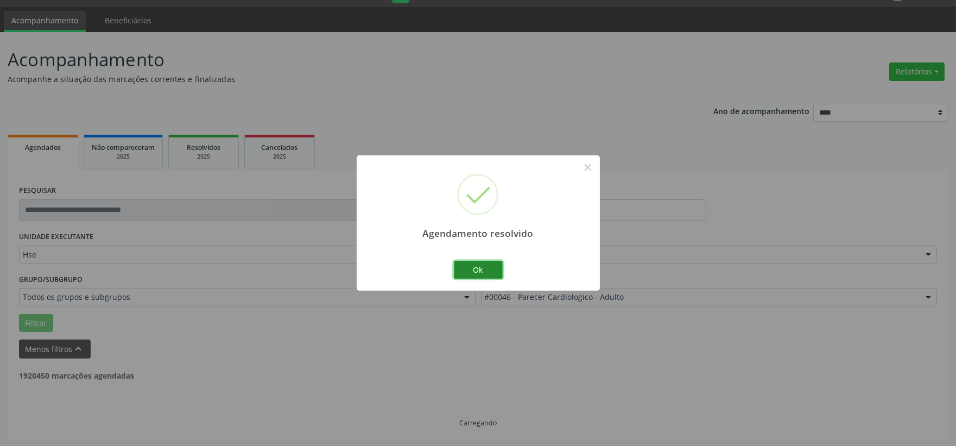
click at [476, 272] on button "Ok" at bounding box center [478, 270] width 49 height 18
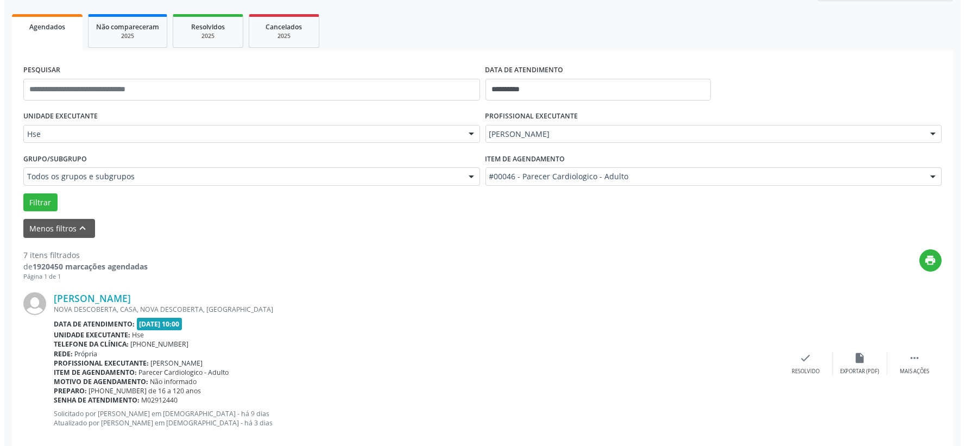
scroll to position [208, 0]
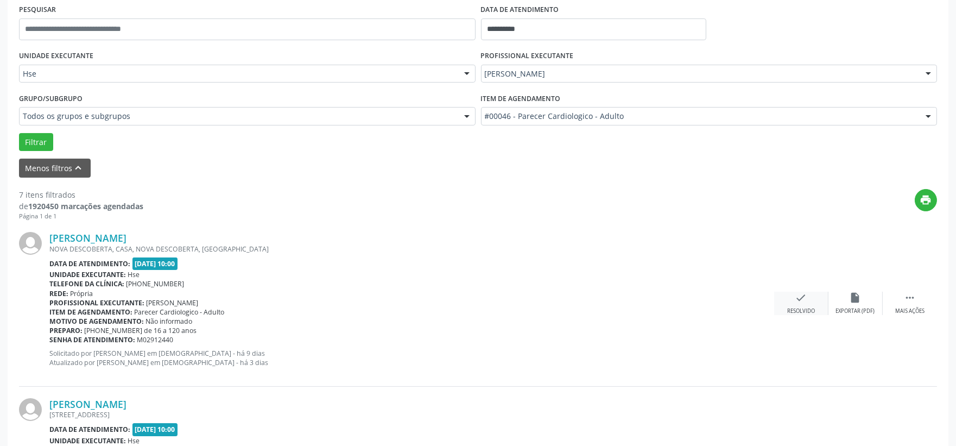
click at [794, 311] on div "Resolvido" at bounding box center [801, 311] width 28 height 8
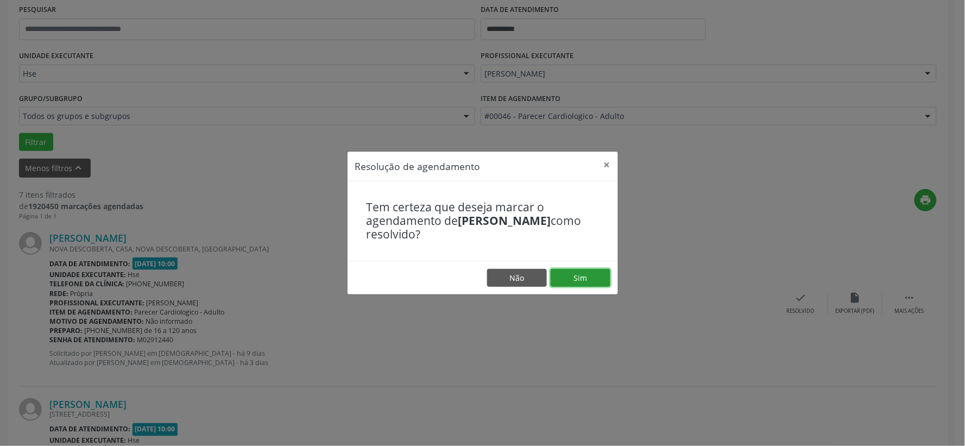
click at [596, 272] on button "Sim" at bounding box center [580, 278] width 60 height 18
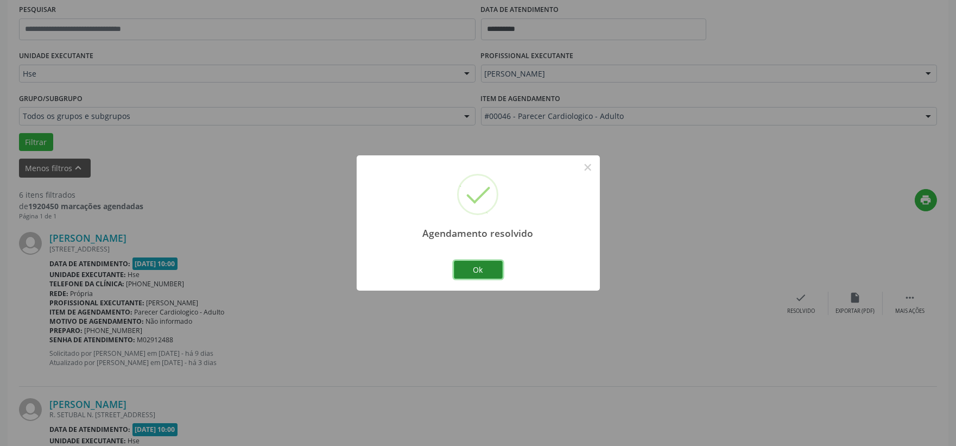
click at [460, 273] on button "Ok" at bounding box center [478, 270] width 49 height 18
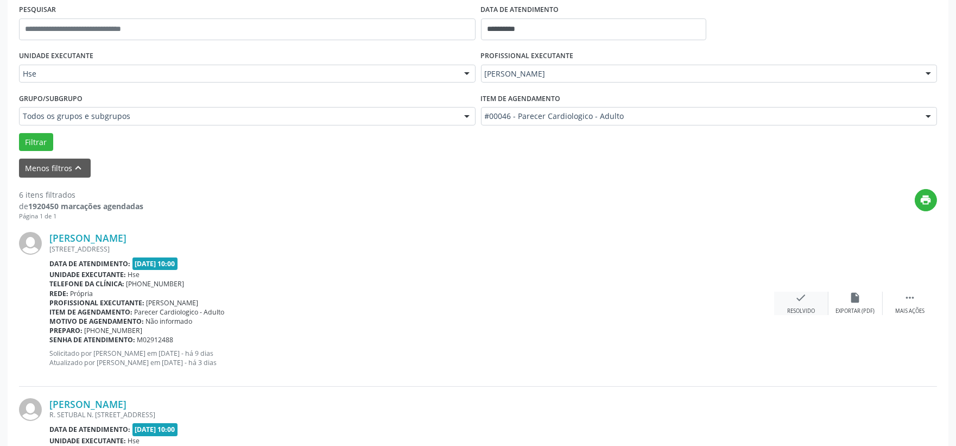
click at [795, 302] on icon "check" at bounding box center [801, 298] width 12 height 12
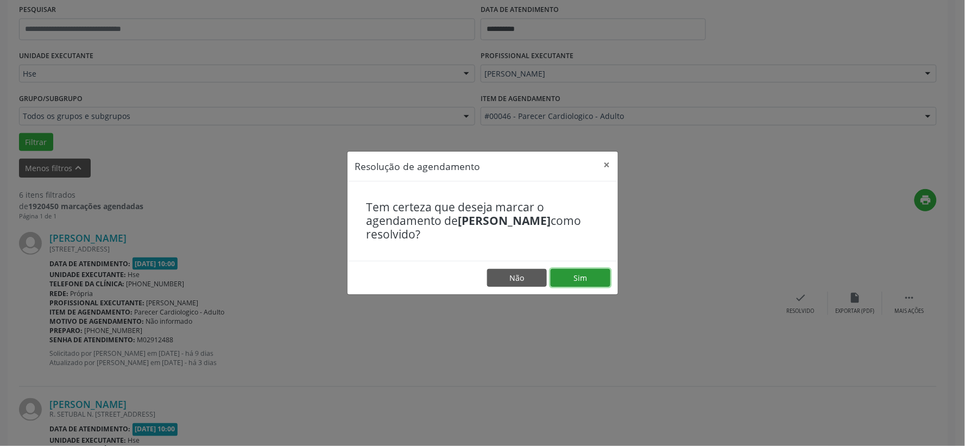
click at [606, 281] on button "Sim" at bounding box center [580, 278] width 60 height 18
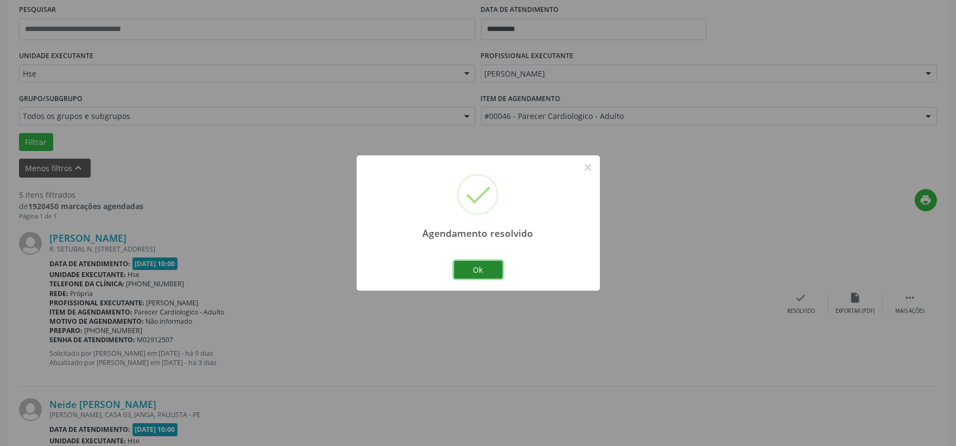
click at [480, 264] on button "Ok" at bounding box center [478, 270] width 49 height 18
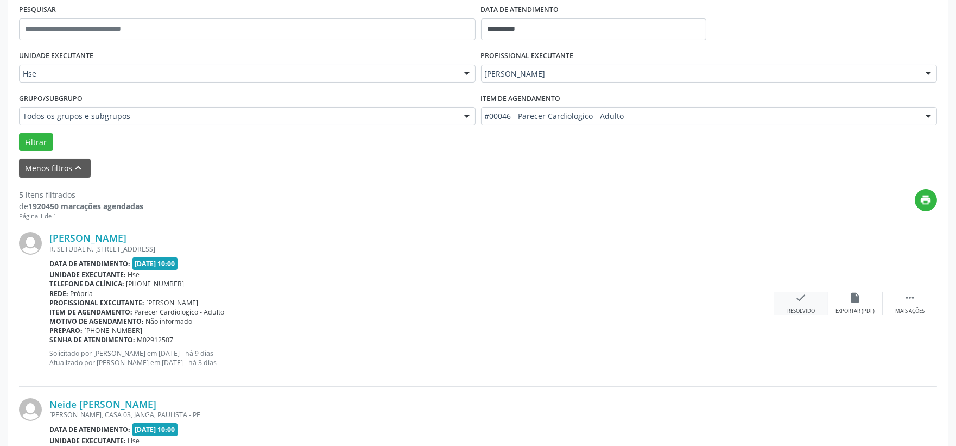
click at [790, 300] on div "check Resolvido" at bounding box center [801, 303] width 54 height 23
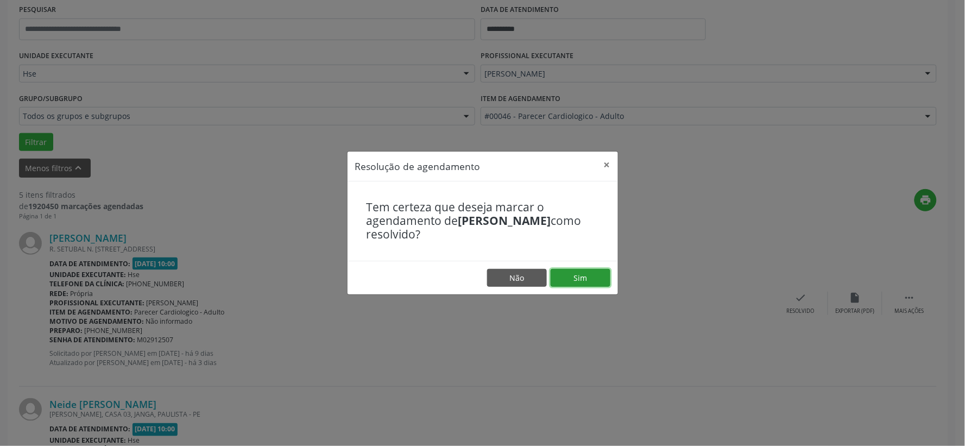
click at [558, 272] on button "Sim" at bounding box center [580, 278] width 60 height 18
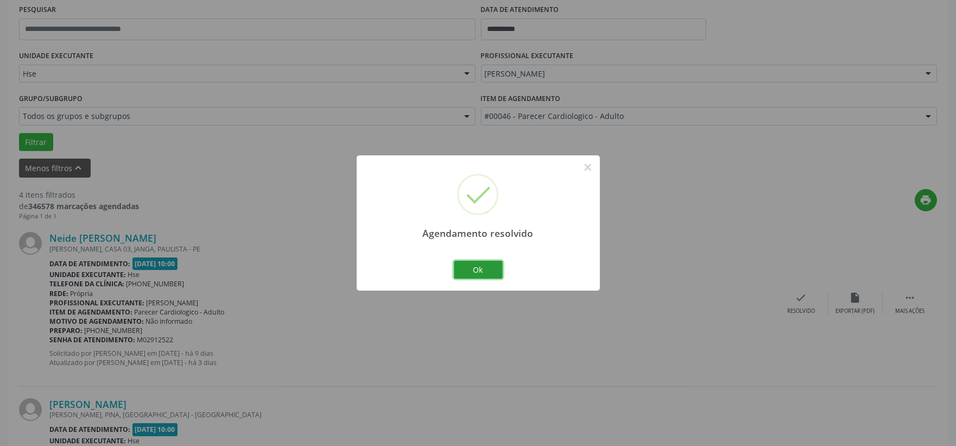
drag, startPoint x: 461, startPoint y: 261, endPoint x: 458, endPoint y: 267, distance: 6.6
click at [459, 263] on button "Ok" at bounding box center [478, 270] width 49 height 18
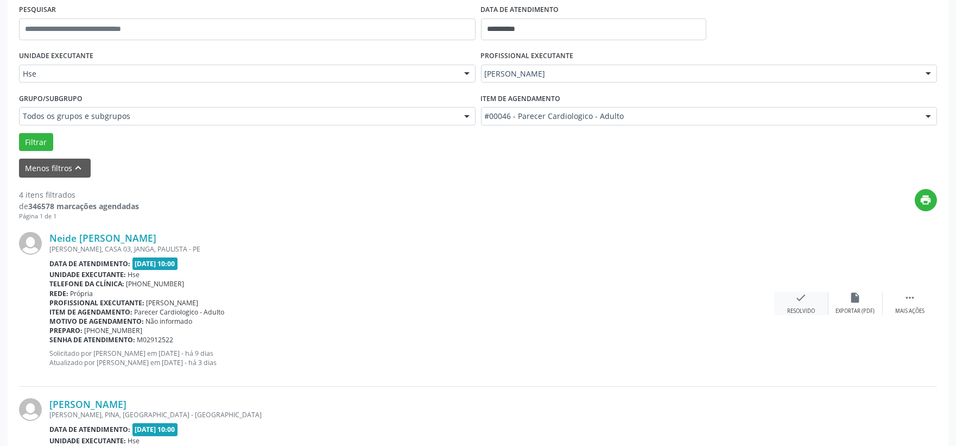
click at [796, 304] on div "check Resolvido" at bounding box center [801, 303] width 54 height 23
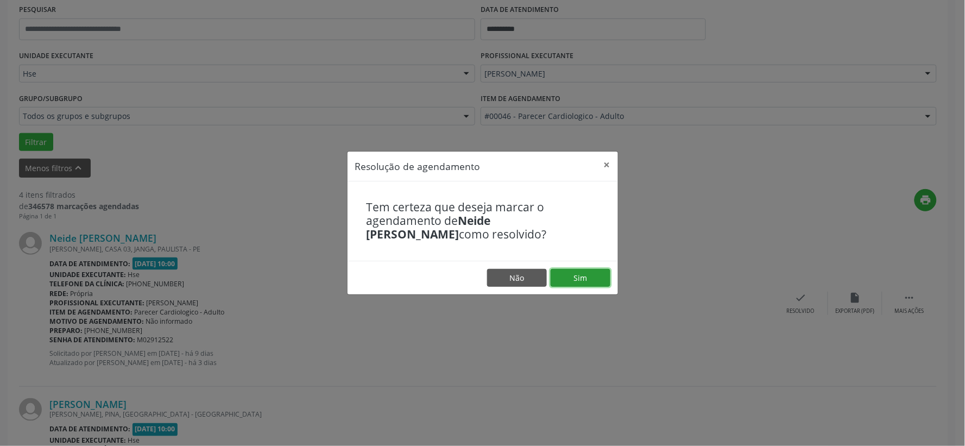
click at [580, 275] on button "Sim" at bounding box center [580, 278] width 60 height 18
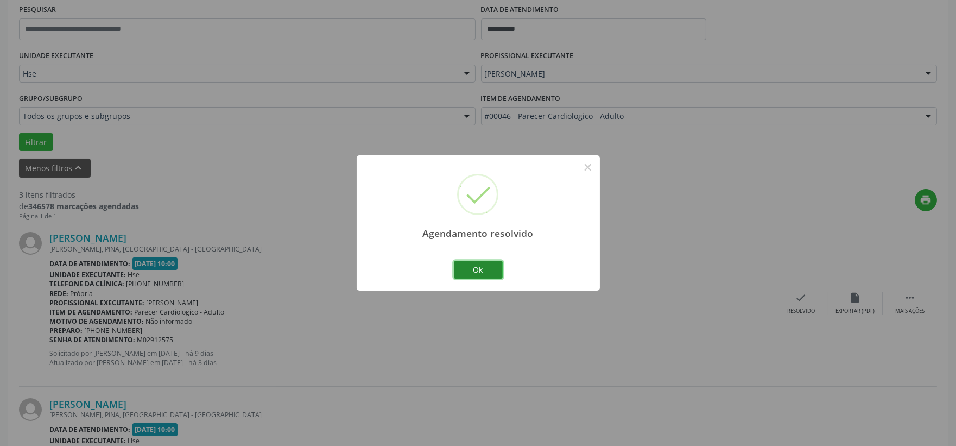
click at [474, 276] on button "Ok" at bounding box center [478, 270] width 49 height 18
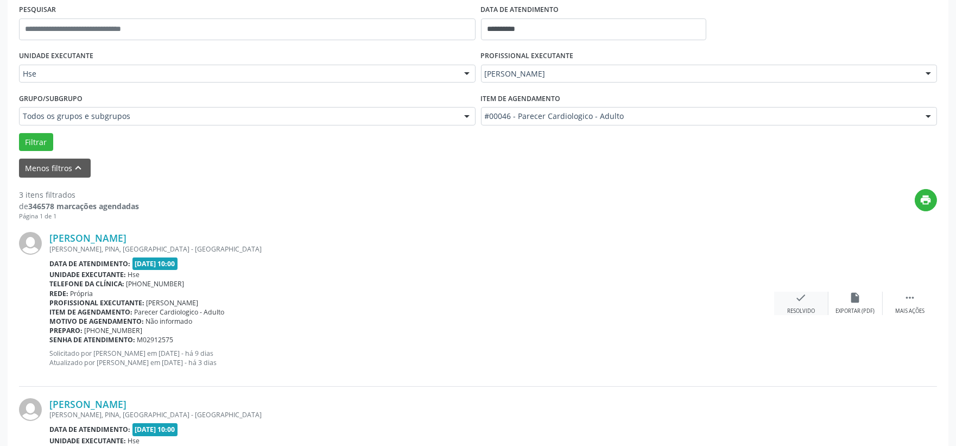
click at [794, 297] on div "check Resolvido" at bounding box center [801, 303] width 54 height 23
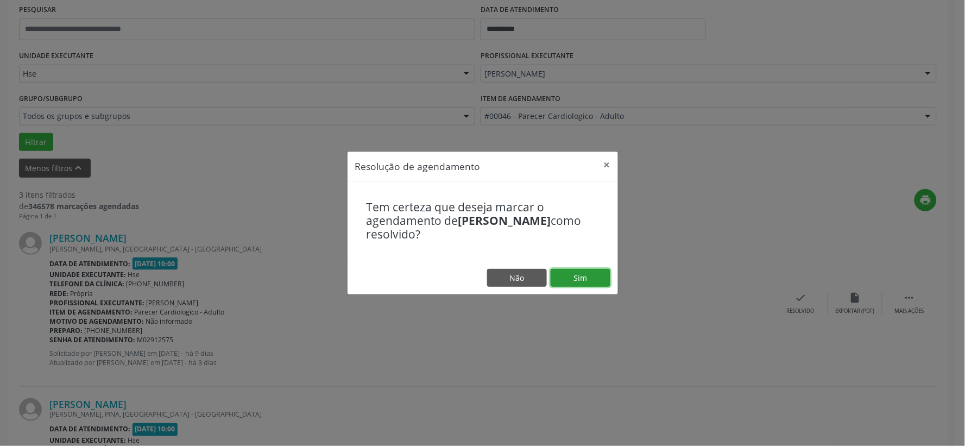
click at [590, 278] on button "Sim" at bounding box center [580, 278] width 60 height 18
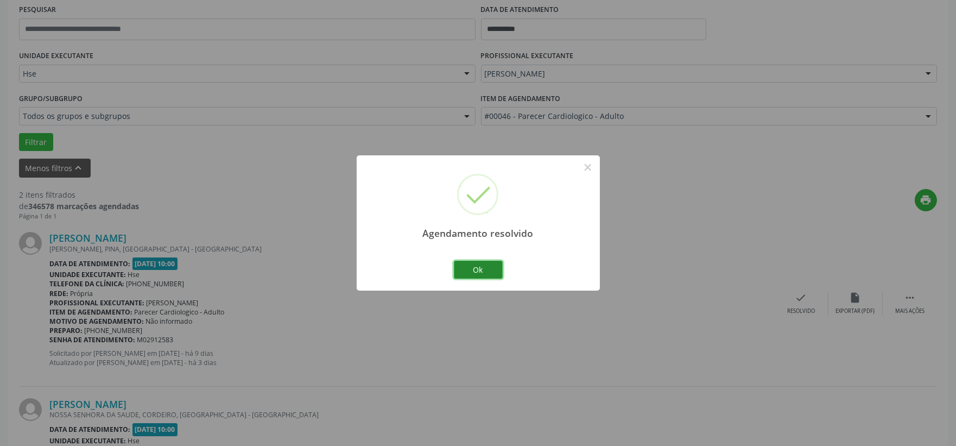
click at [460, 268] on button "Ok" at bounding box center [478, 270] width 49 height 18
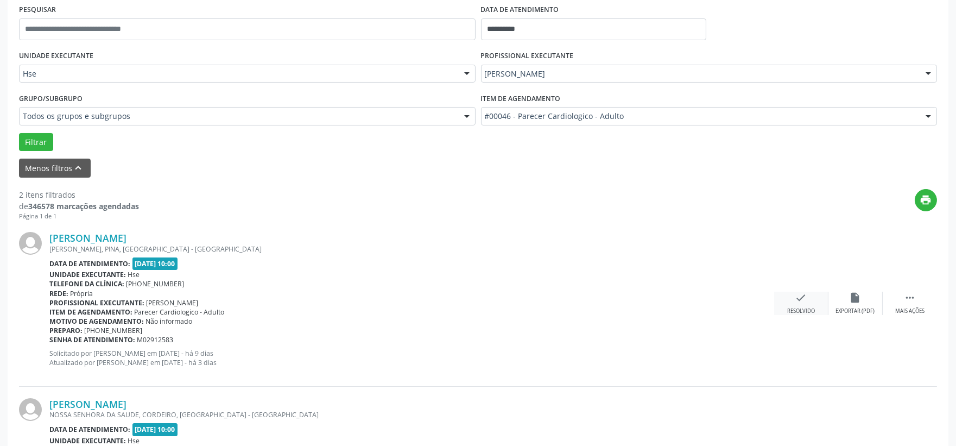
click at [794, 296] on div "check Resolvido" at bounding box center [801, 303] width 54 height 23
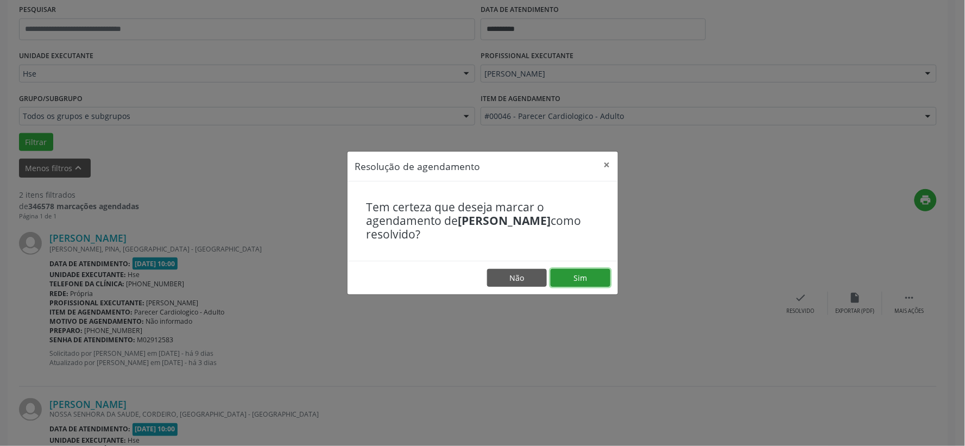
click at [585, 284] on button "Sim" at bounding box center [580, 278] width 60 height 18
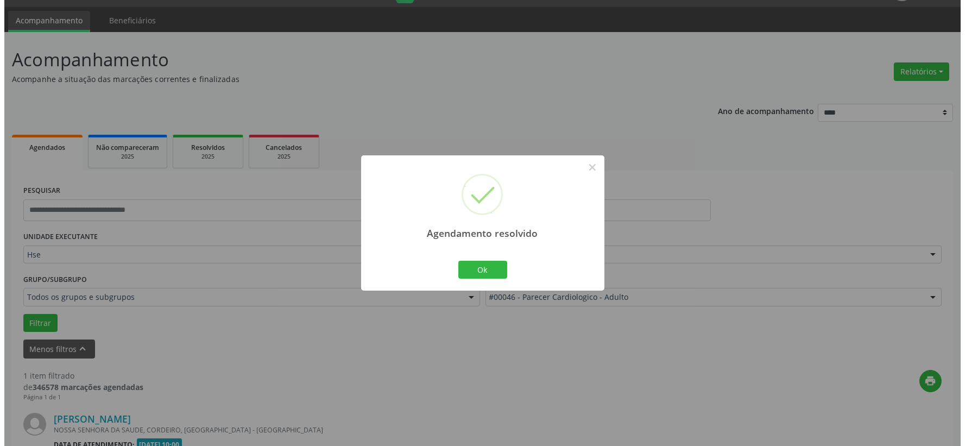
scroll to position [167, 0]
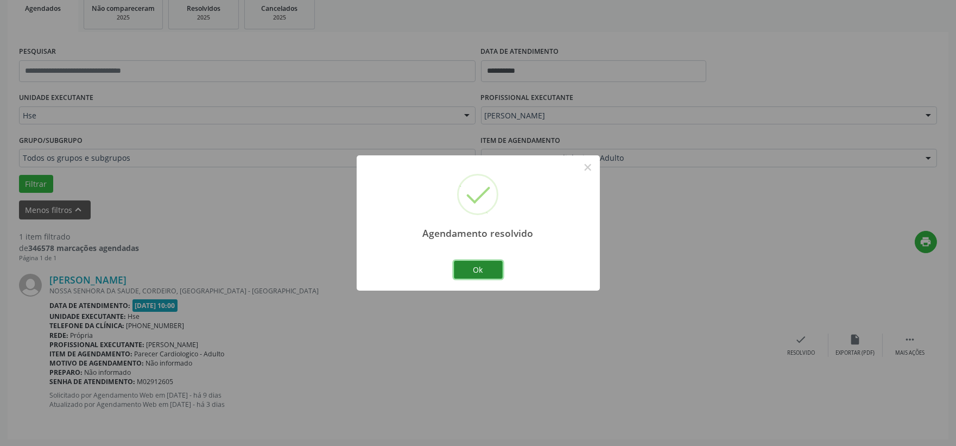
click at [467, 274] on button "Ok" at bounding box center [478, 270] width 49 height 18
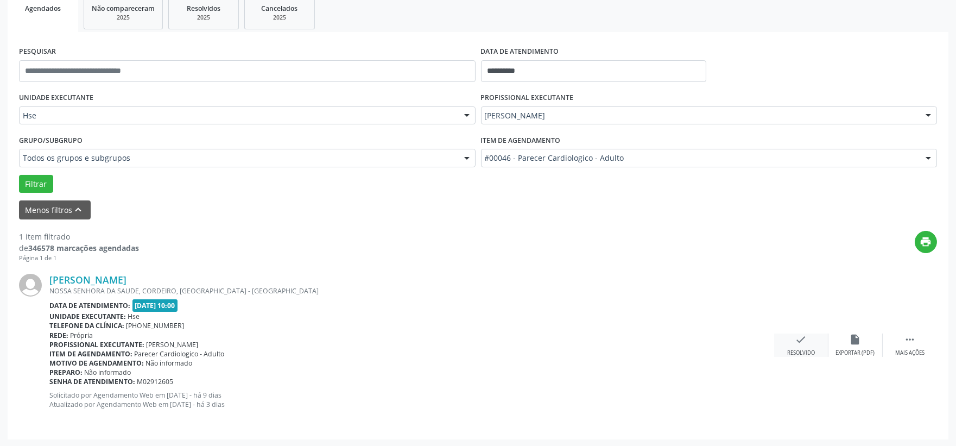
click at [789, 345] on div "check Resolvido" at bounding box center [801, 344] width 54 height 23
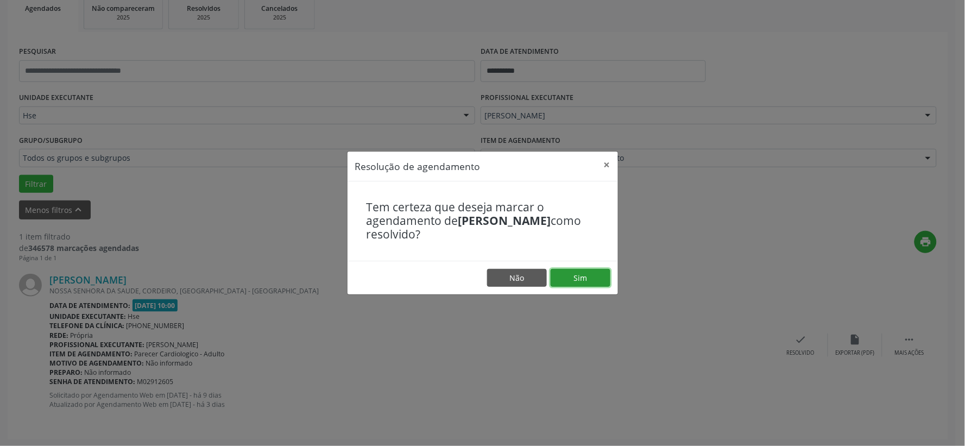
click at [559, 283] on button "Sim" at bounding box center [580, 278] width 60 height 18
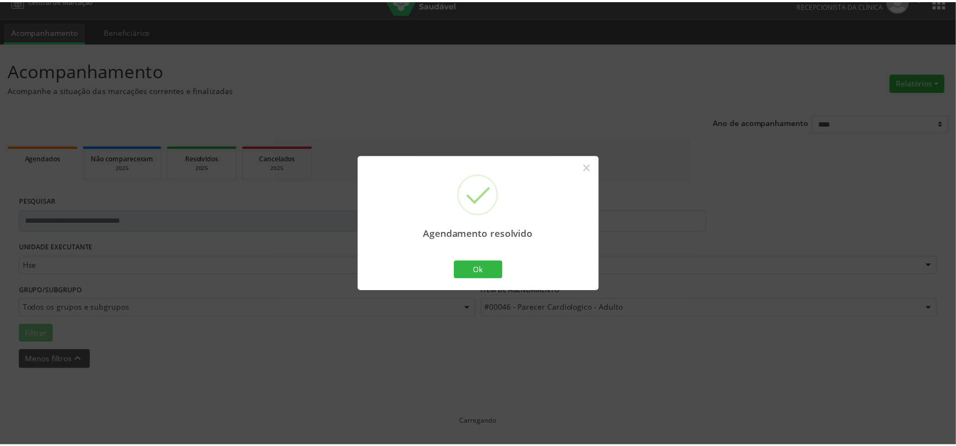
scroll to position [16, 0]
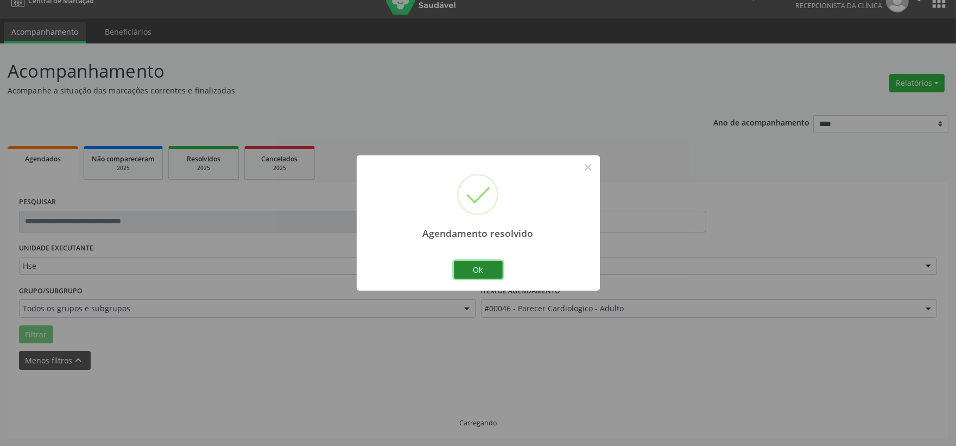
click at [480, 263] on button "Ok" at bounding box center [478, 270] width 49 height 18
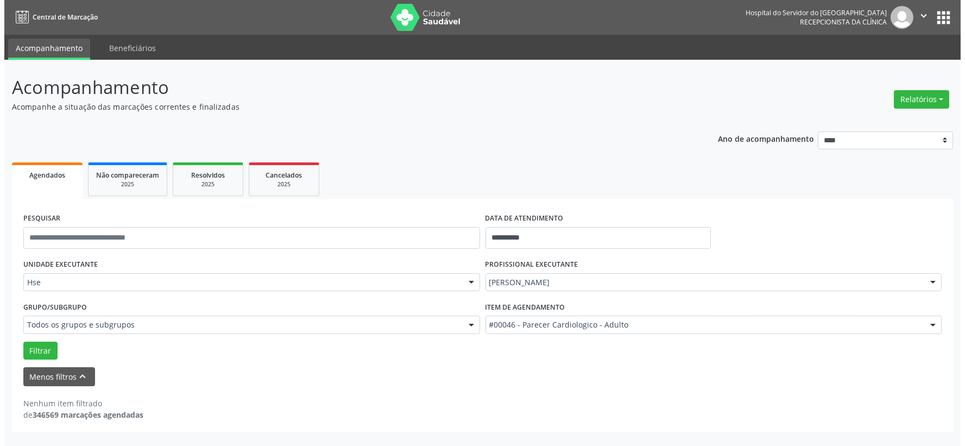
scroll to position [0, 0]
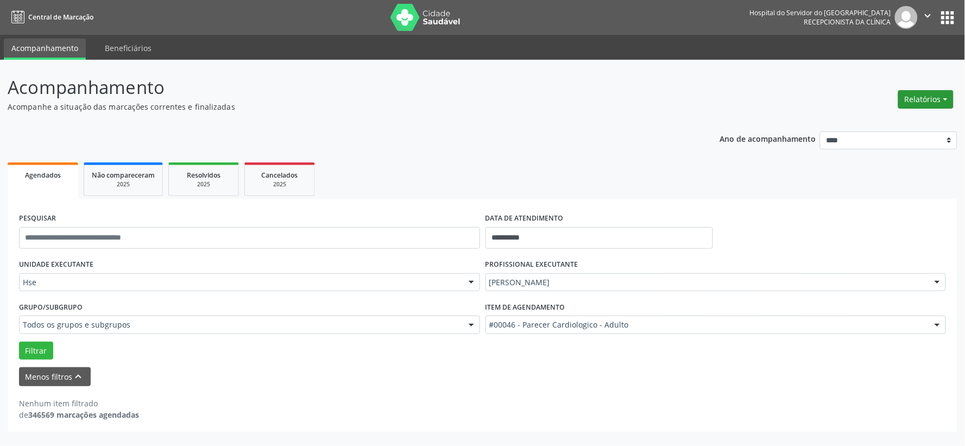
click at [904, 100] on button "Relatórios" at bounding box center [925, 99] width 55 height 18
click at [888, 126] on link "Agendamentos" at bounding box center [894, 122] width 117 height 15
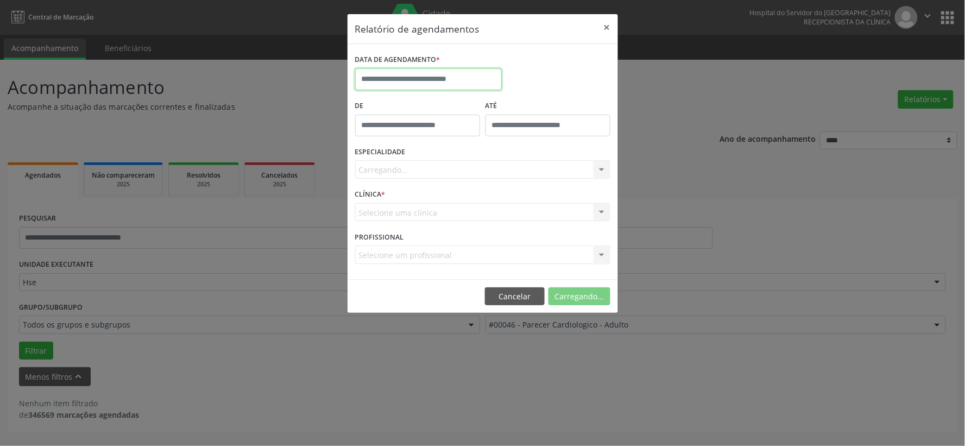
click at [410, 84] on input "text" at bounding box center [428, 79] width 147 height 22
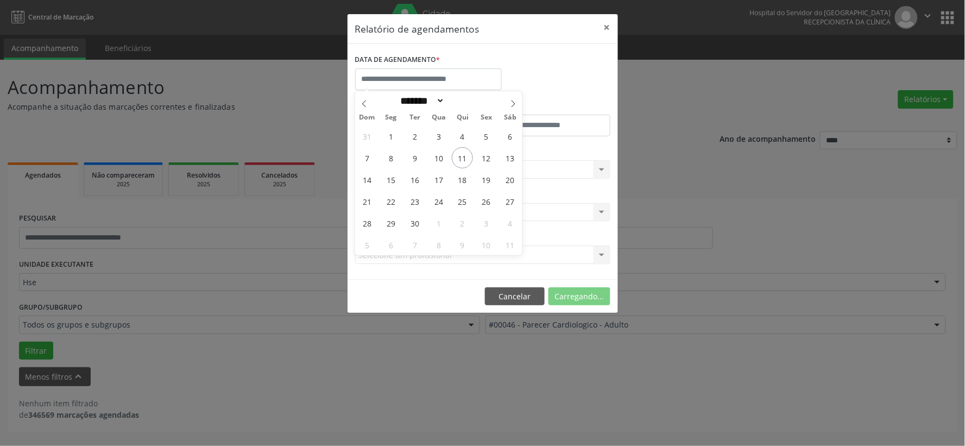
click at [471, 166] on div "31 1 2 3 4 5 6 7 8 9 10 11 12 13 14 15 16 17 18 19 20 21 22 23 24 25 26 27 28 2…" at bounding box center [438, 190] width 167 height 130
click at [465, 165] on span "11" at bounding box center [462, 157] width 21 height 21
type input "**********"
click at [465, 165] on span "11" at bounding box center [462, 157] width 21 height 21
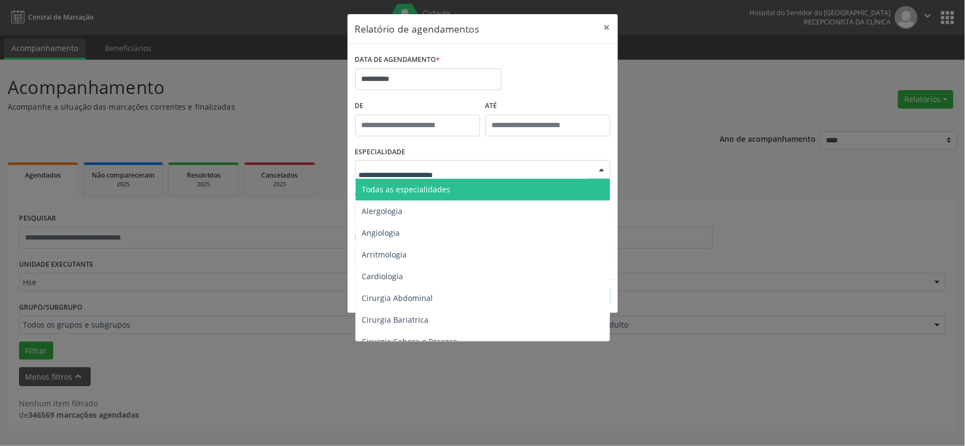
click at [457, 182] on span "Todas as especialidades" at bounding box center [484, 190] width 256 height 22
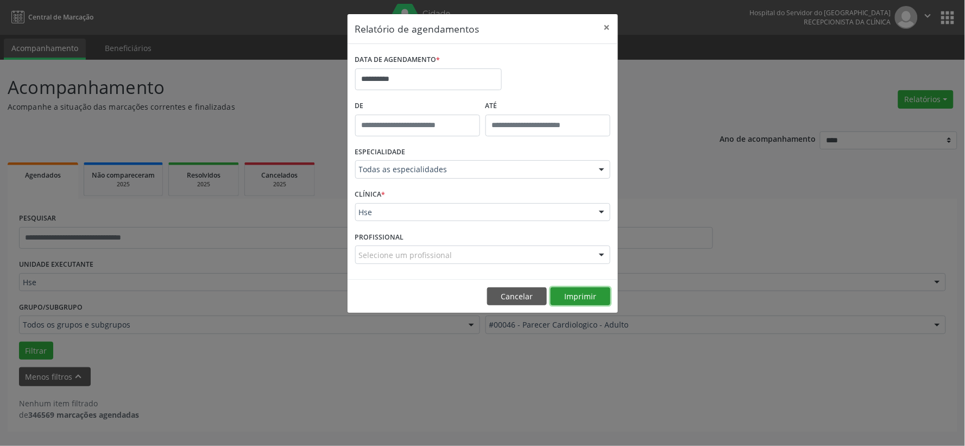
click at [570, 289] on button "Imprimir" at bounding box center [580, 296] width 60 height 18
